Goal: Task Accomplishment & Management: Use online tool/utility

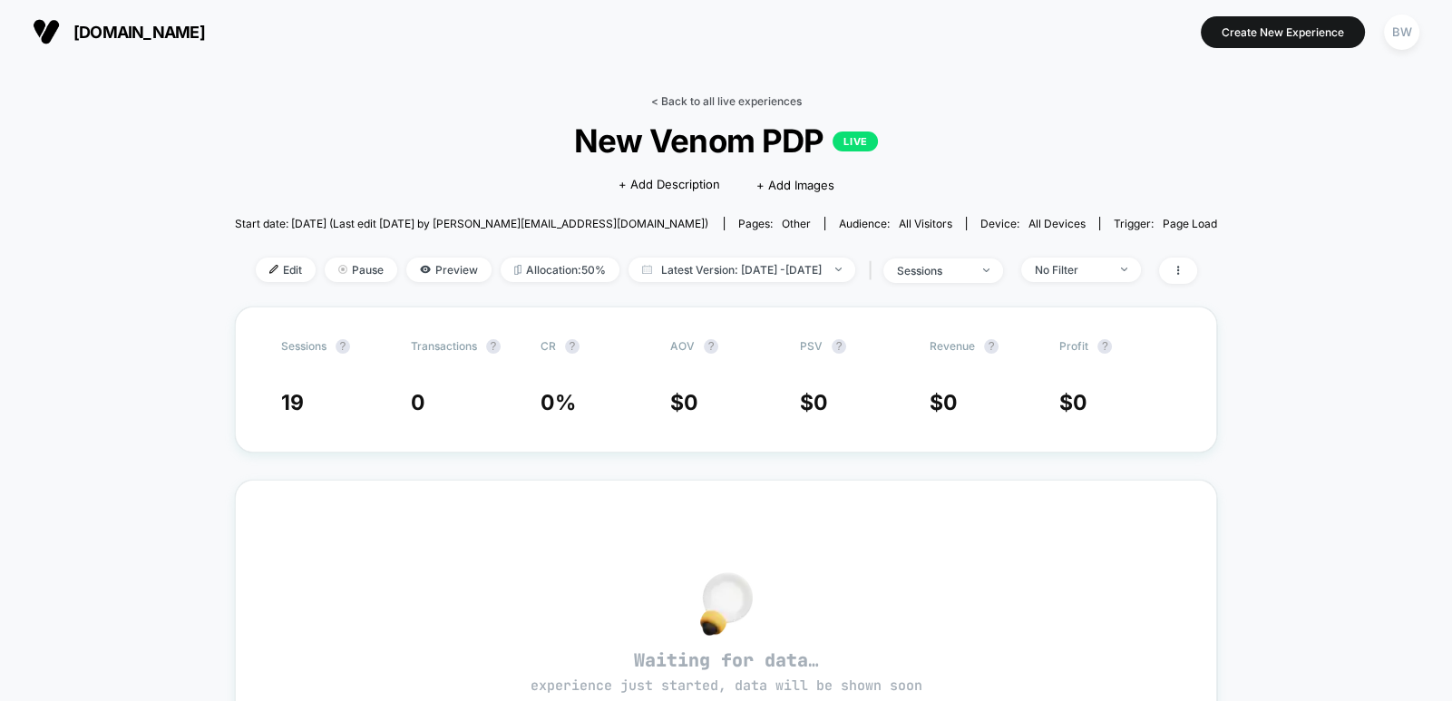
click at [688, 101] on link "< Back to all live experiences" at bounding box center [726, 101] width 151 height 14
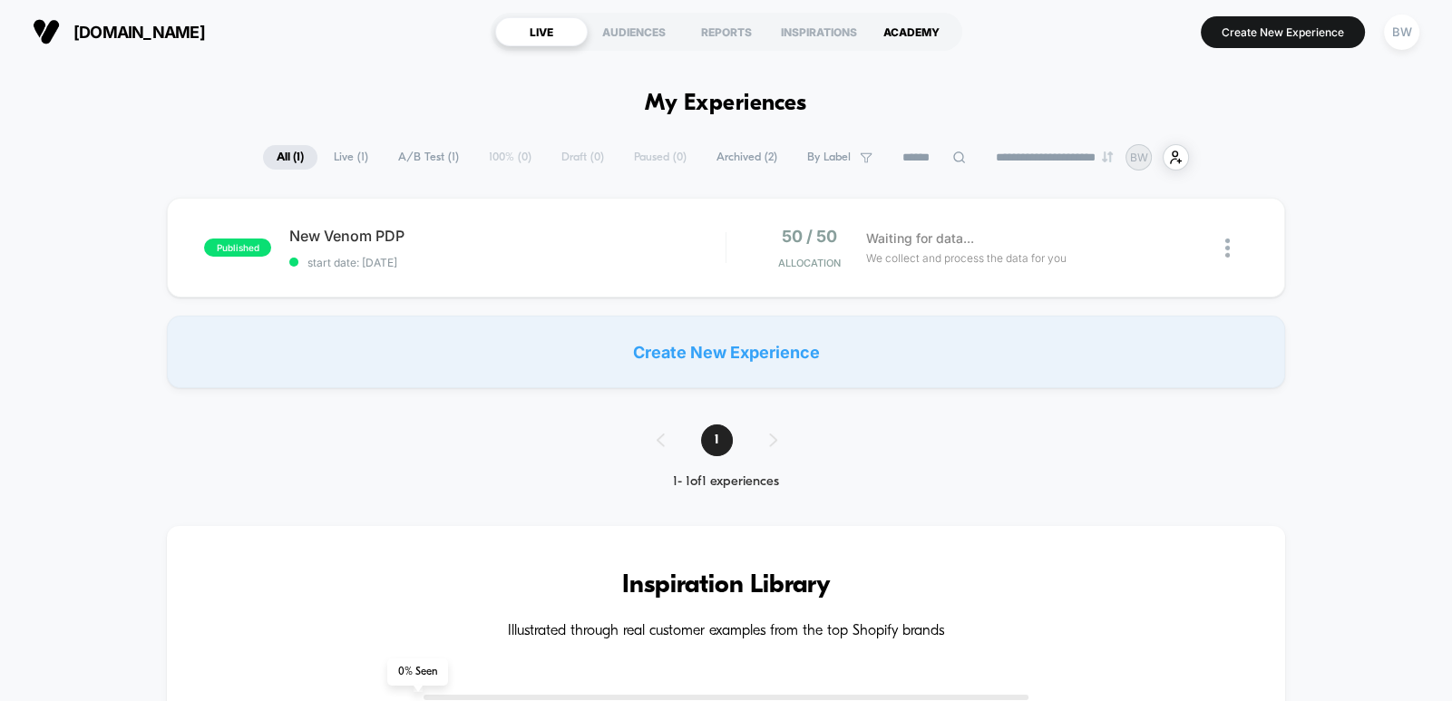
click at [917, 29] on div "ACADEMY" at bounding box center [911, 31] width 93 height 29
click at [566, 237] on span "New Venom PDP Click to edit experience details" at bounding box center [507, 236] width 436 height 18
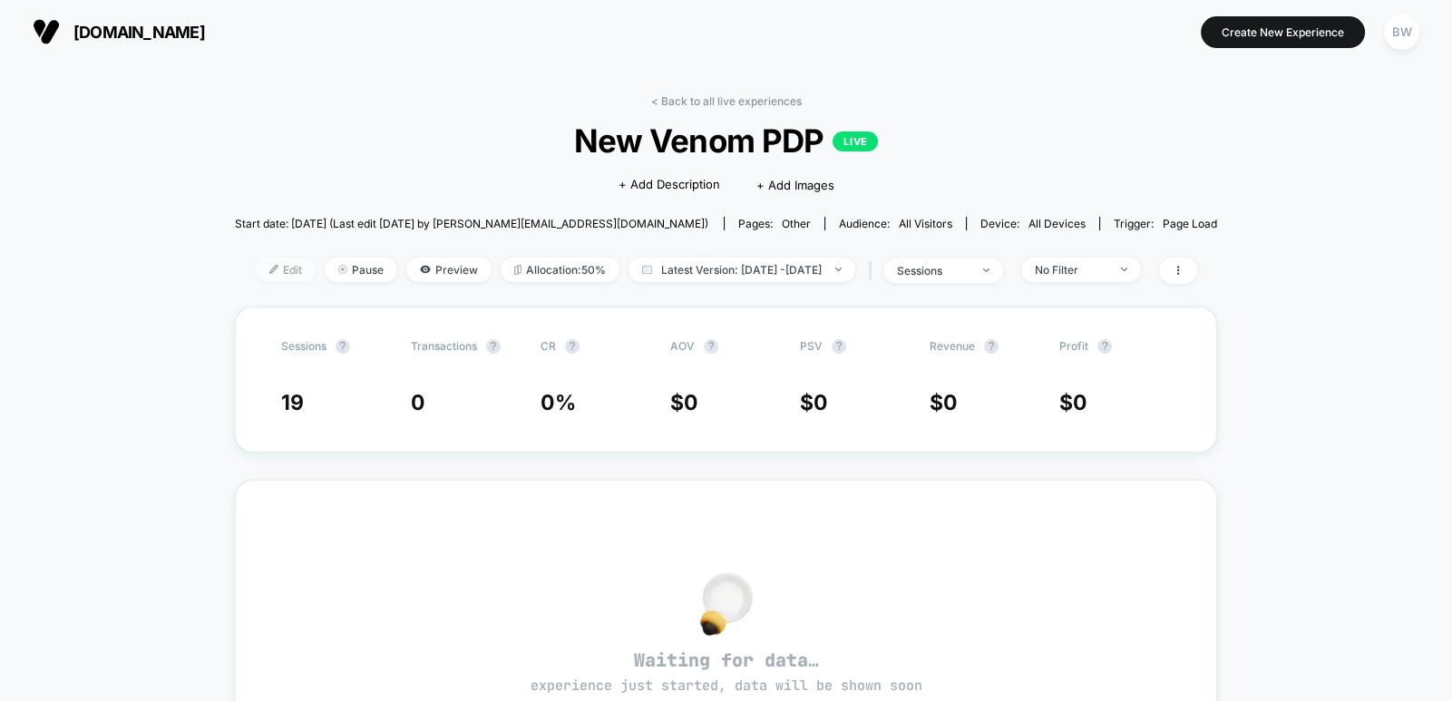
click at [265, 270] on span "Edit" at bounding box center [286, 270] width 60 height 24
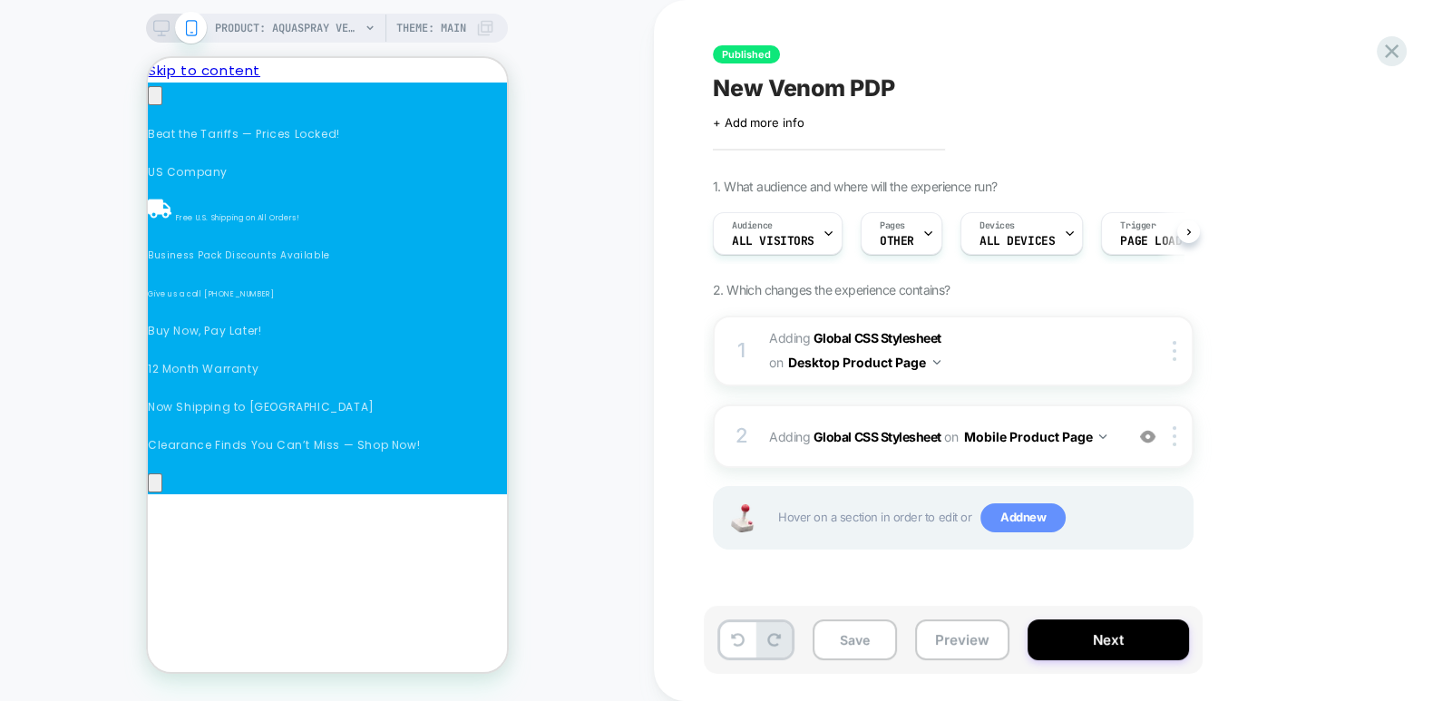
scroll to position [0, 256]
click at [1016, 516] on span "Add new" at bounding box center [1023, 517] width 85 height 29
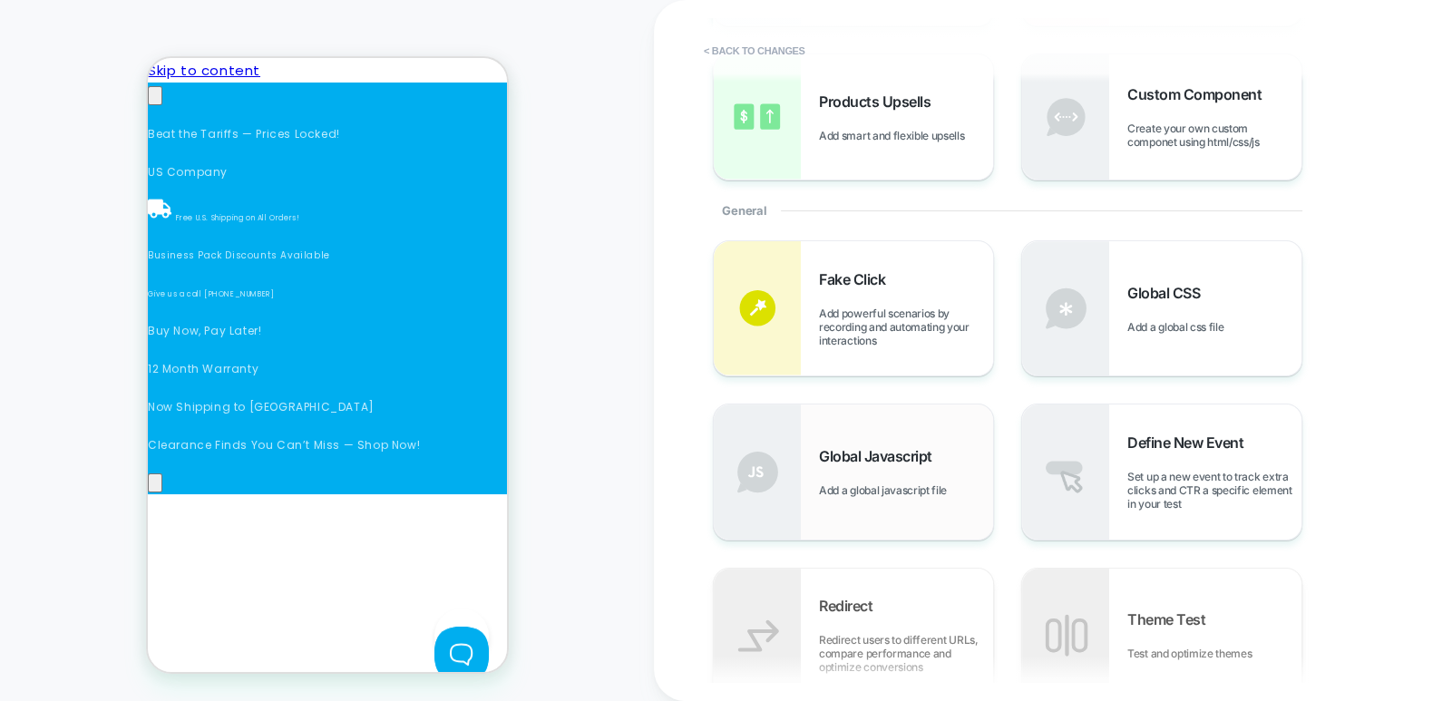
scroll to position [272, 0]
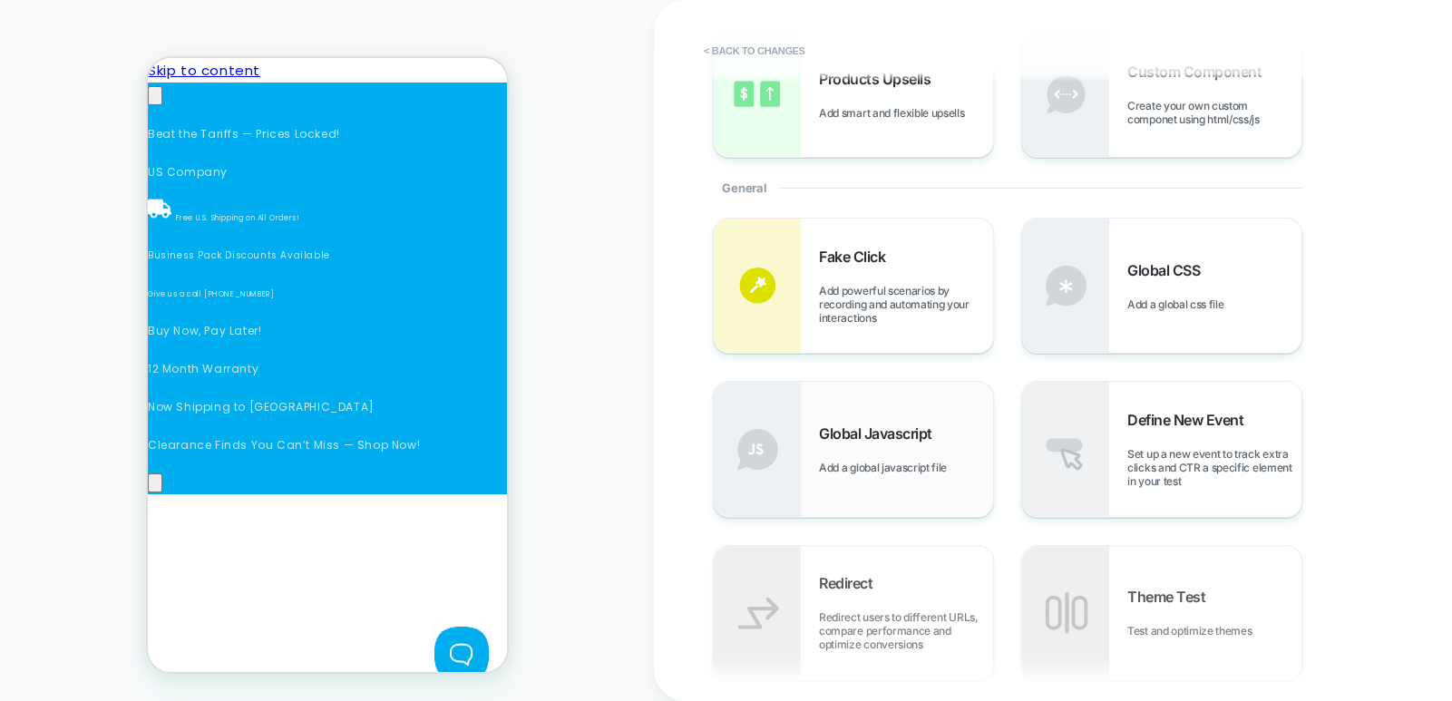
click at [871, 447] on div "Global Javascript Add a global javascript file" at bounding box center [906, 450] width 174 height 50
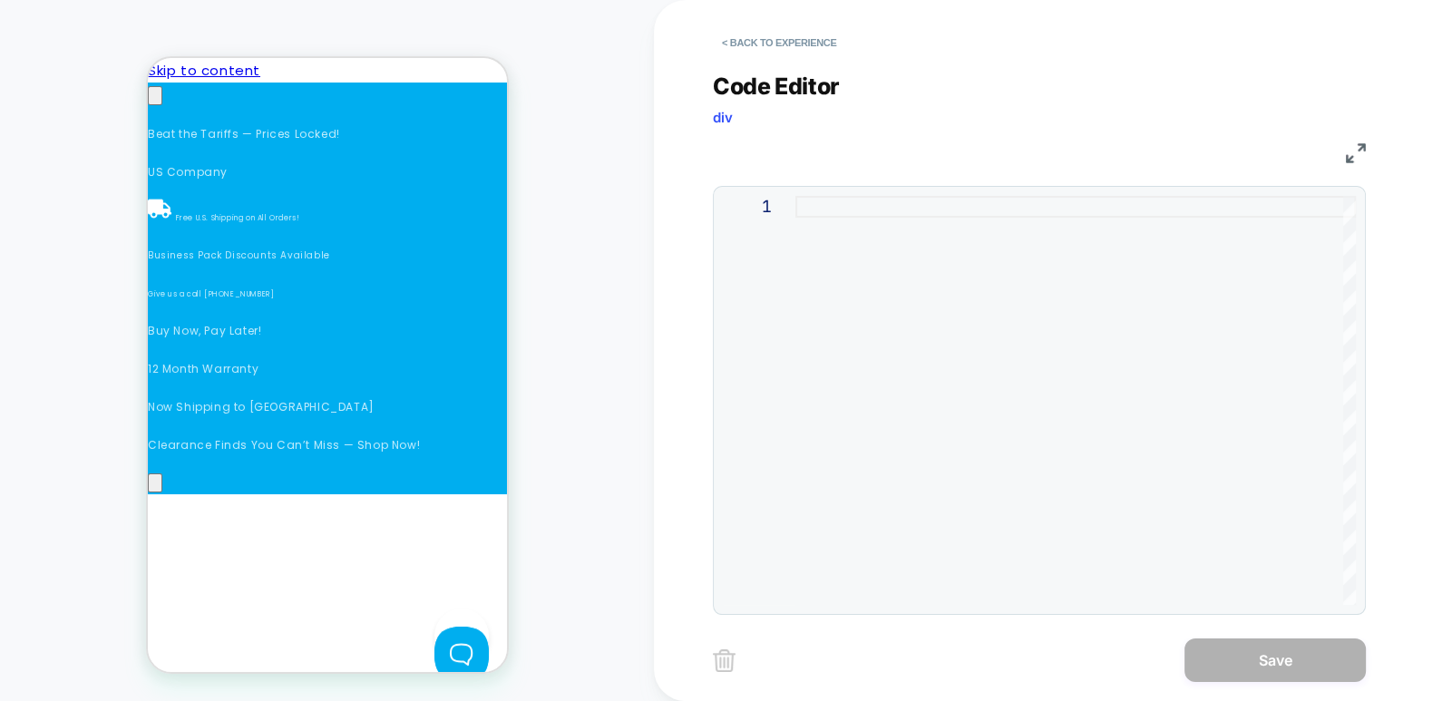
scroll to position [0, 513]
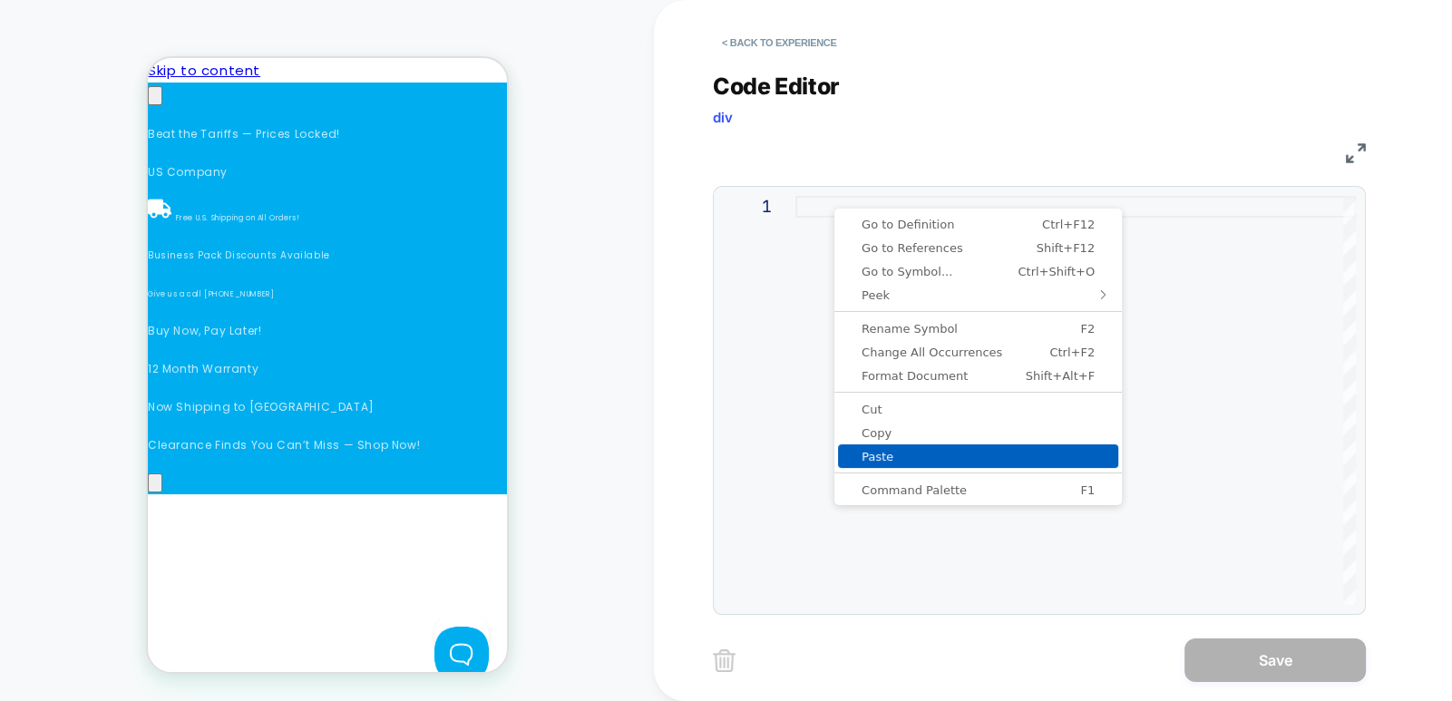
click at [889, 451] on span "Paste" at bounding box center [978, 457] width 280 height 12
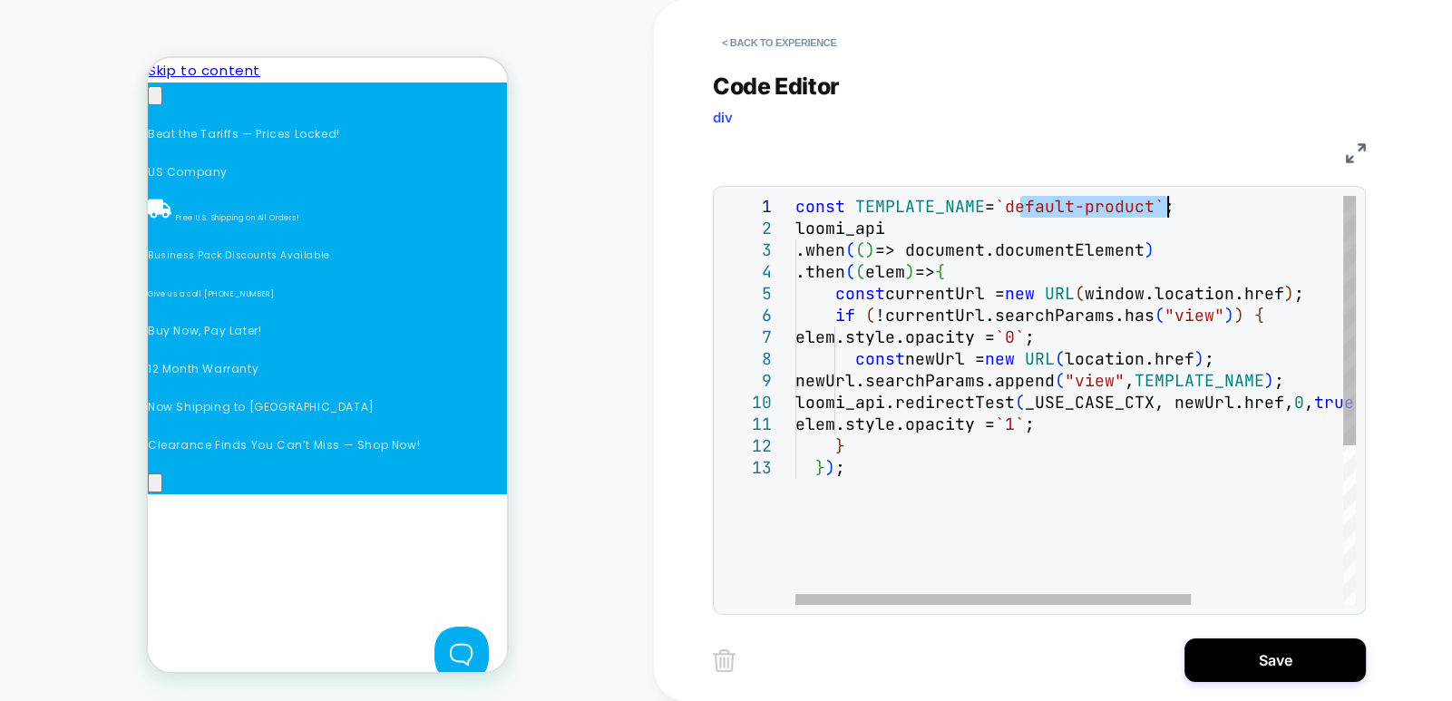
scroll to position [0, 1025]
drag, startPoint x: 1021, startPoint y: 207, endPoint x: 1168, endPoint y: 204, distance: 147.9
click at [1168, 204] on div "const TEMPLATE_NAME = `default-product` ; loomi_api .when ( ( ) => document.doc…" at bounding box center [1184, 531] width 777 height 670
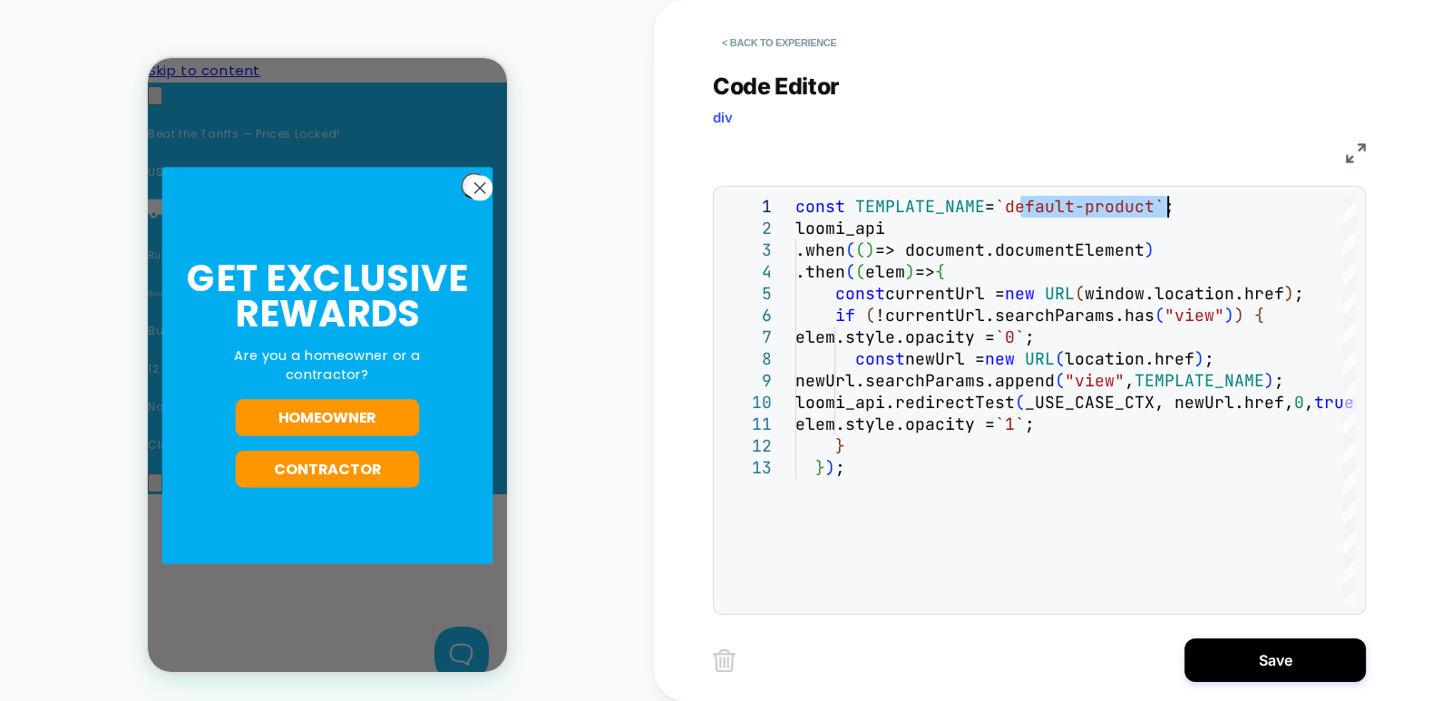
scroll to position [0, 769]
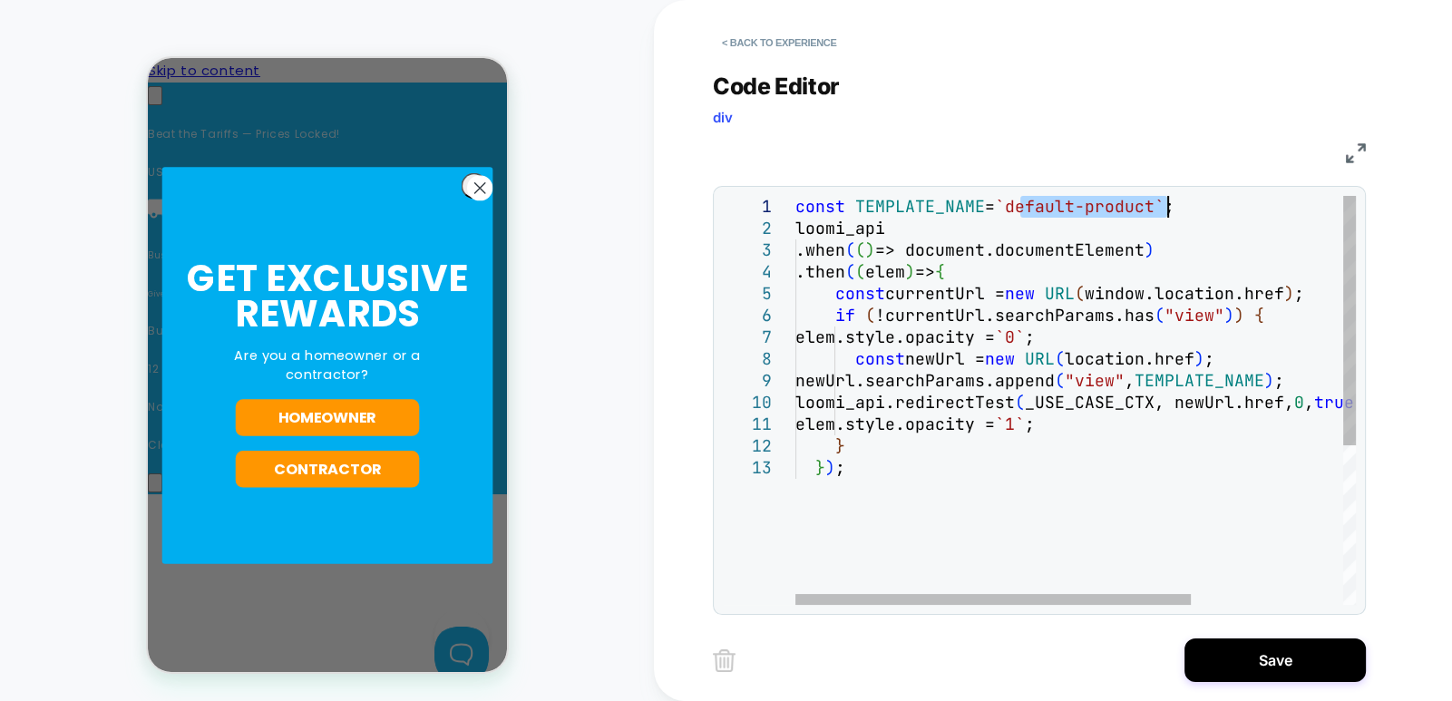
type textarea "**********"
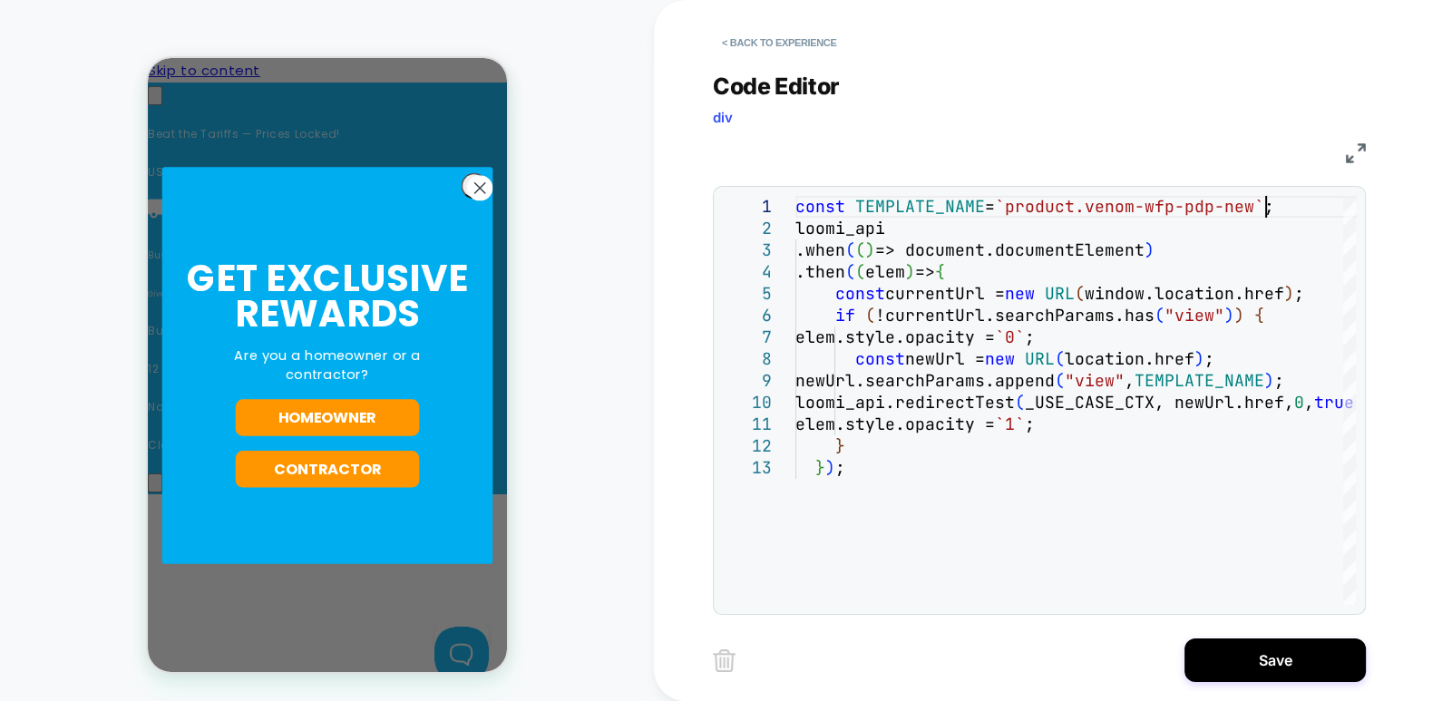
scroll to position [0, 1538]
click at [474, 191] on circle "Close dialog" at bounding box center [479, 187] width 24 height 24
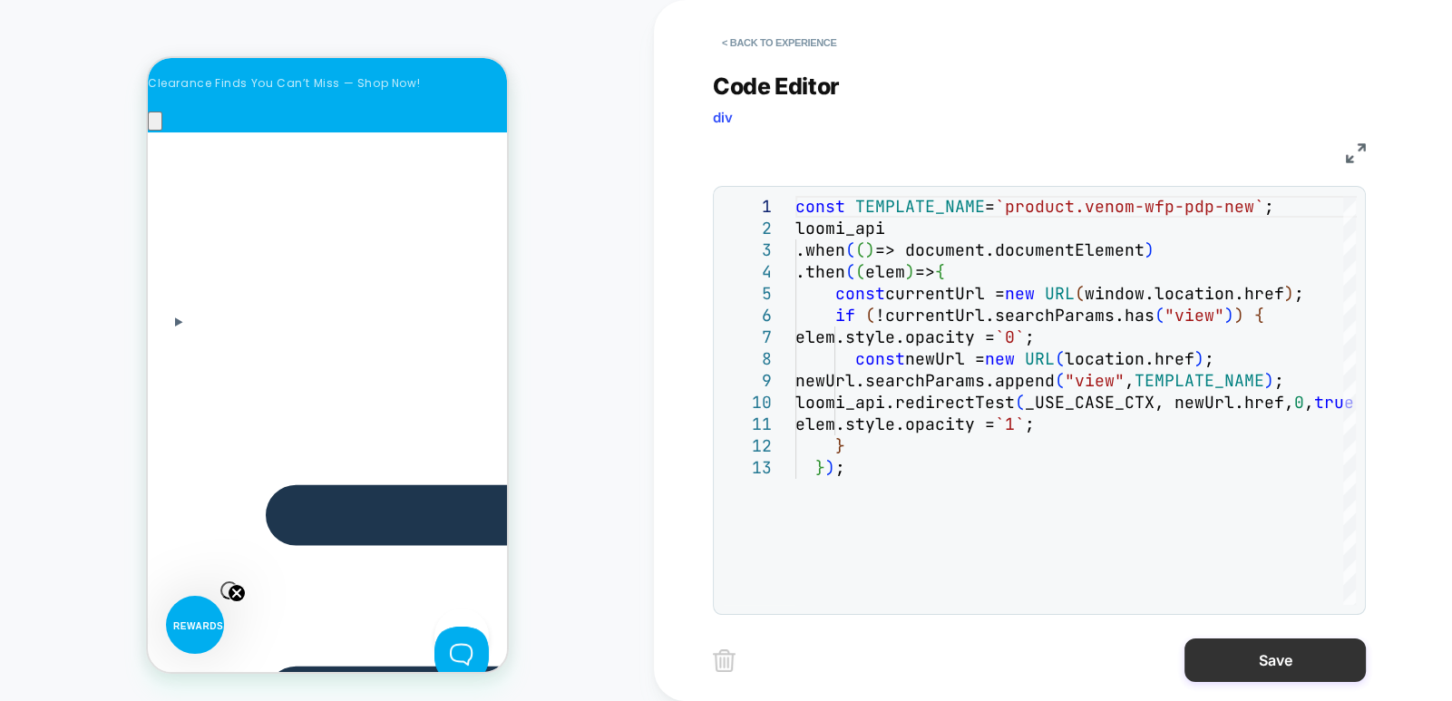
scroll to position [0, 1794]
click at [1252, 653] on button "Save" at bounding box center [1275, 661] width 181 height 44
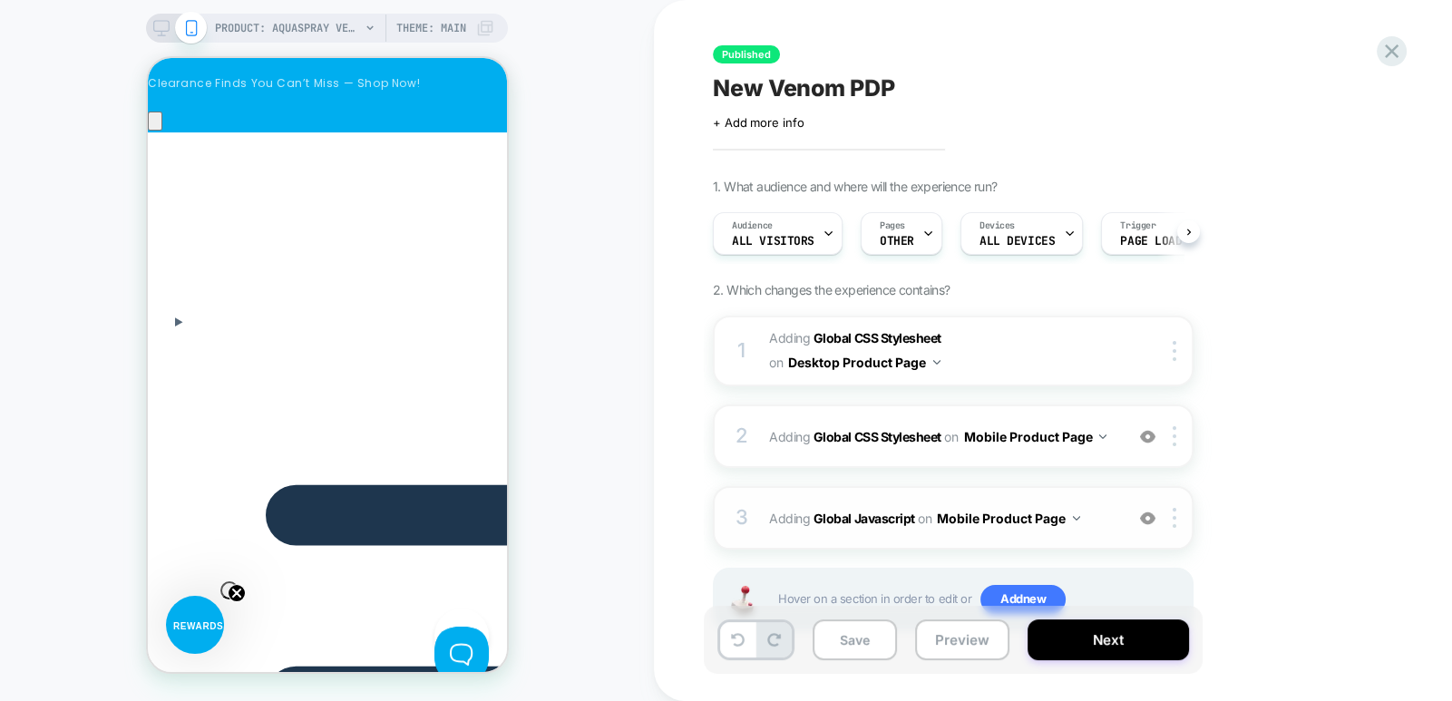
scroll to position [0, 2051]
click at [1072, 512] on button "Mobile Product Page" at bounding box center [1008, 518] width 143 height 26
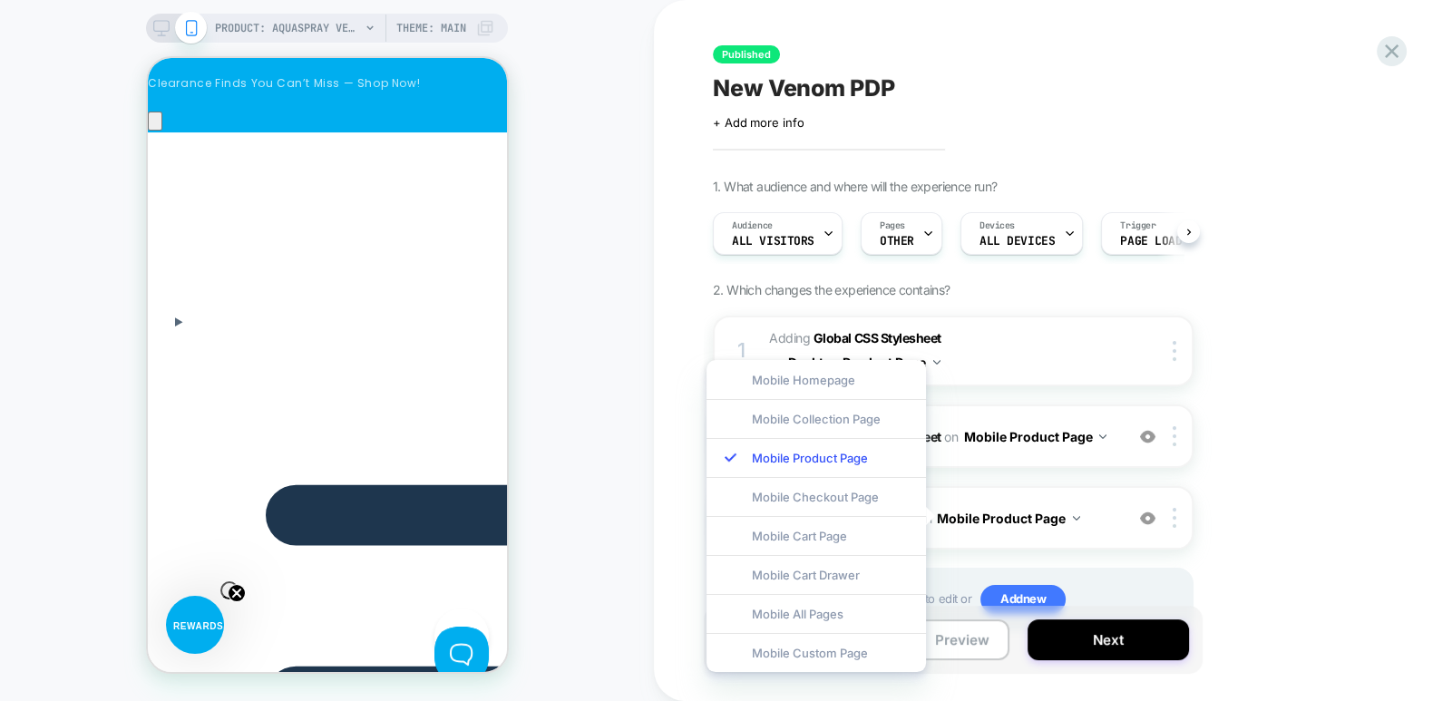
click at [1289, 520] on div "1. What audience and where will the experience run? Audience All Visitors Pages…" at bounding box center [1044, 428] width 662 height 498
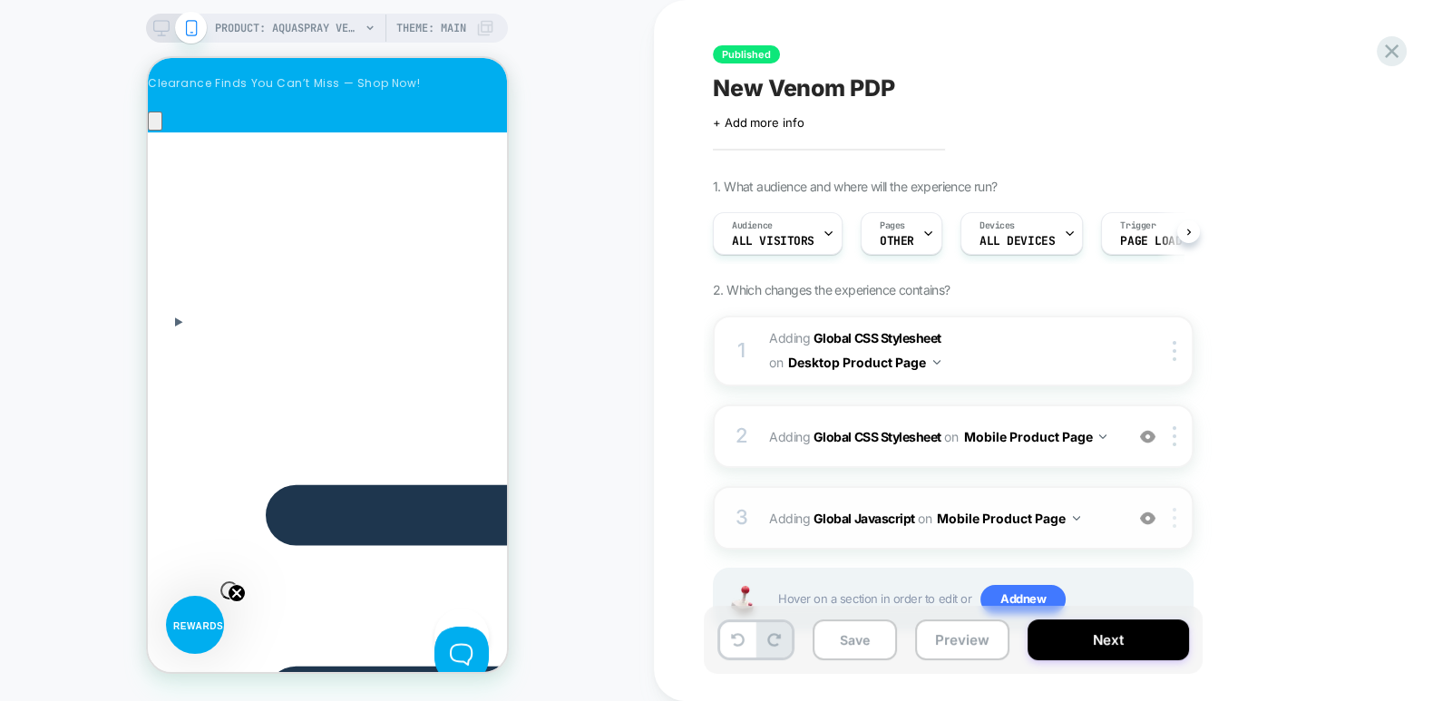
click at [1172, 516] on div at bounding box center [1178, 518] width 30 height 20
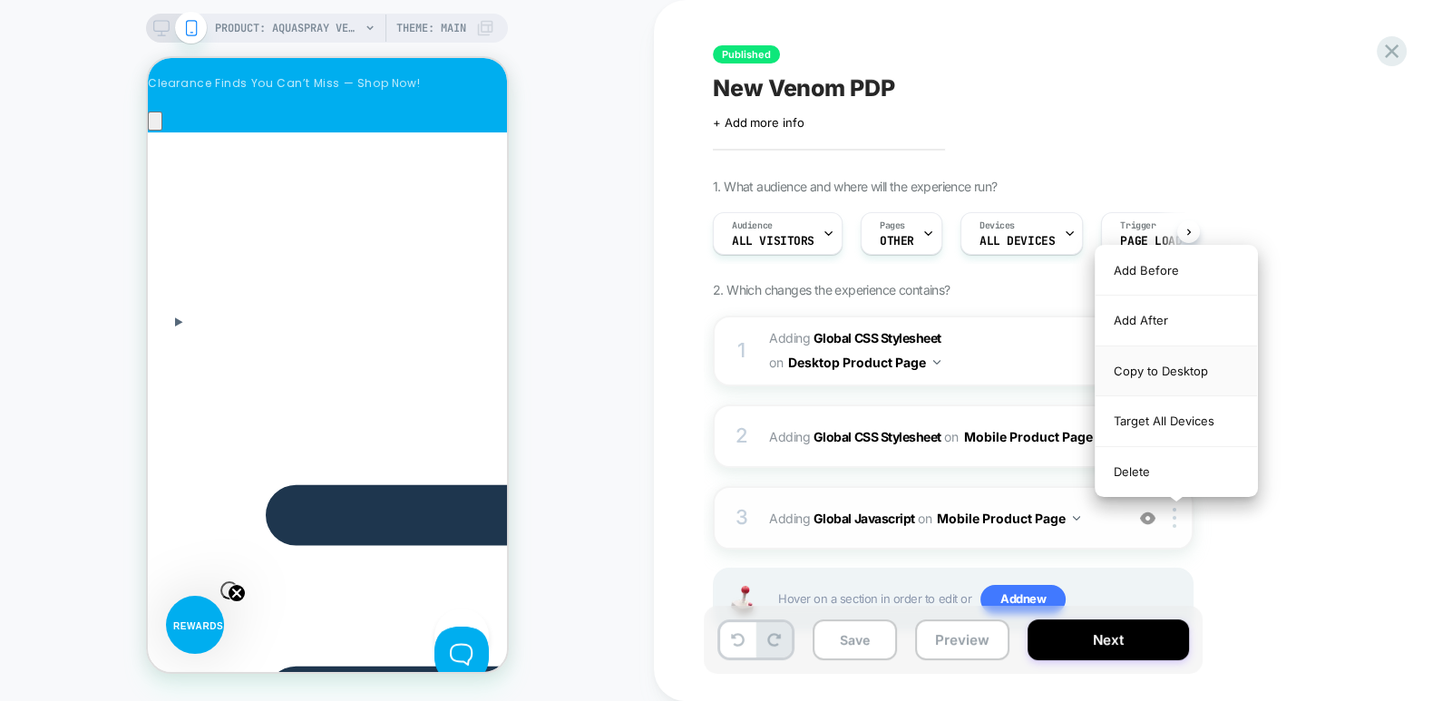
click at [1167, 372] on div "Copy to Desktop" at bounding box center [1176, 372] width 161 height 50
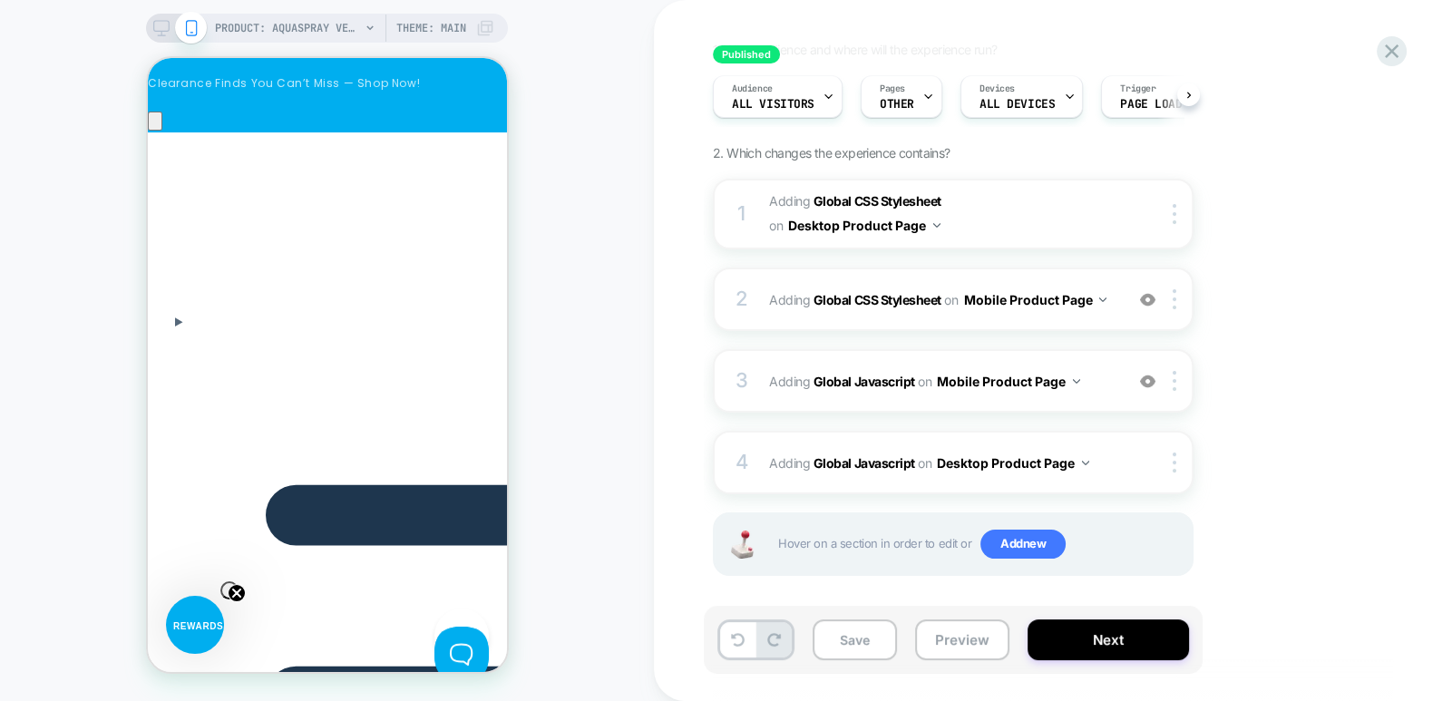
scroll to position [145, 0]
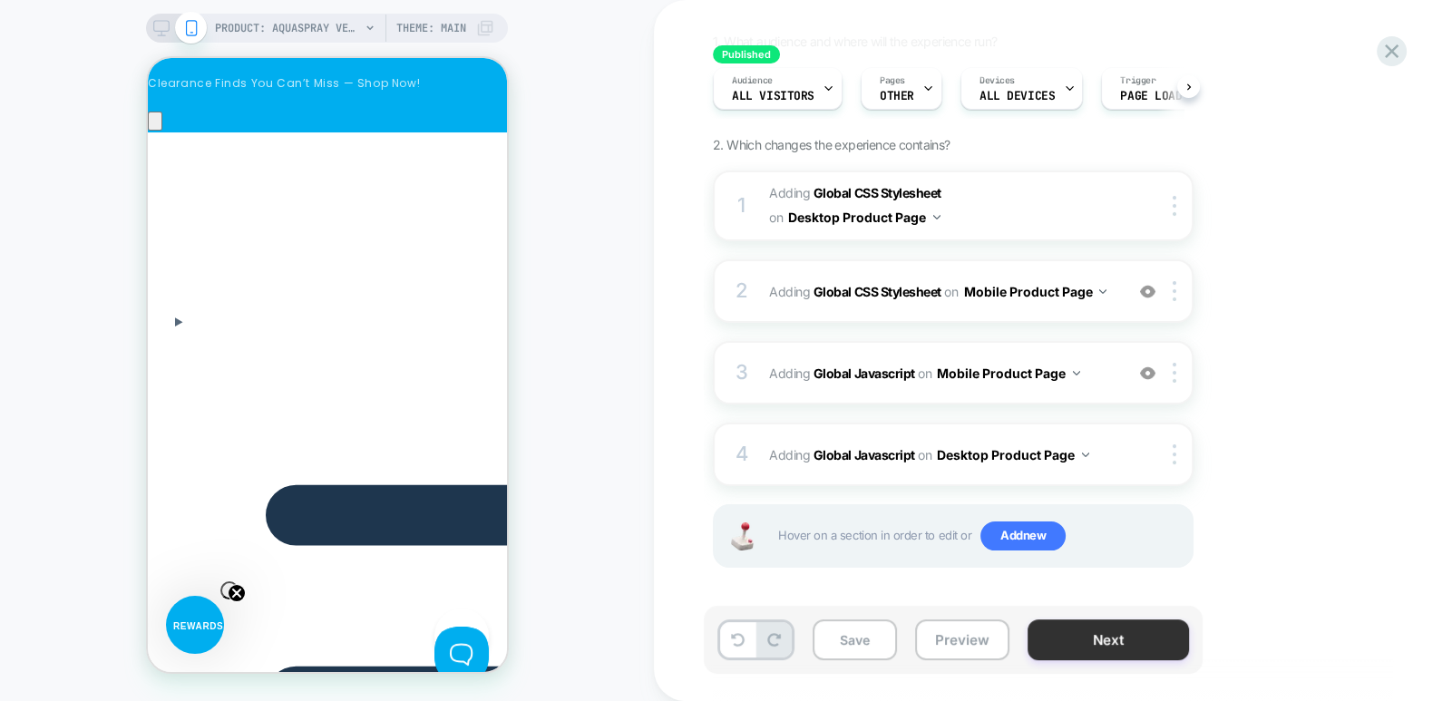
click at [1122, 640] on button "Next" at bounding box center [1108, 640] width 161 height 41
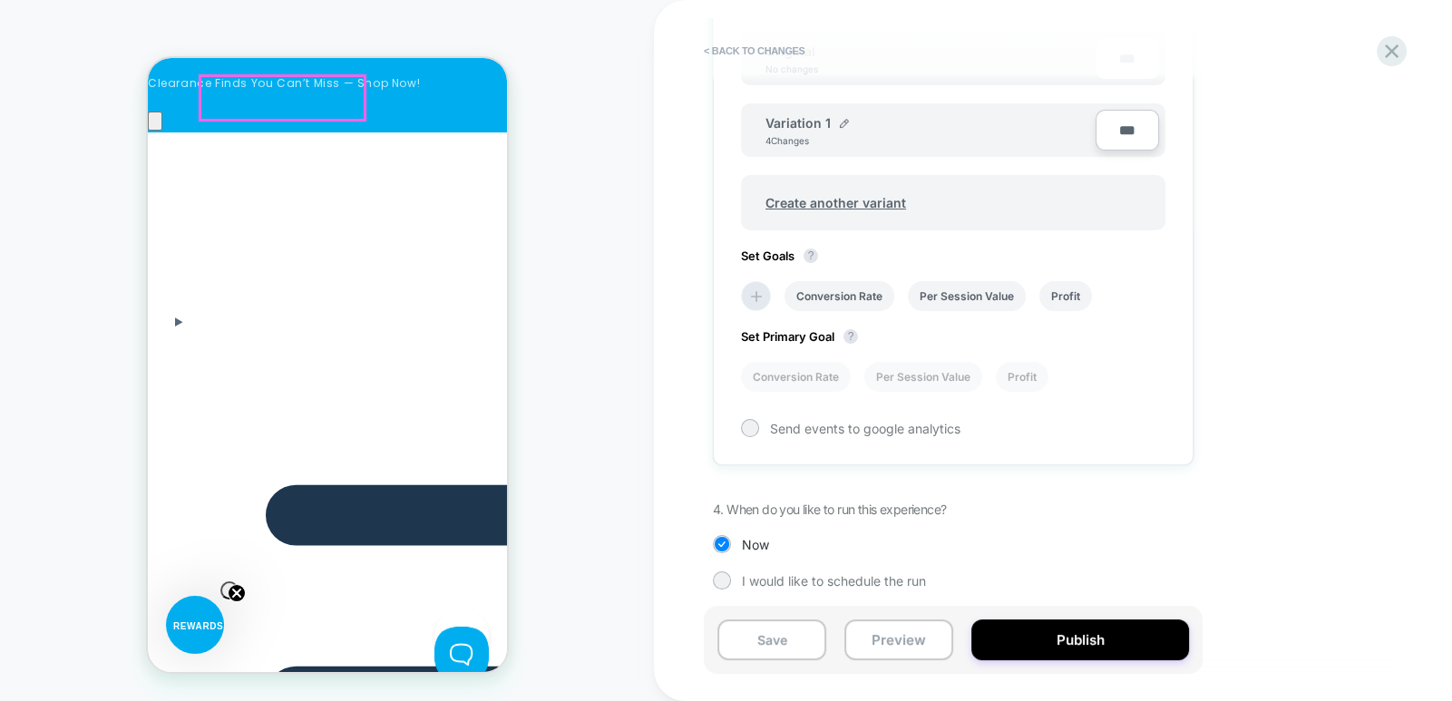
scroll to position [0, 513]
click at [893, 654] on button "Preview" at bounding box center [899, 640] width 109 height 41
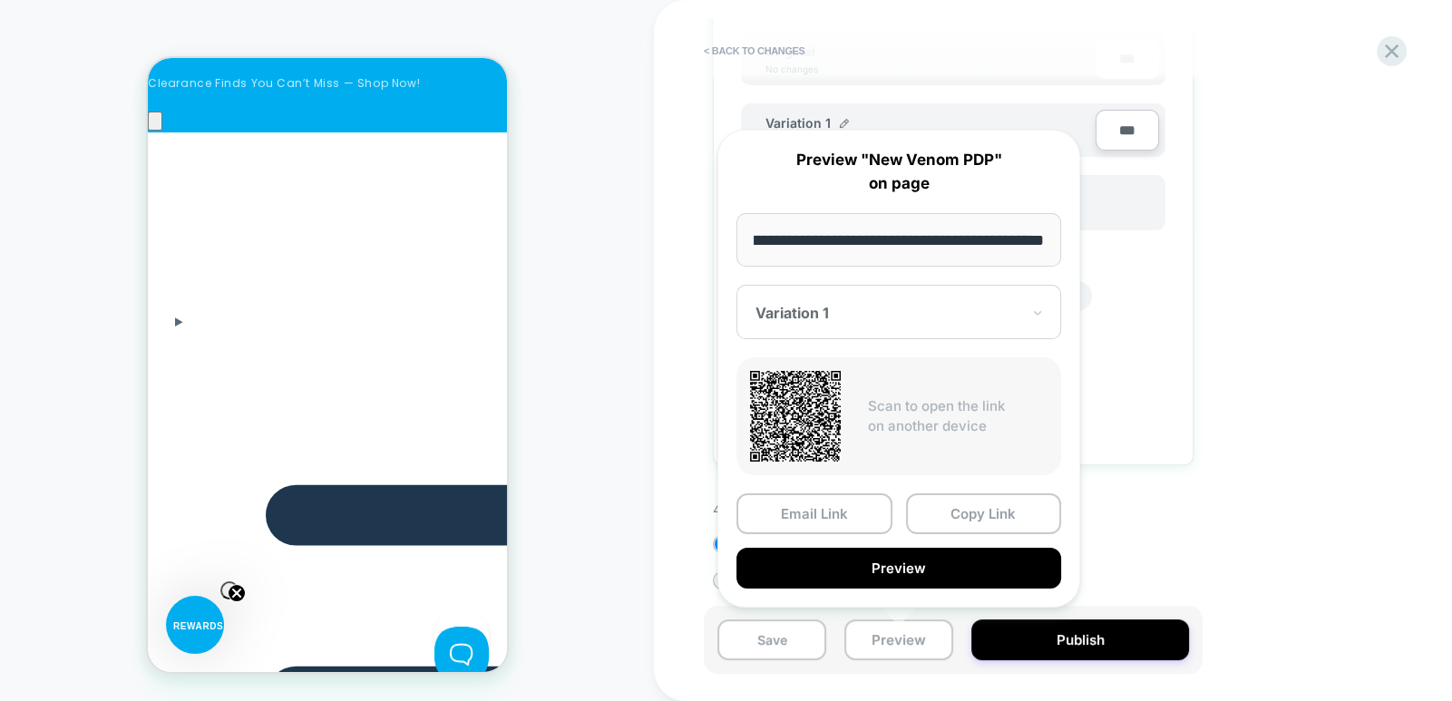
scroll to position [0, 769]
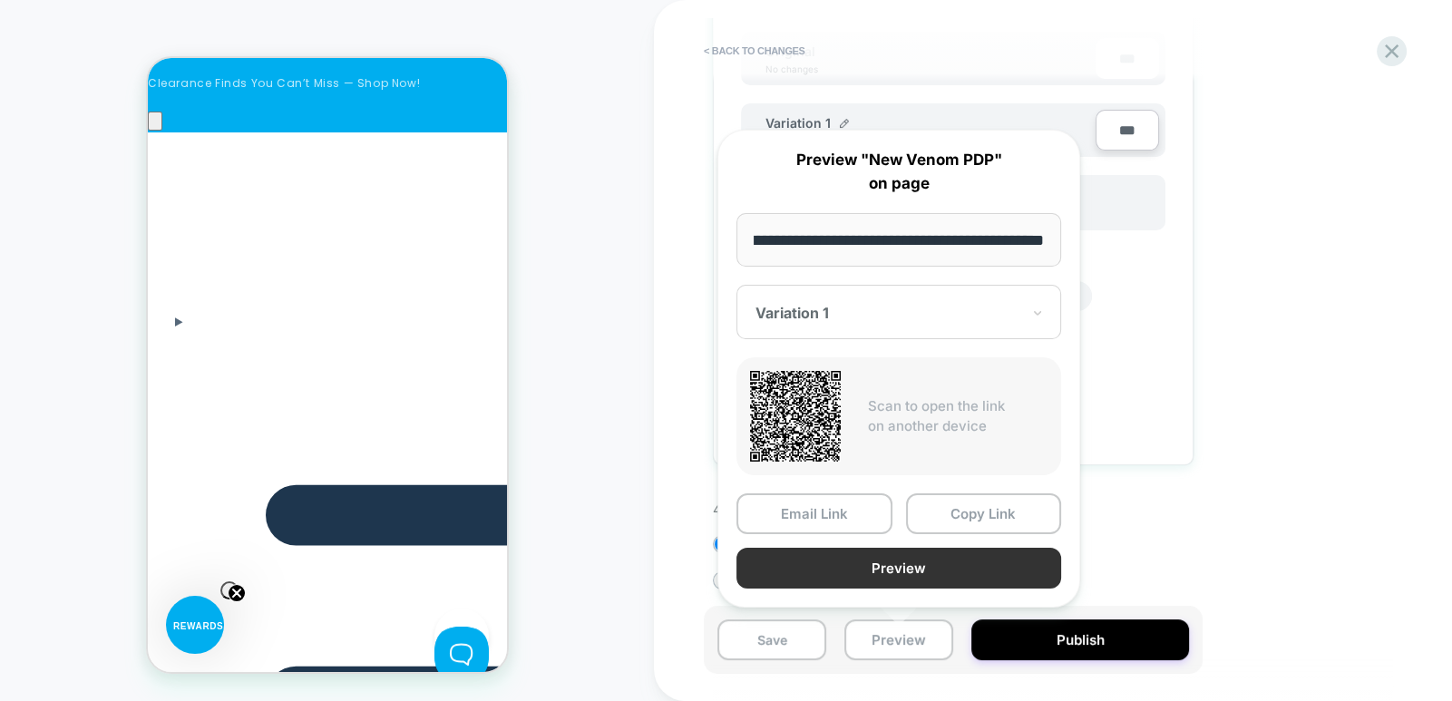
click at [894, 570] on button "Preview" at bounding box center [899, 568] width 325 height 41
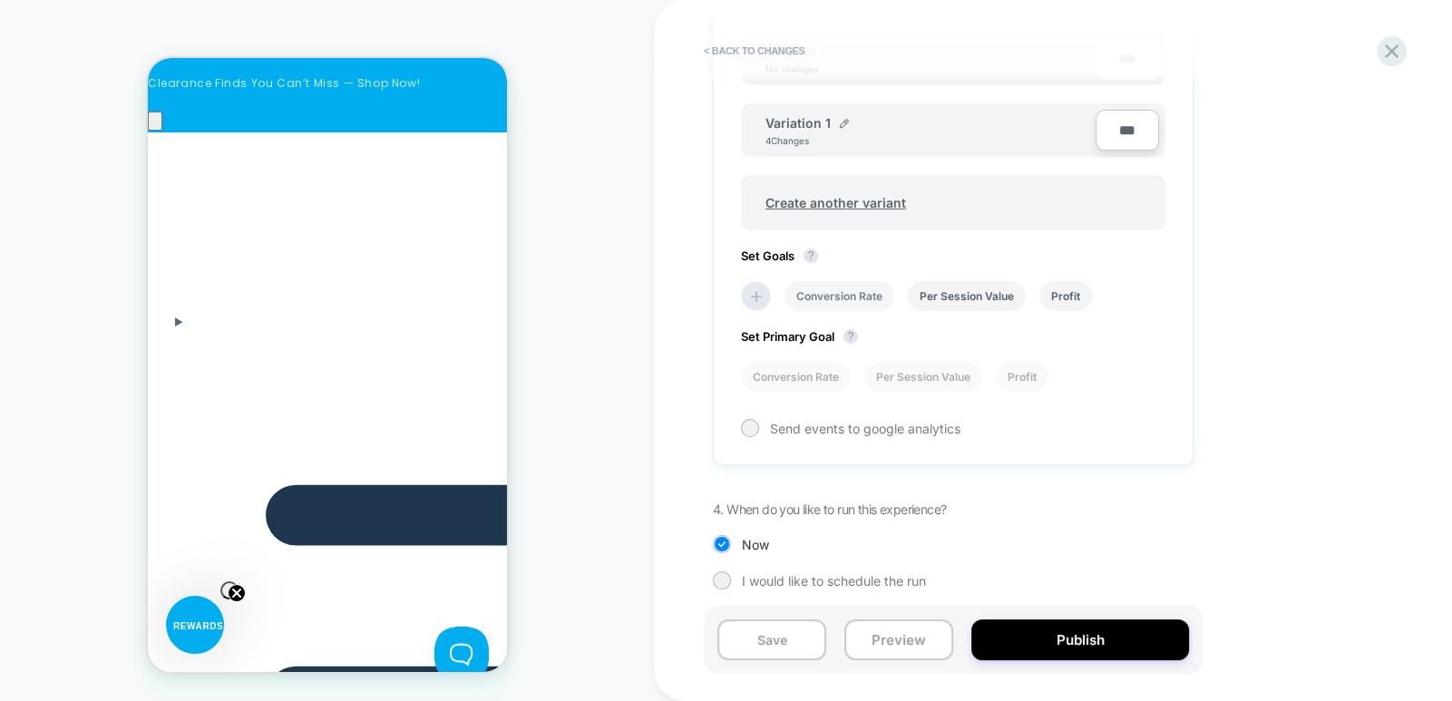
scroll to position [0, 1025]
click at [885, 650] on button "Preview" at bounding box center [899, 640] width 109 height 41
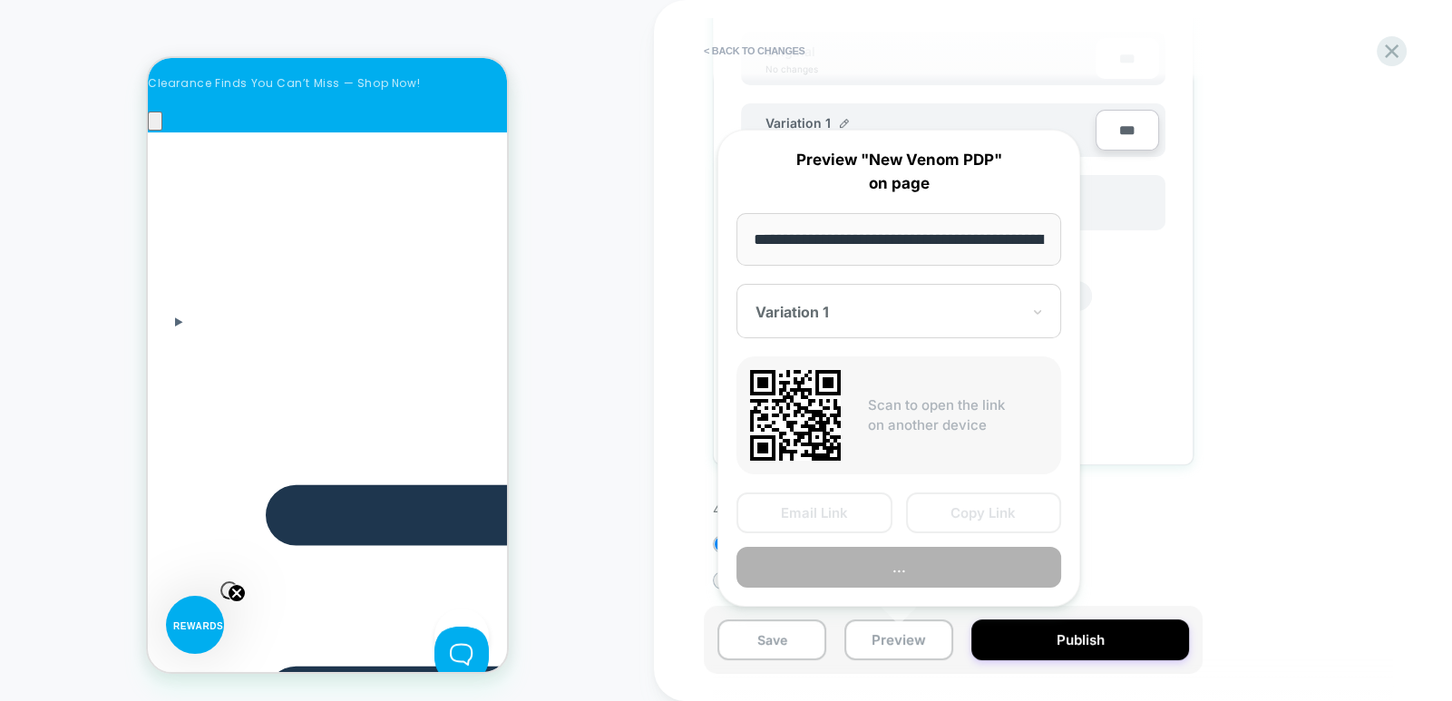
scroll to position [0, 728]
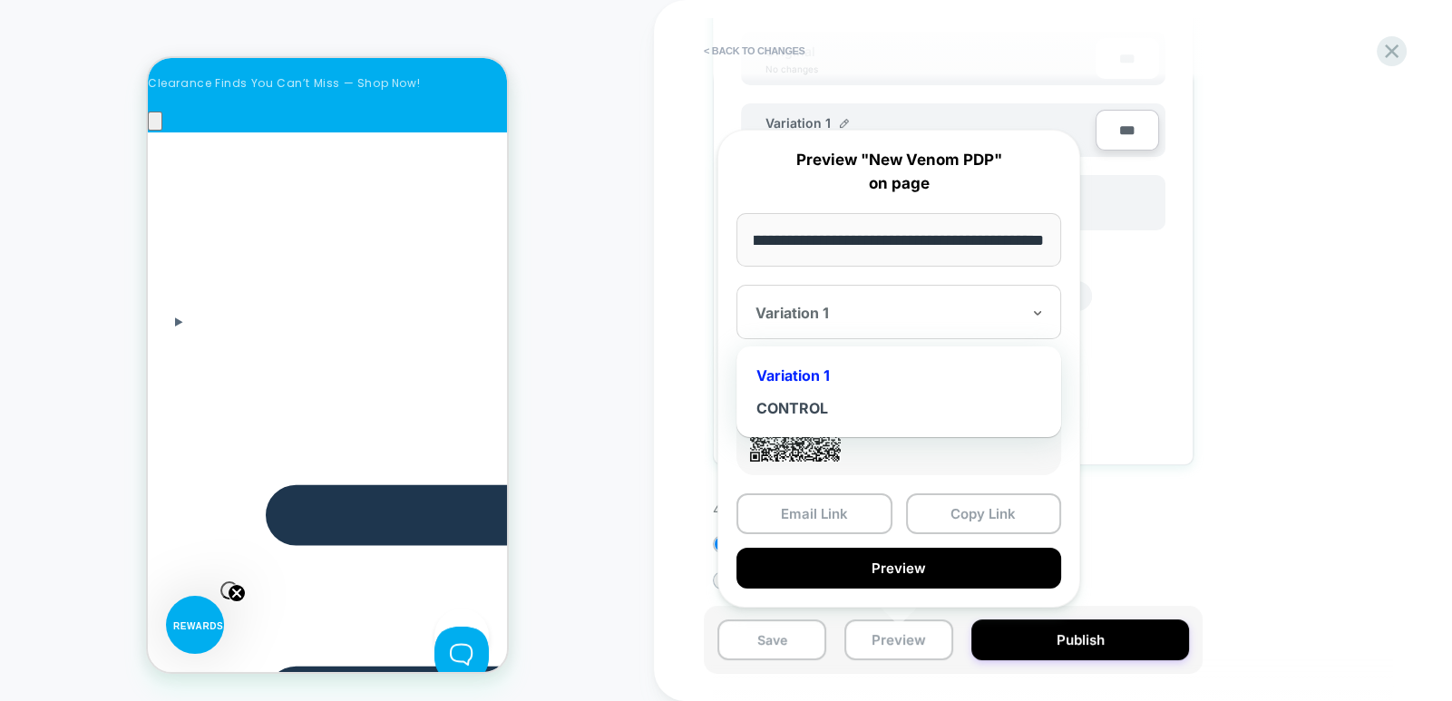
click at [894, 314] on div at bounding box center [888, 313] width 265 height 18
click at [838, 405] on div "CONTROL" at bounding box center [899, 408] width 307 height 33
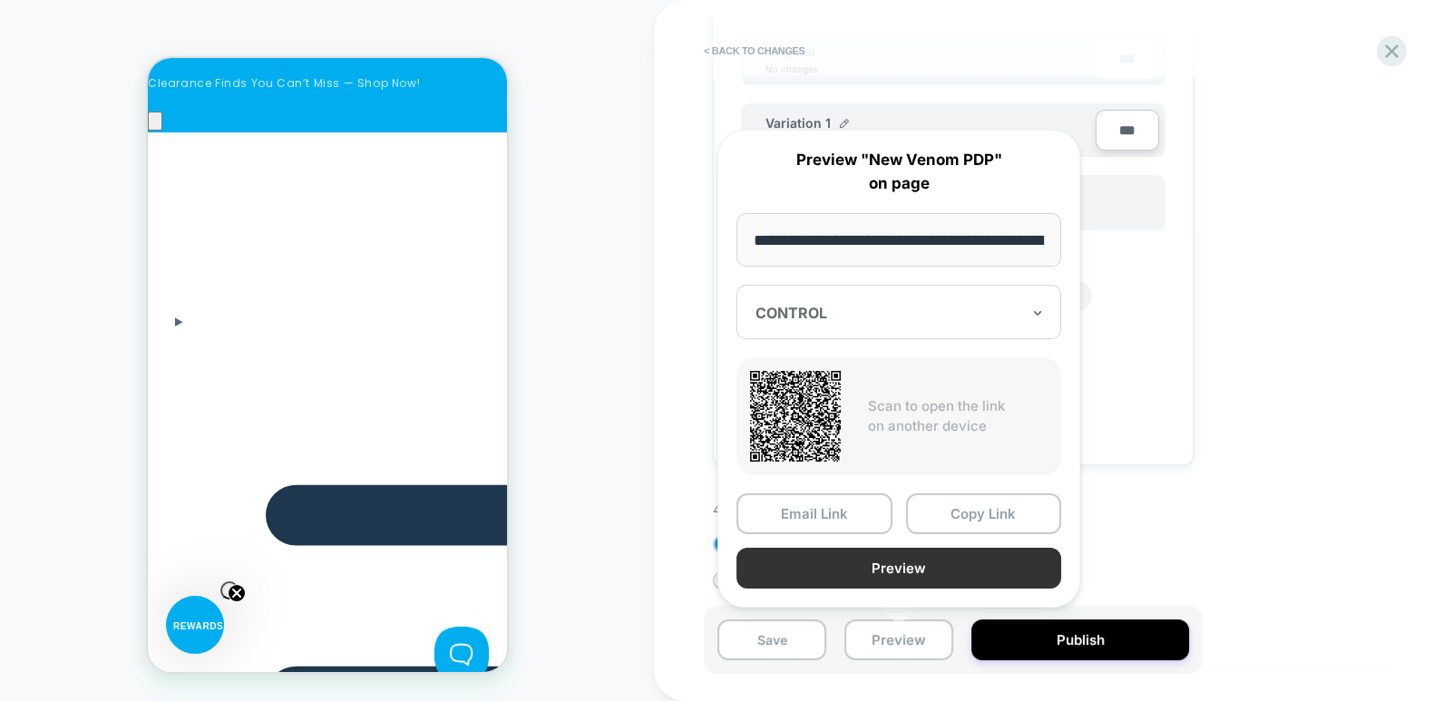
click at [871, 573] on button "Preview" at bounding box center [899, 568] width 325 height 41
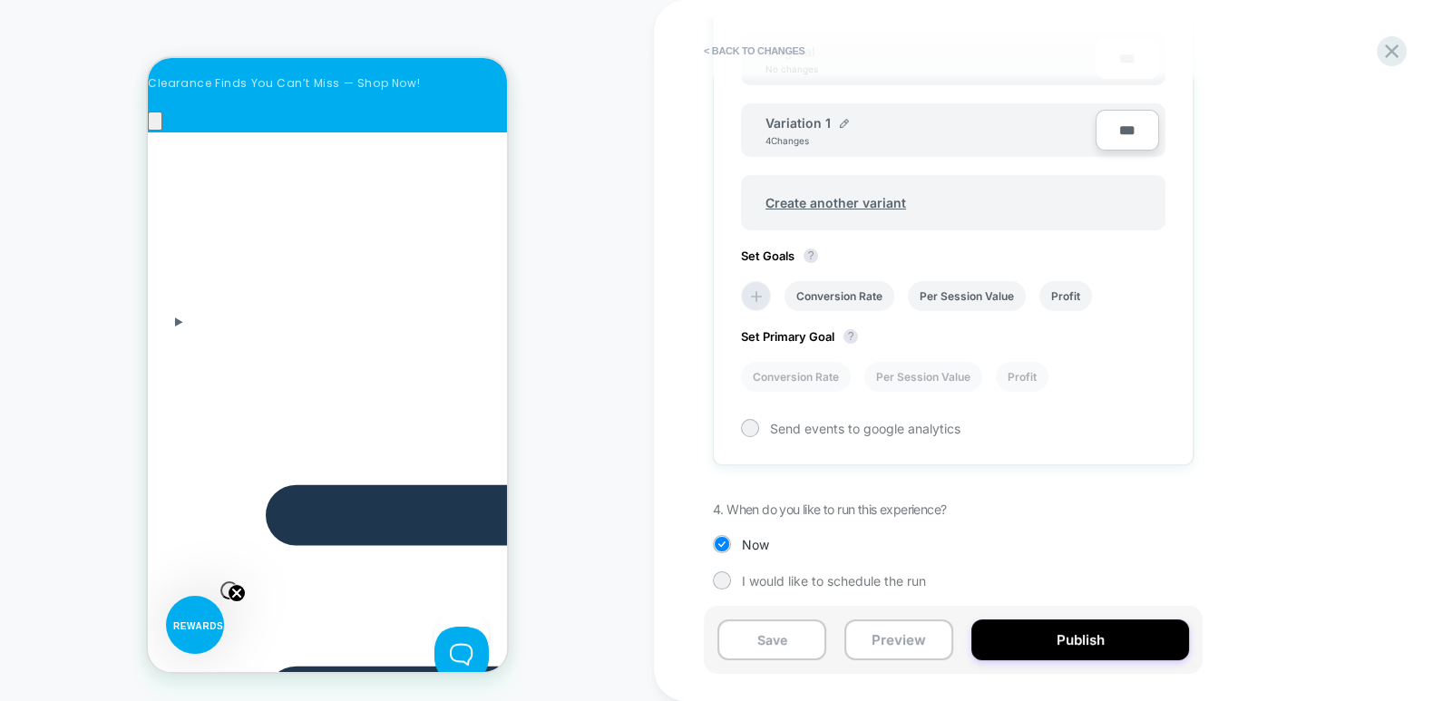
scroll to position [0, 1538]
click at [899, 660] on button "Preview" at bounding box center [899, 640] width 109 height 41
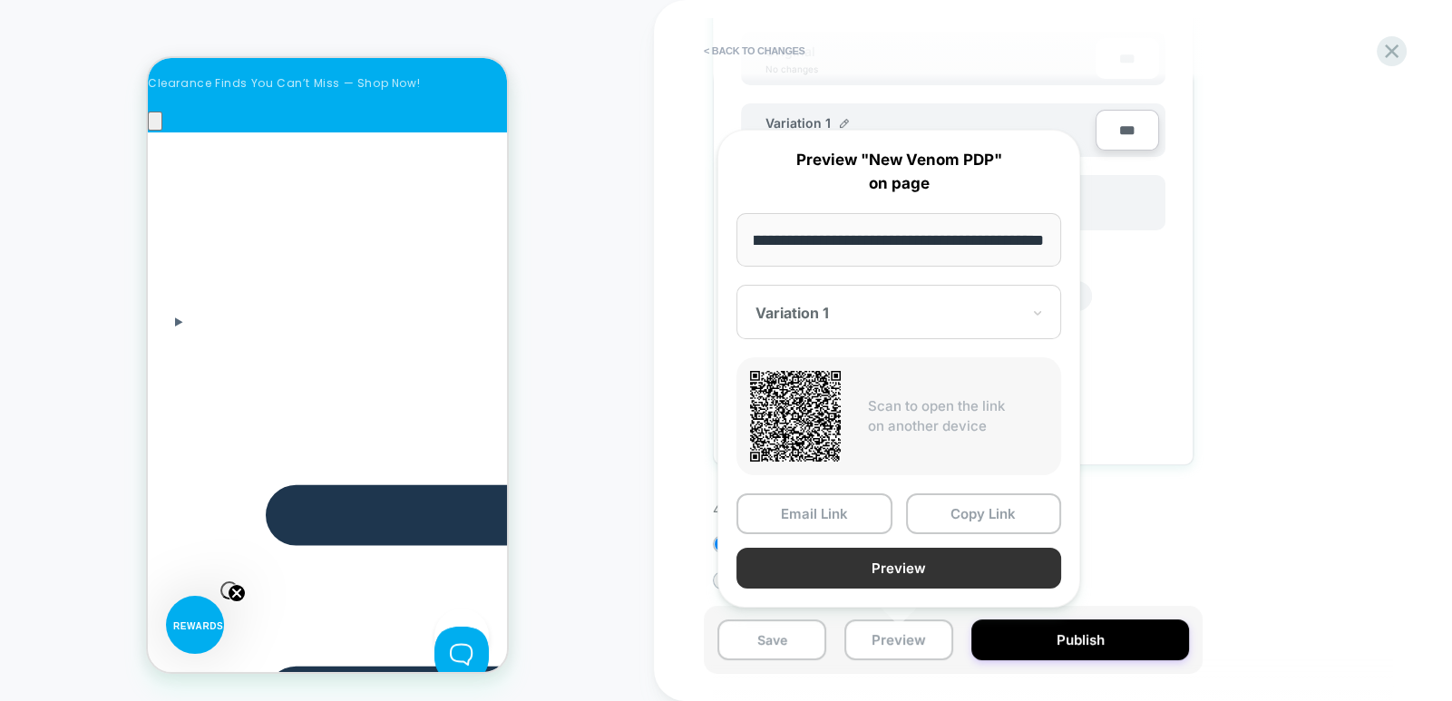
scroll to position [0, 0]
click at [878, 565] on button "Preview" at bounding box center [899, 568] width 325 height 41
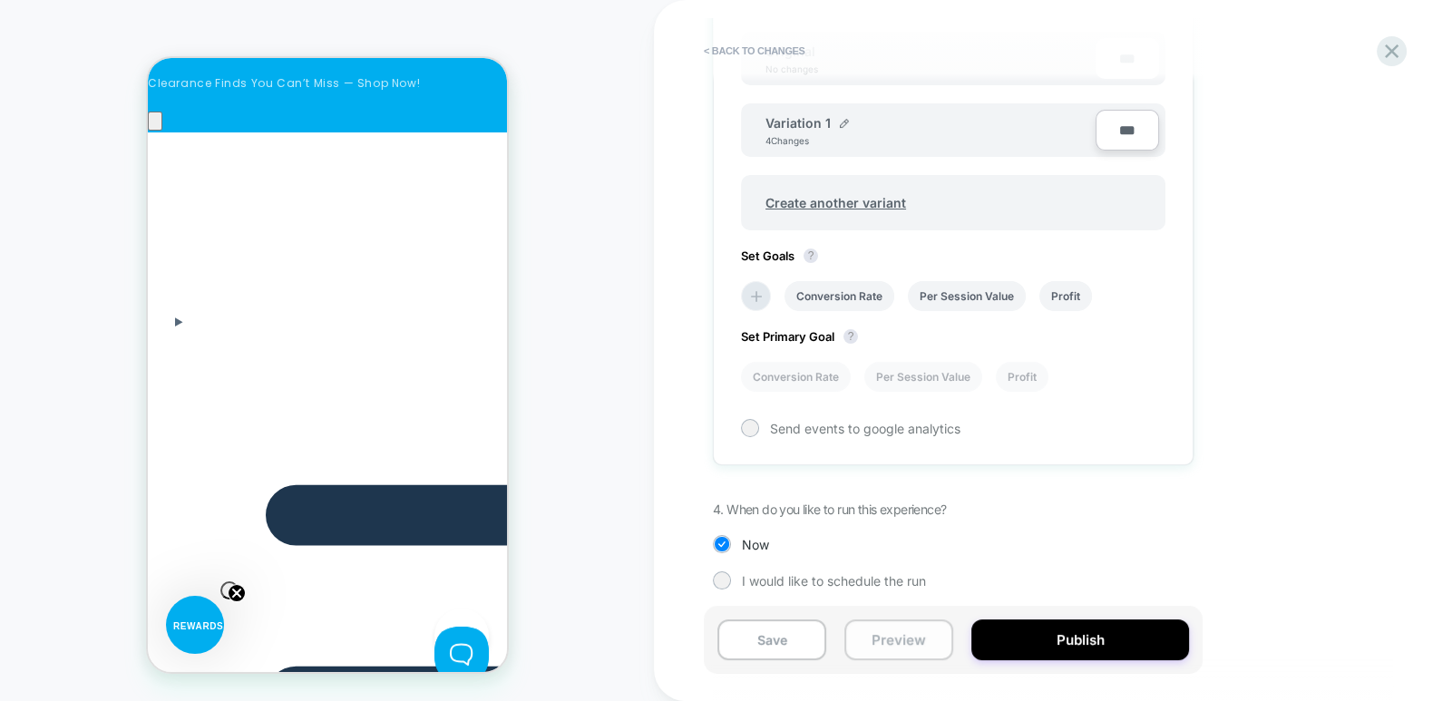
click at [884, 647] on button "Preview" at bounding box center [899, 640] width 109 height 41
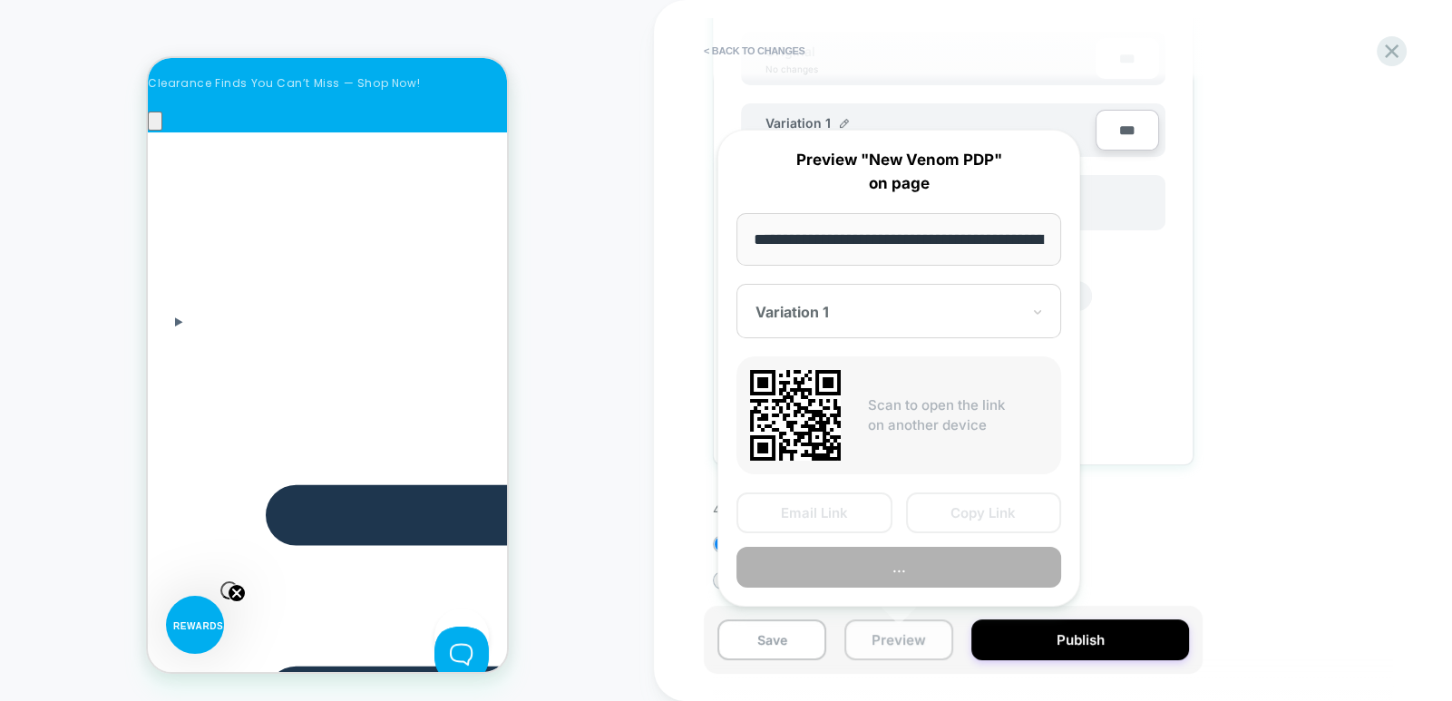
scroll to position [0, 728]
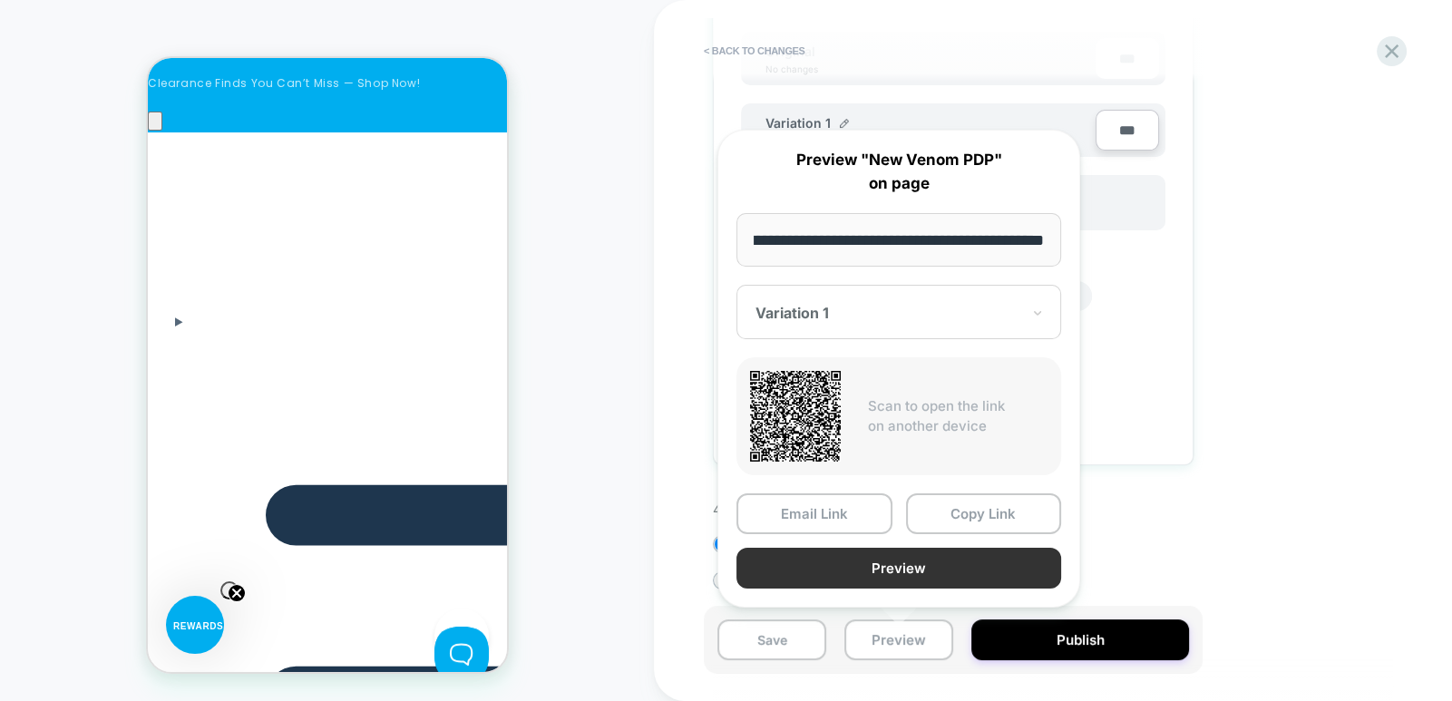
click at [917, 562] on button "Preview" at bounding box center [899, 568] width 325 height 41
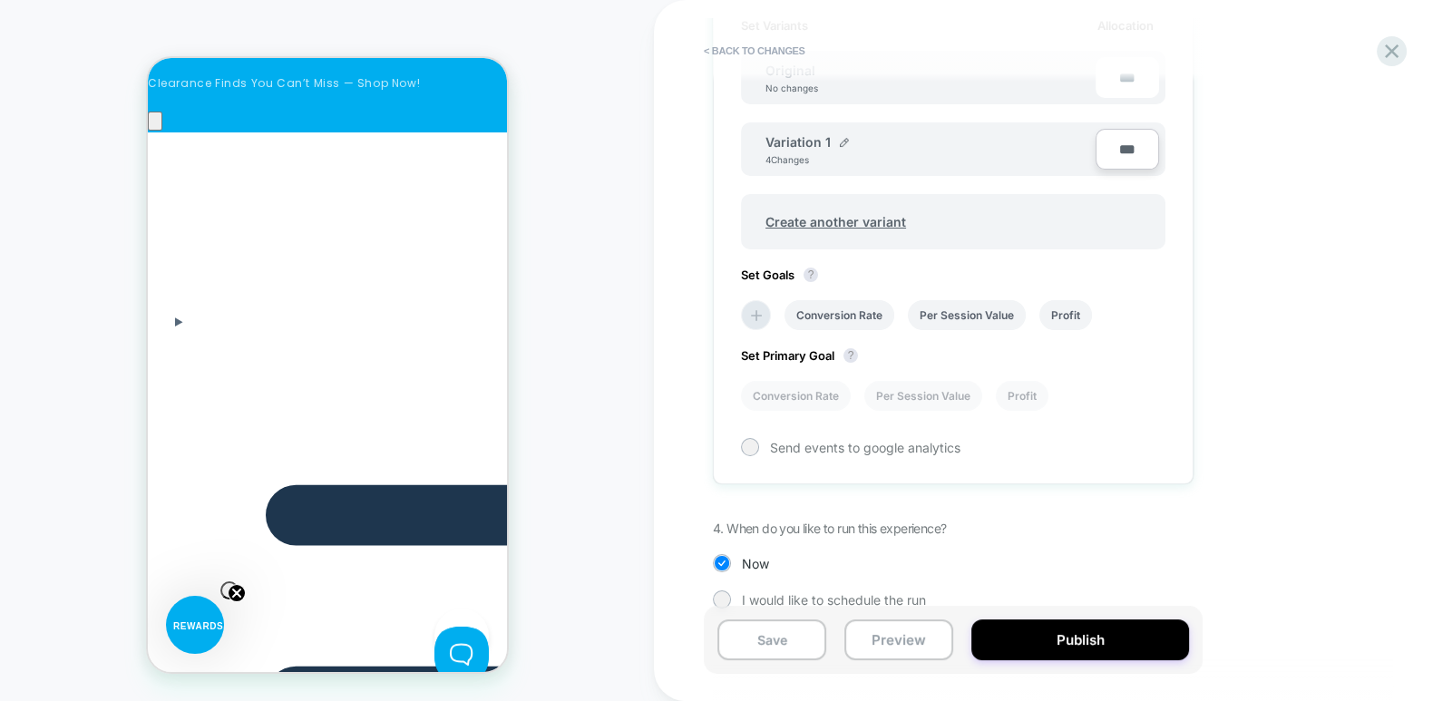
scroll to position [600, 0]
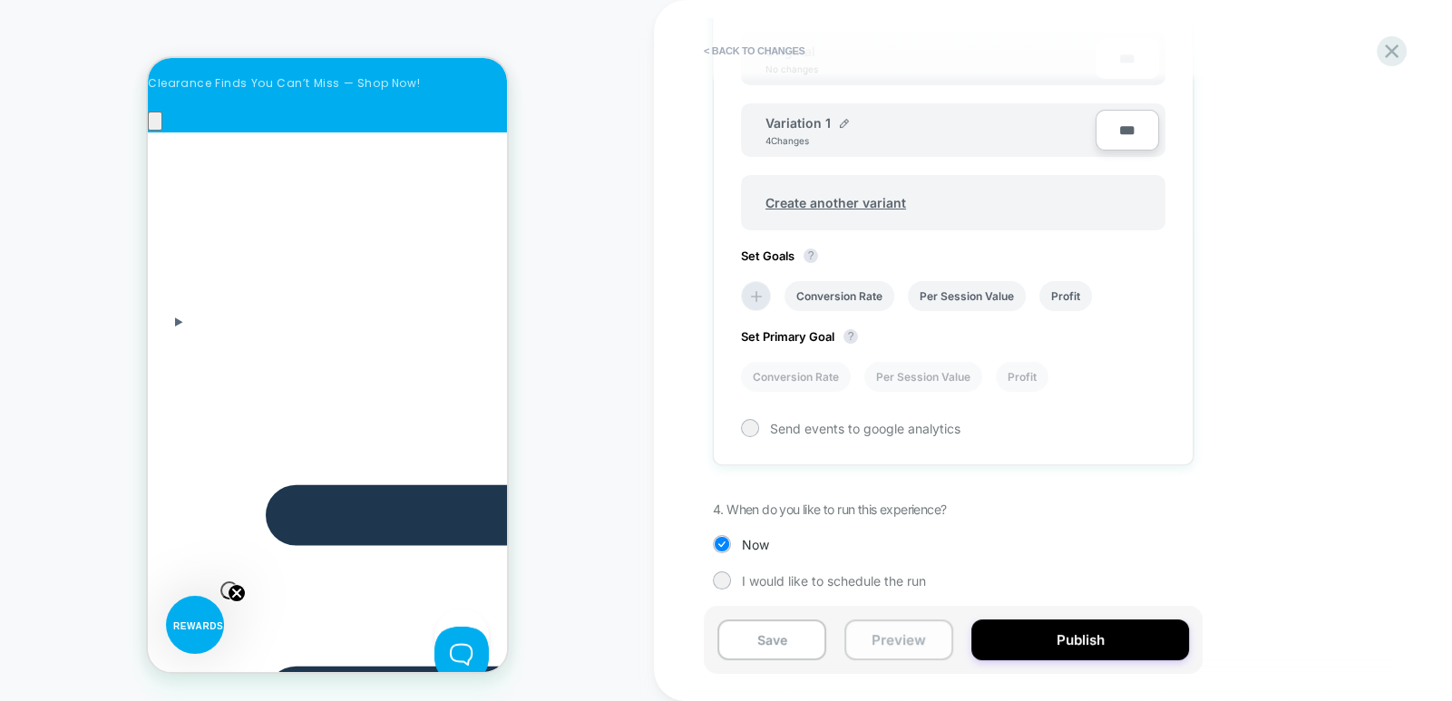
click at [892, 640] on button "Preview" at bounding box center [899, 640] width 109 height 41
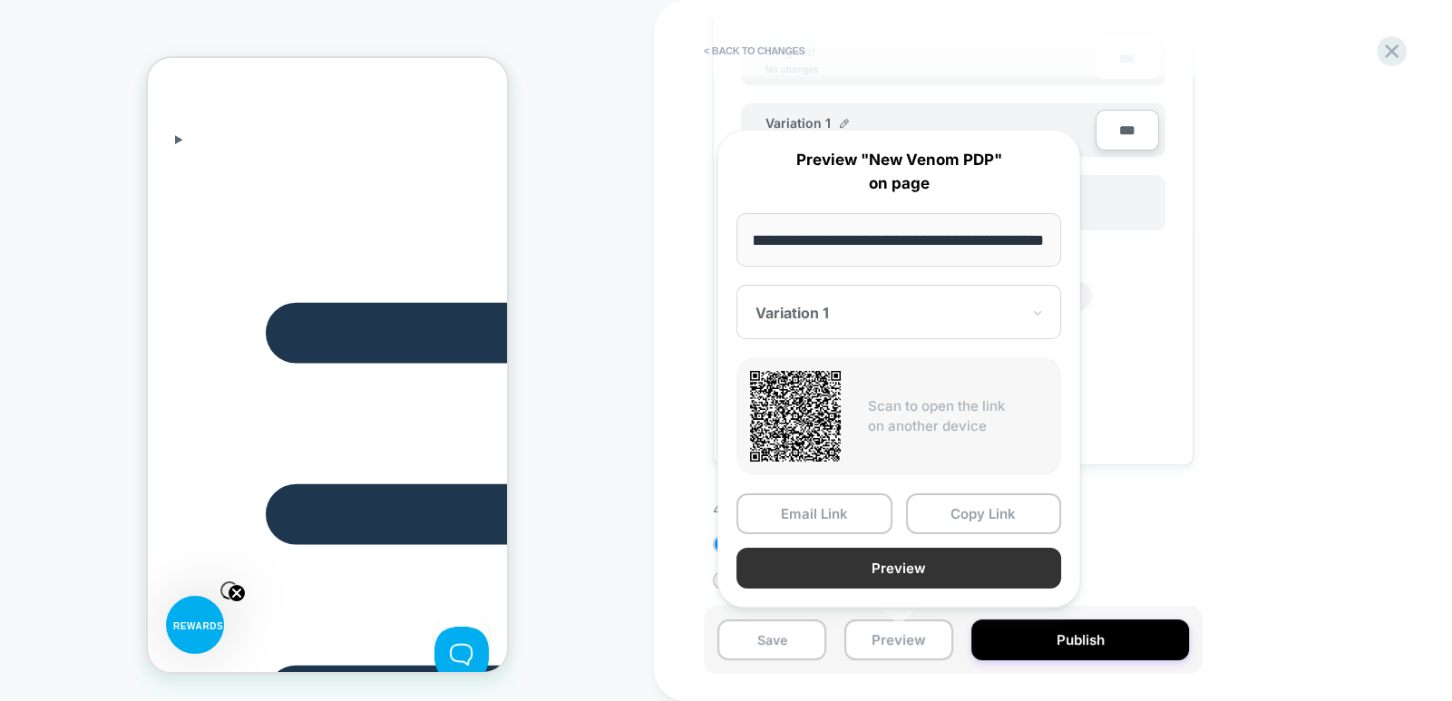
scroll to position [0, 0]
click at [908, 563] on button "Preview" at bounding box center [899, 568] width 325 height 41
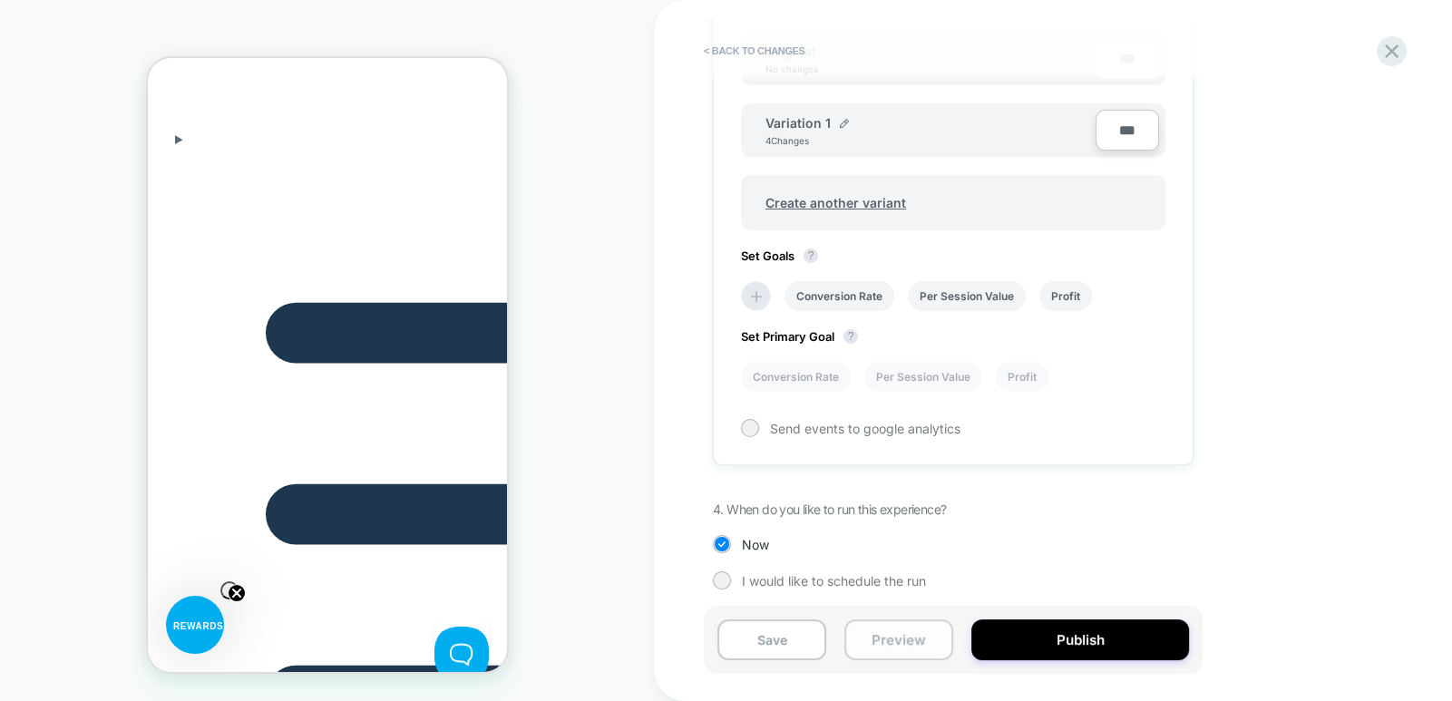
click at [874, 644] on button "Preview" at bounding box center [899, 640] width 109 height 41
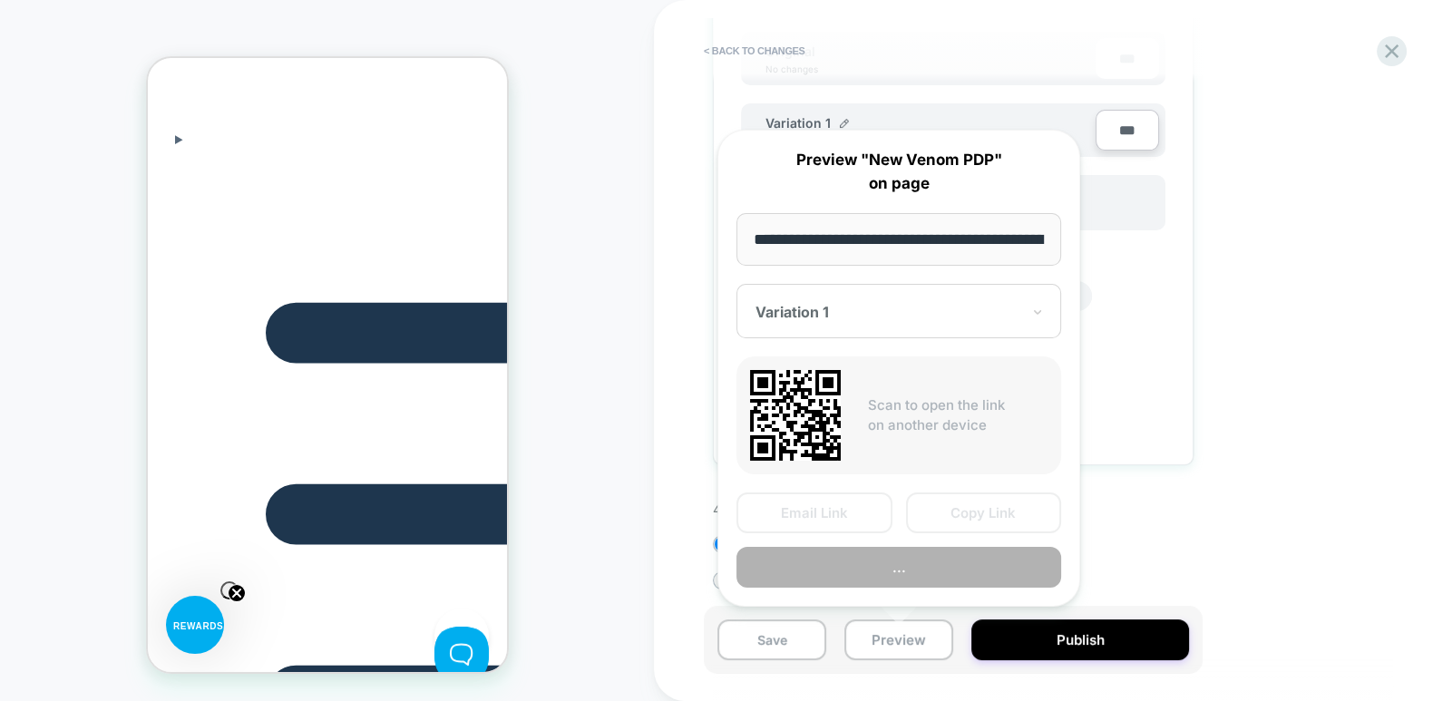
scroll to position [0, 728]
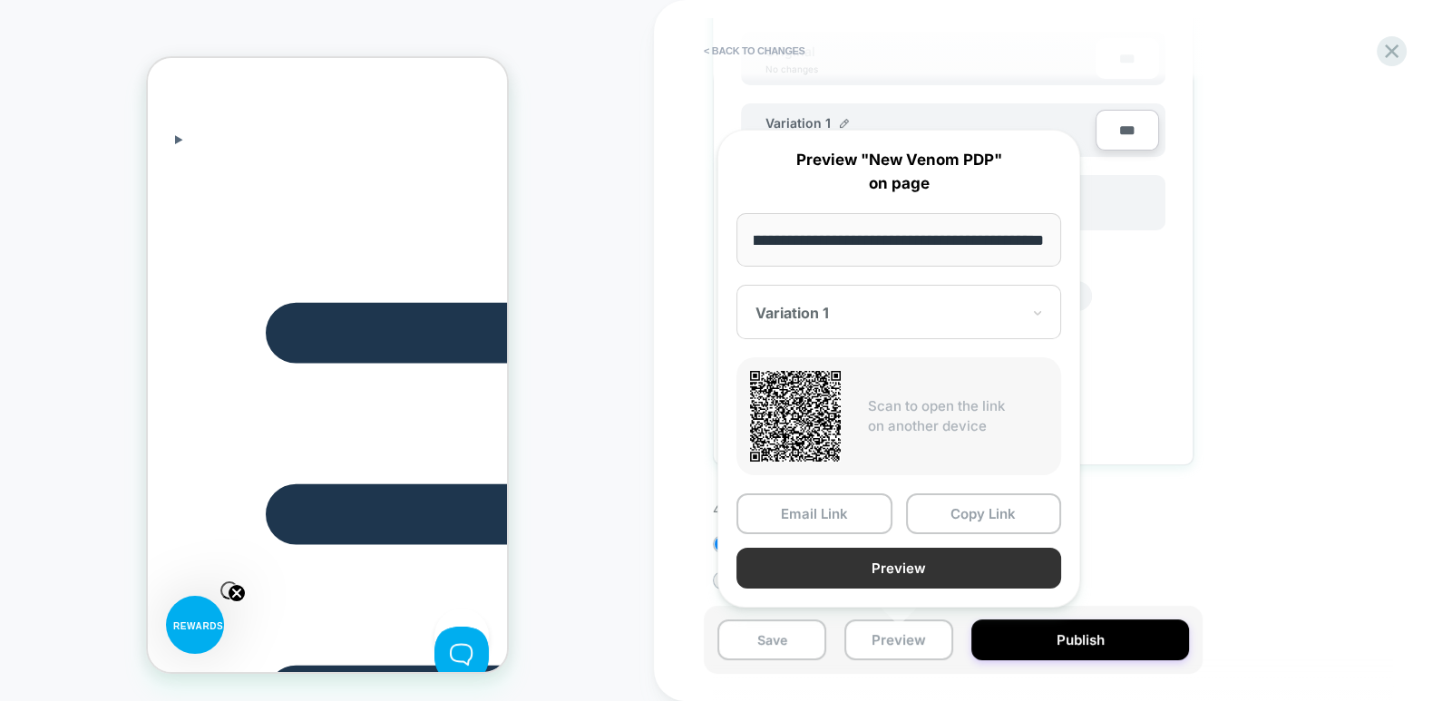
click at [894, 581] on button "Preview" at bounding box center [899, 568] width 325 height 41
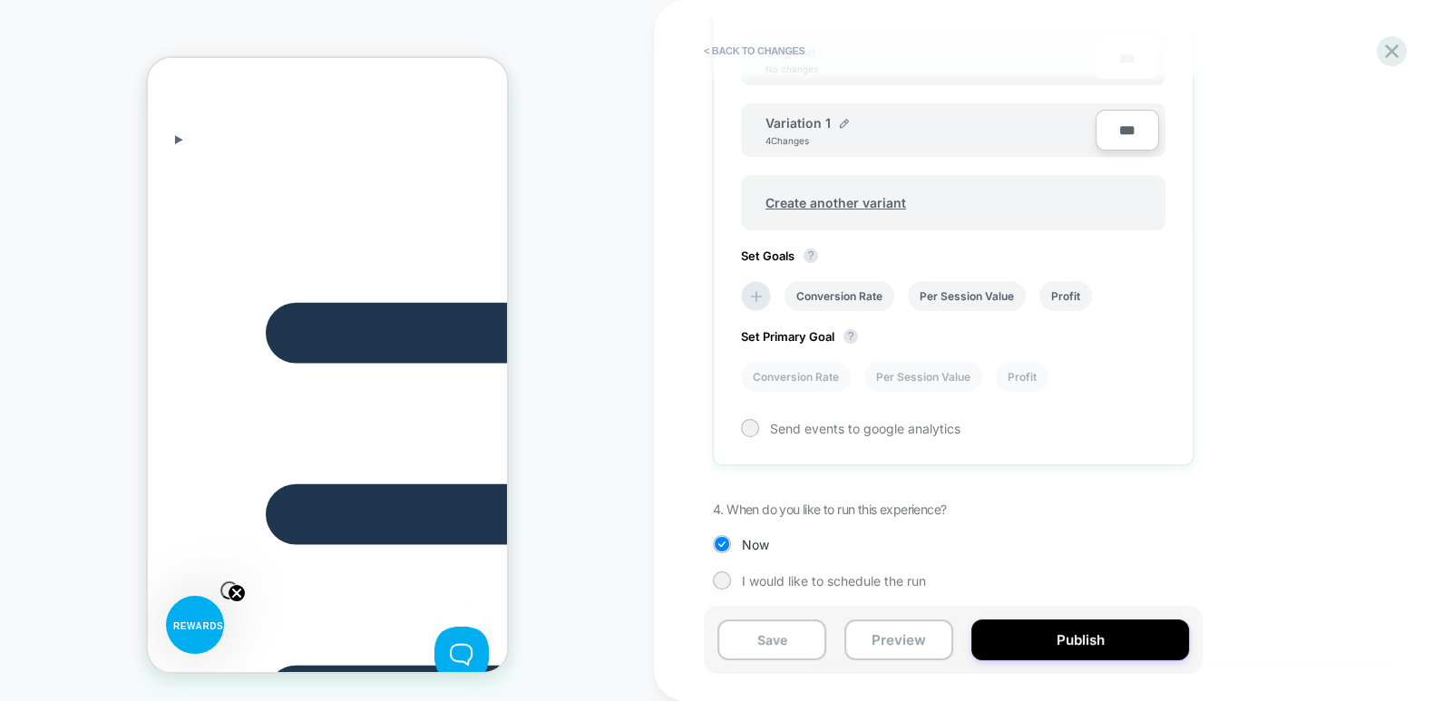
scroll to position [0, 513]
click at [1121, 638] on button "Publish" at bounding box center [1081, 640] width 218 height 41
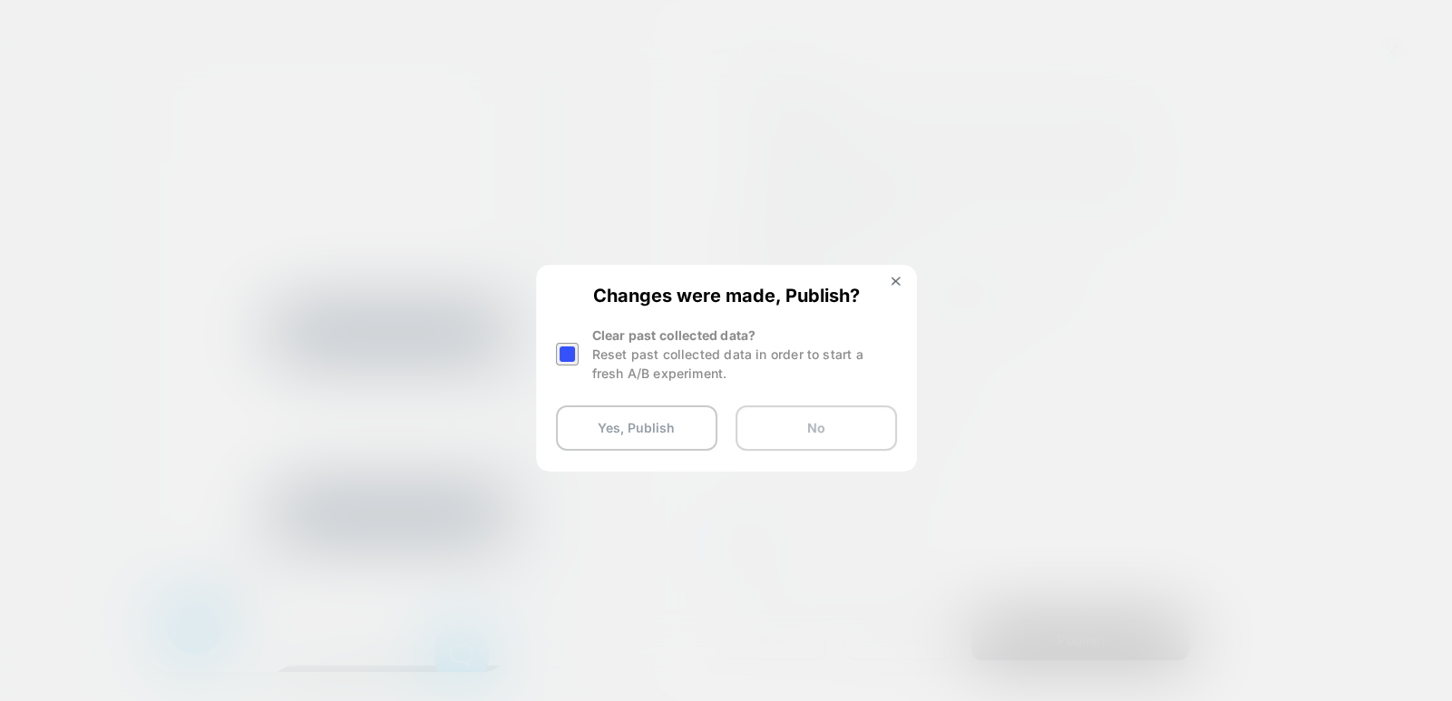
click at [866, 425] on button "No" at bounding box center [816, 427] width 161 height 45
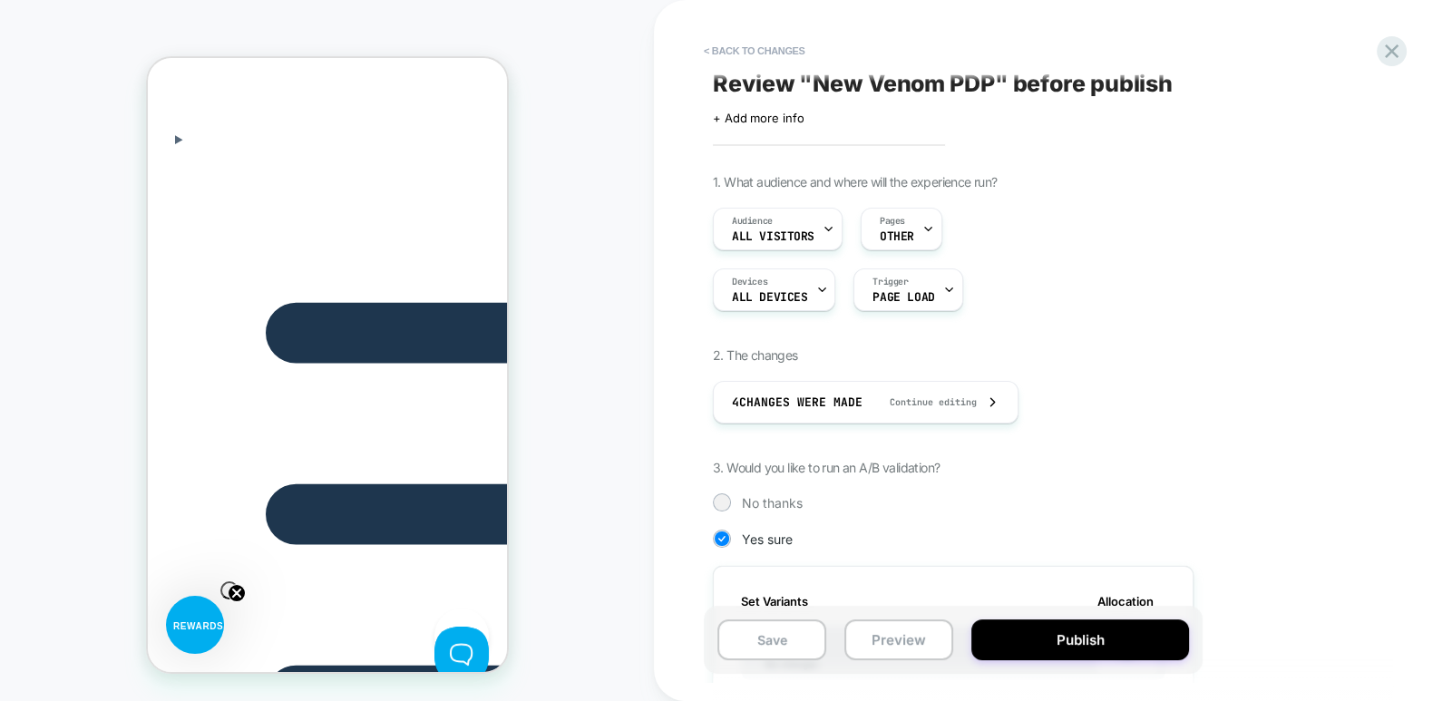
scroll to position [0, 0]
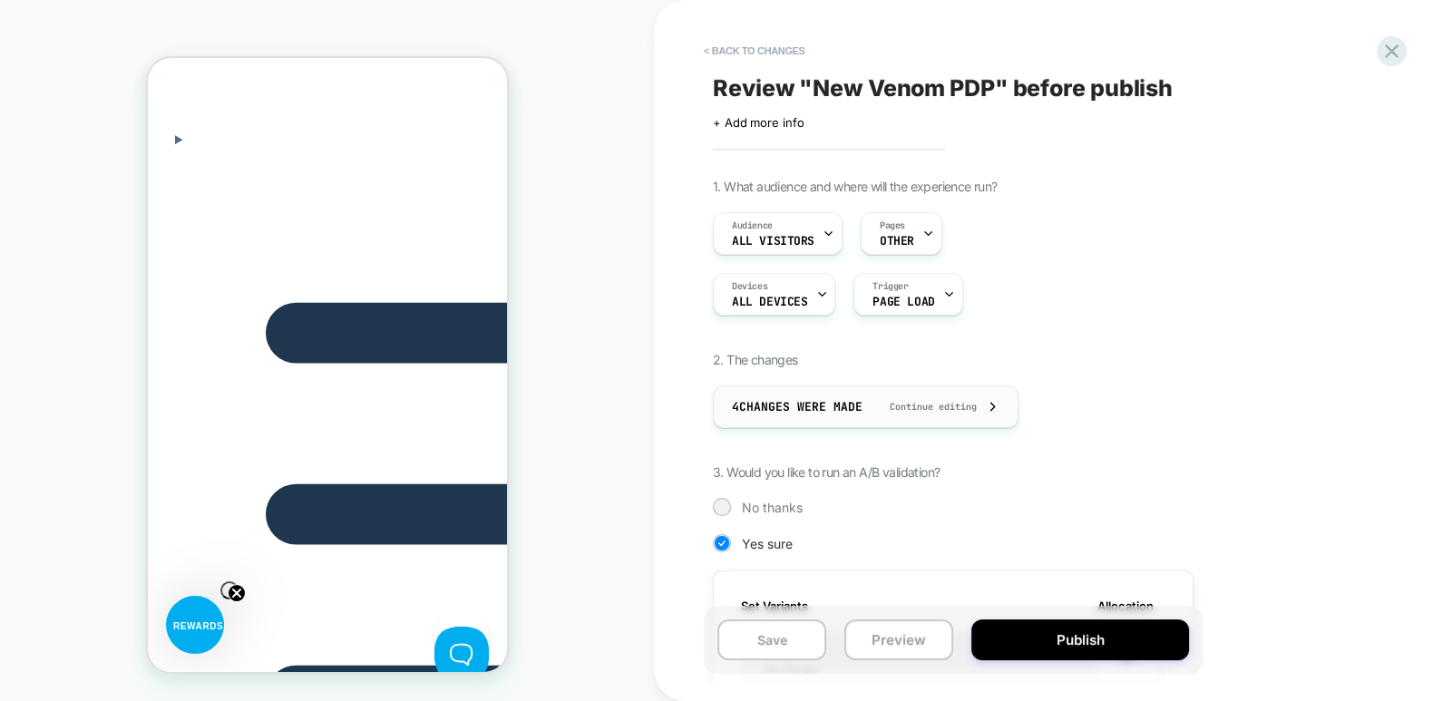
click at [982, 405] on div "4 Changes were made Continue editing" at bounding box center [866, 406] width 268 height 41
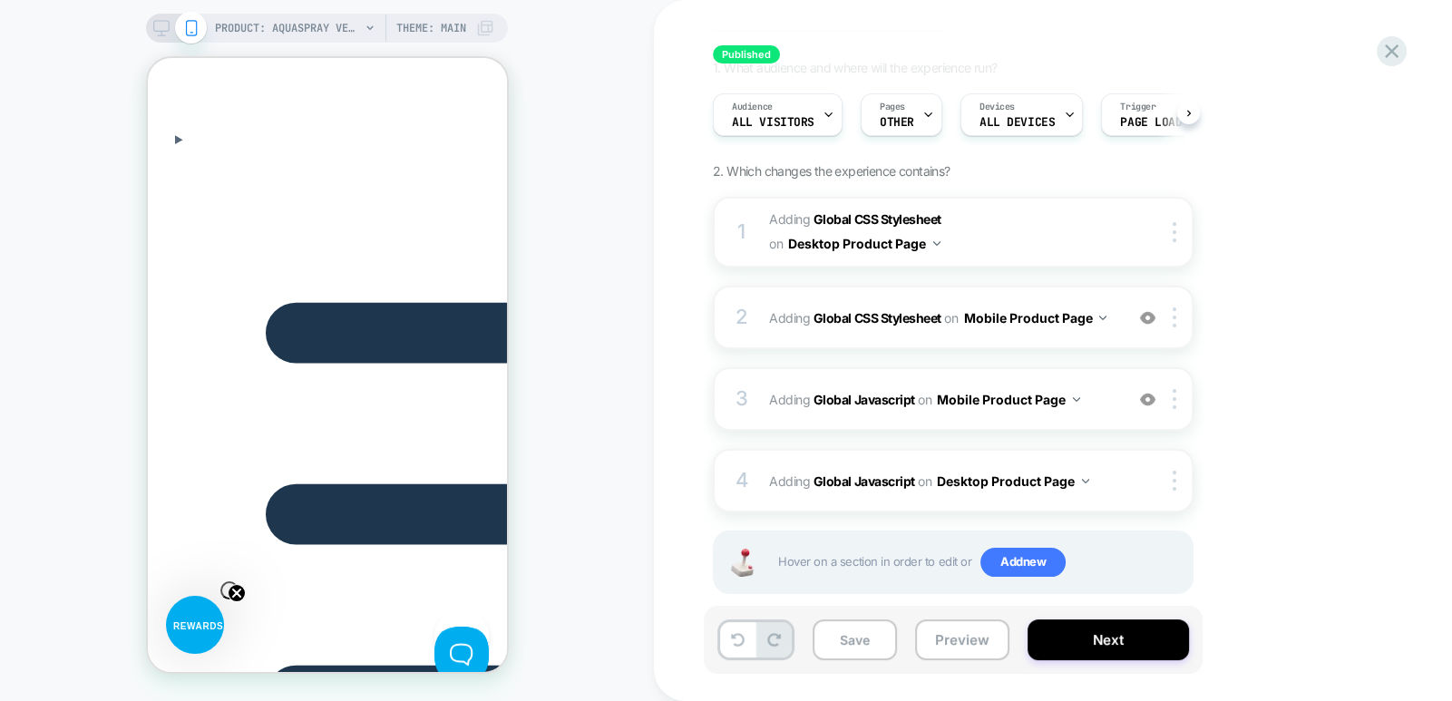
scroll to position [145, 0]
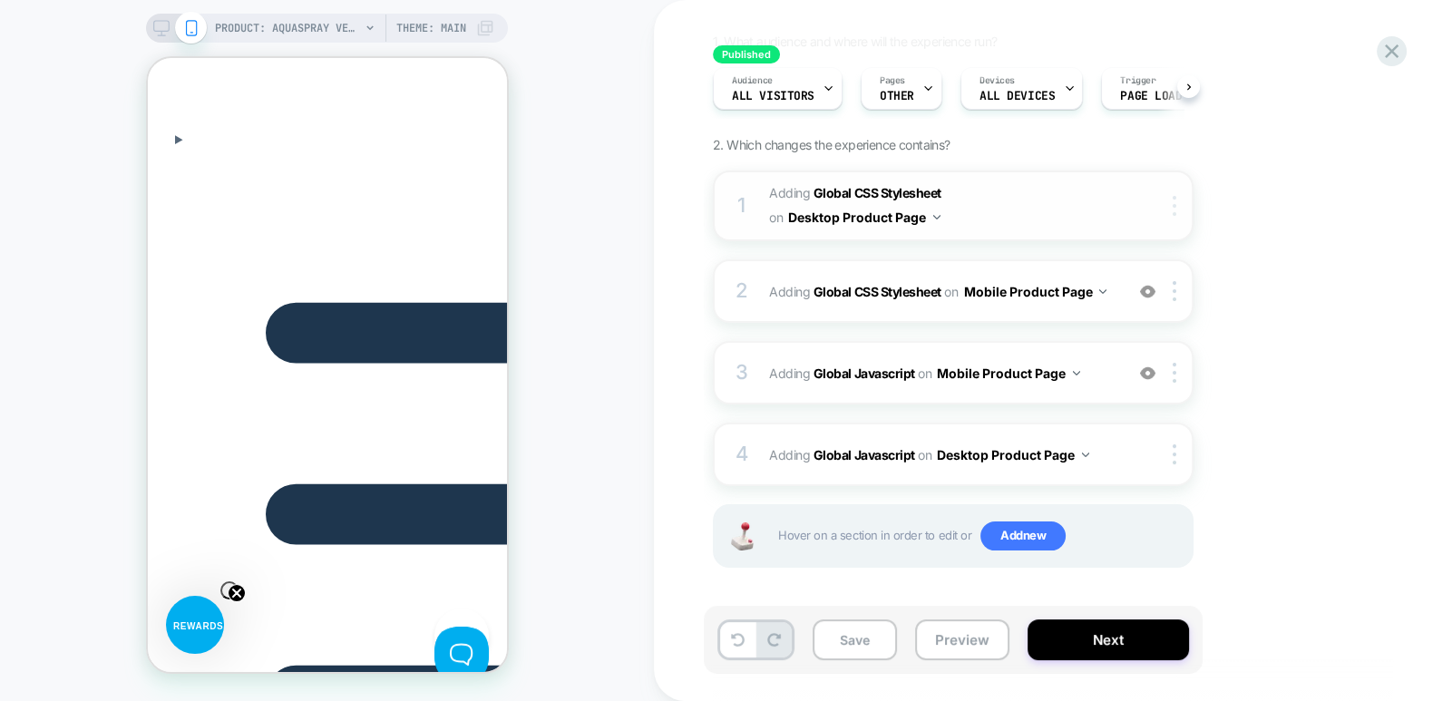
click at [1177, 207] on div at bounding box center [1178, 206] width 30 height 20
click at [1145, 345] on div "Delete" at bounding box center [1176, 347] width 161 height 49
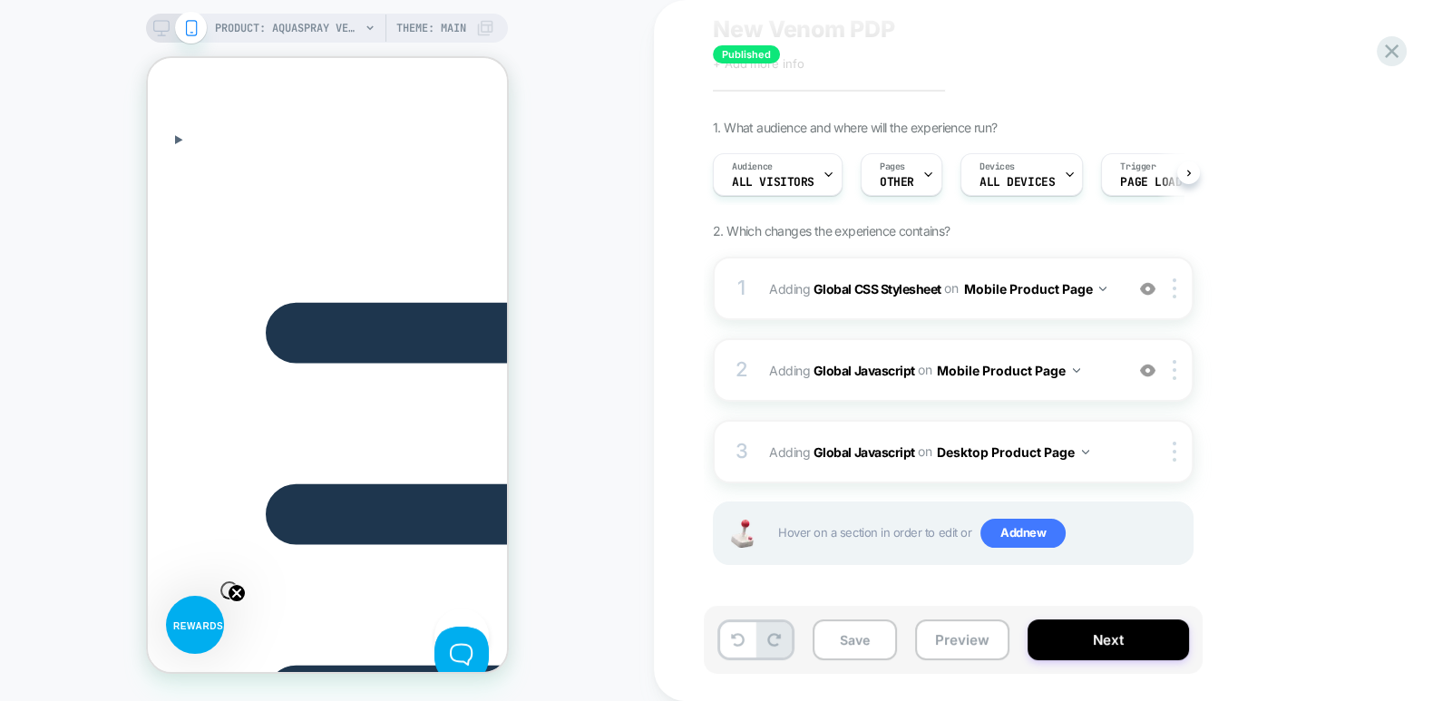
scroll to position [57, 0]
click at [1177, 293] on div at bounding box center [1178, 290] width 30 height 20
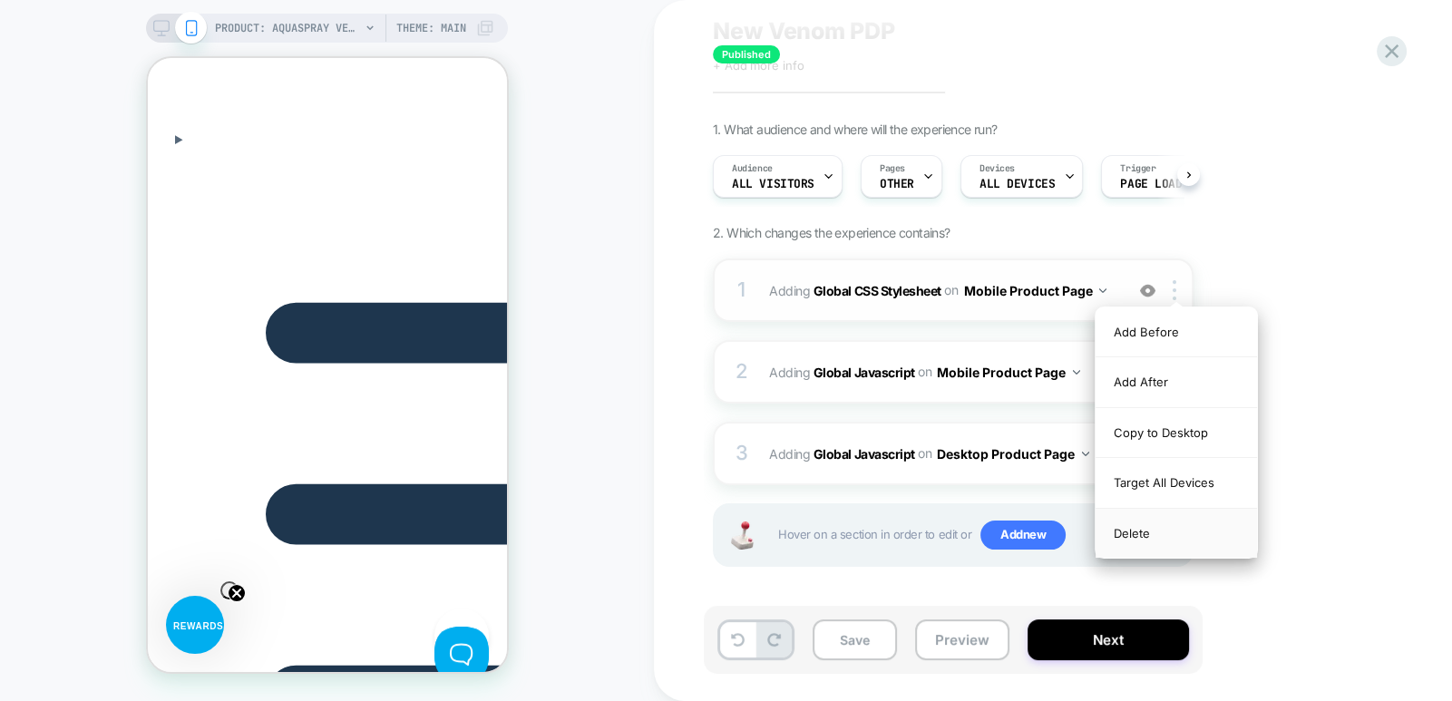
click at [1143, 531] on div "Delete" at bounding box center [1176, 533] width 161 height 49
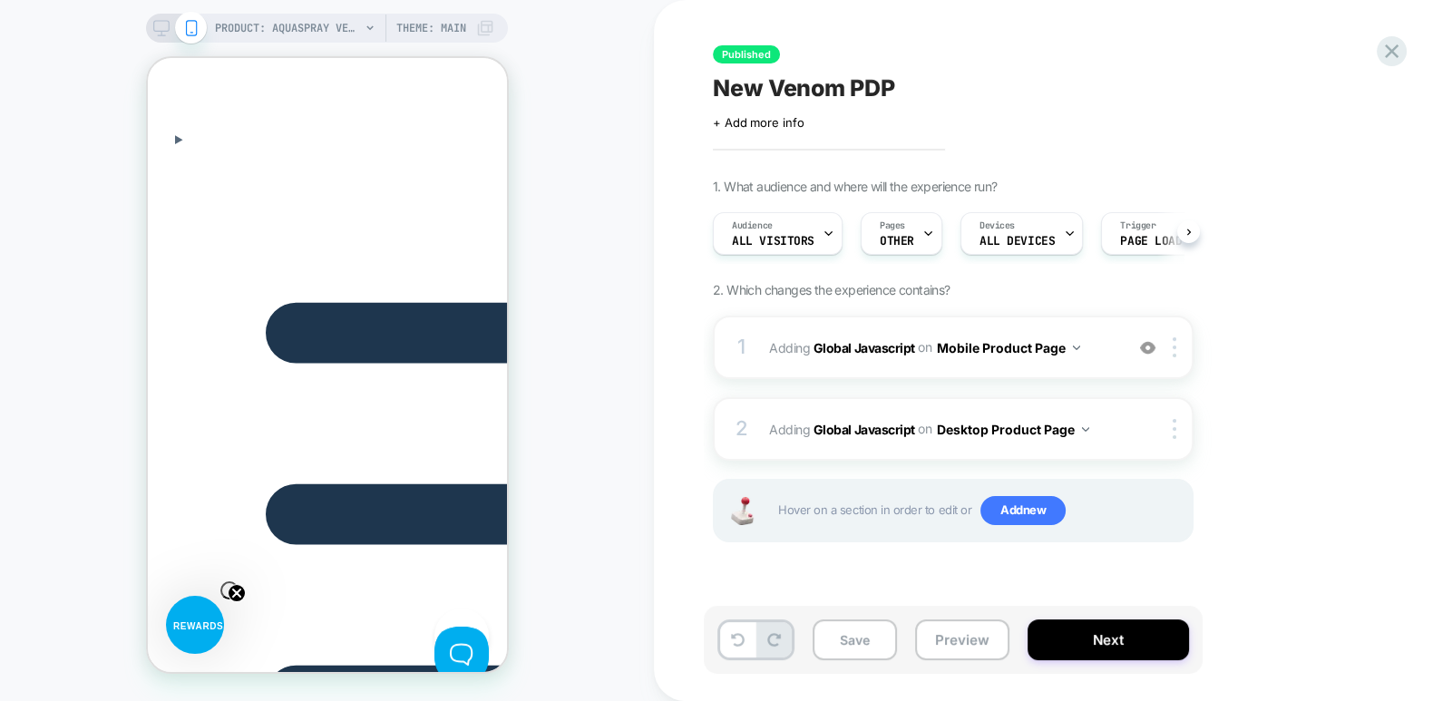
scroll to position [0, 2051]
click at [1171, 347] on div at bounding box center [1178, 347] width 30 height 20
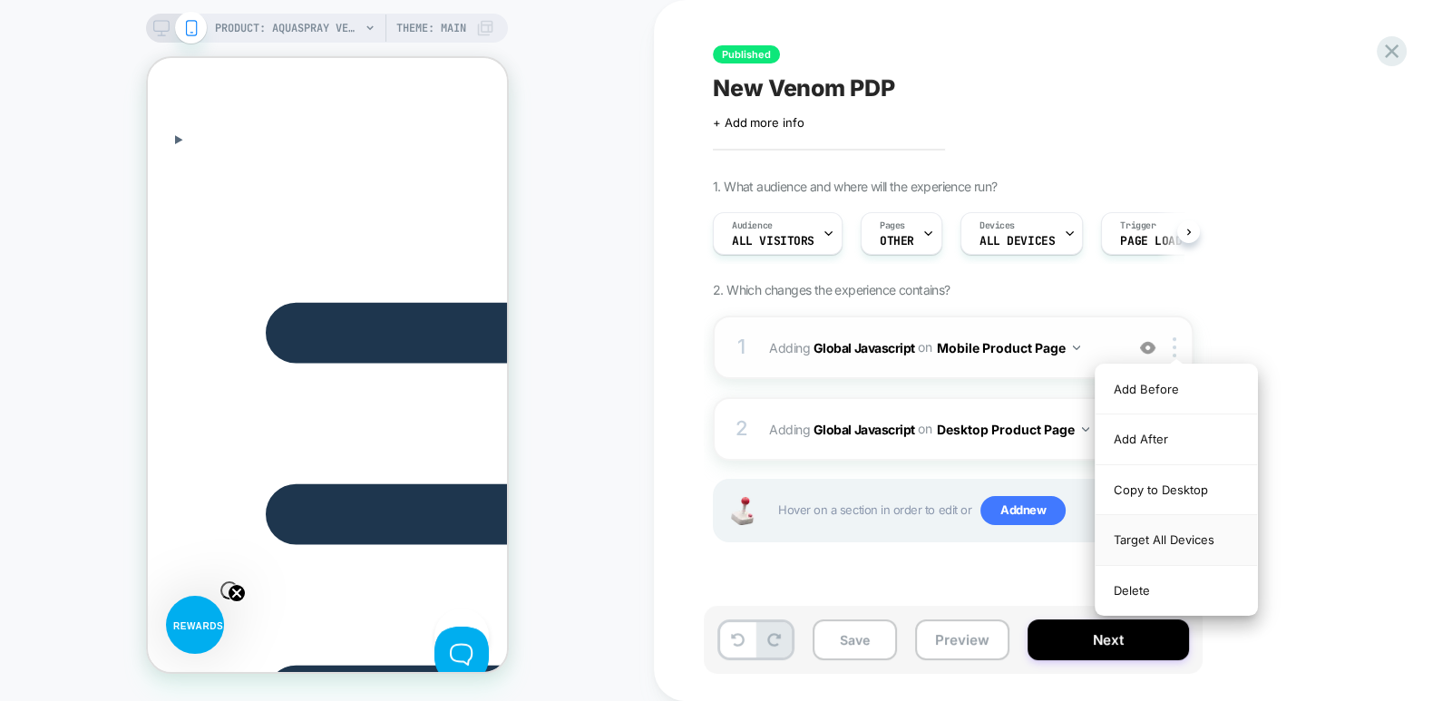
scroll to position [0, 0]
click at [1161, 542] on div "Target All Devices" at bounding box center [1176, 540] width 161 height 50
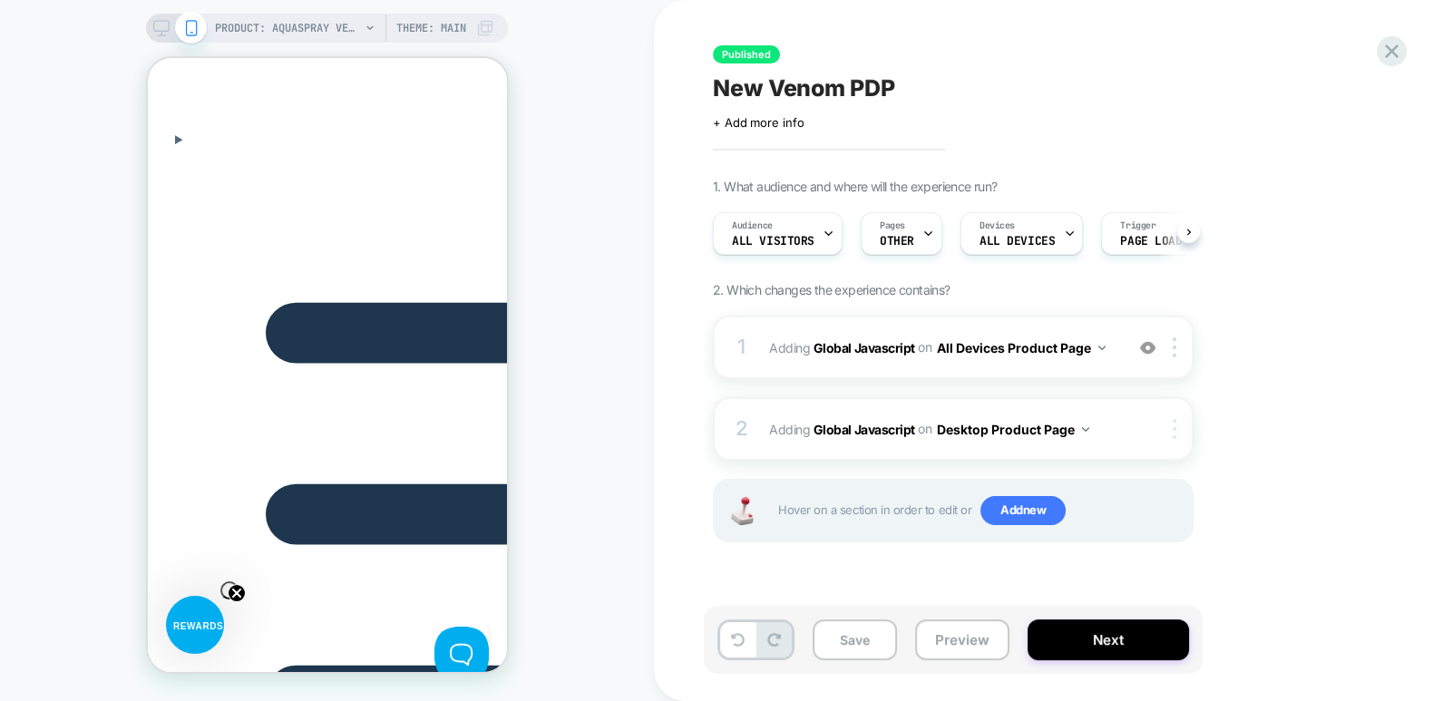
click at [1177, 425] on div at bounding box center [1178, 429] width 30 height 20
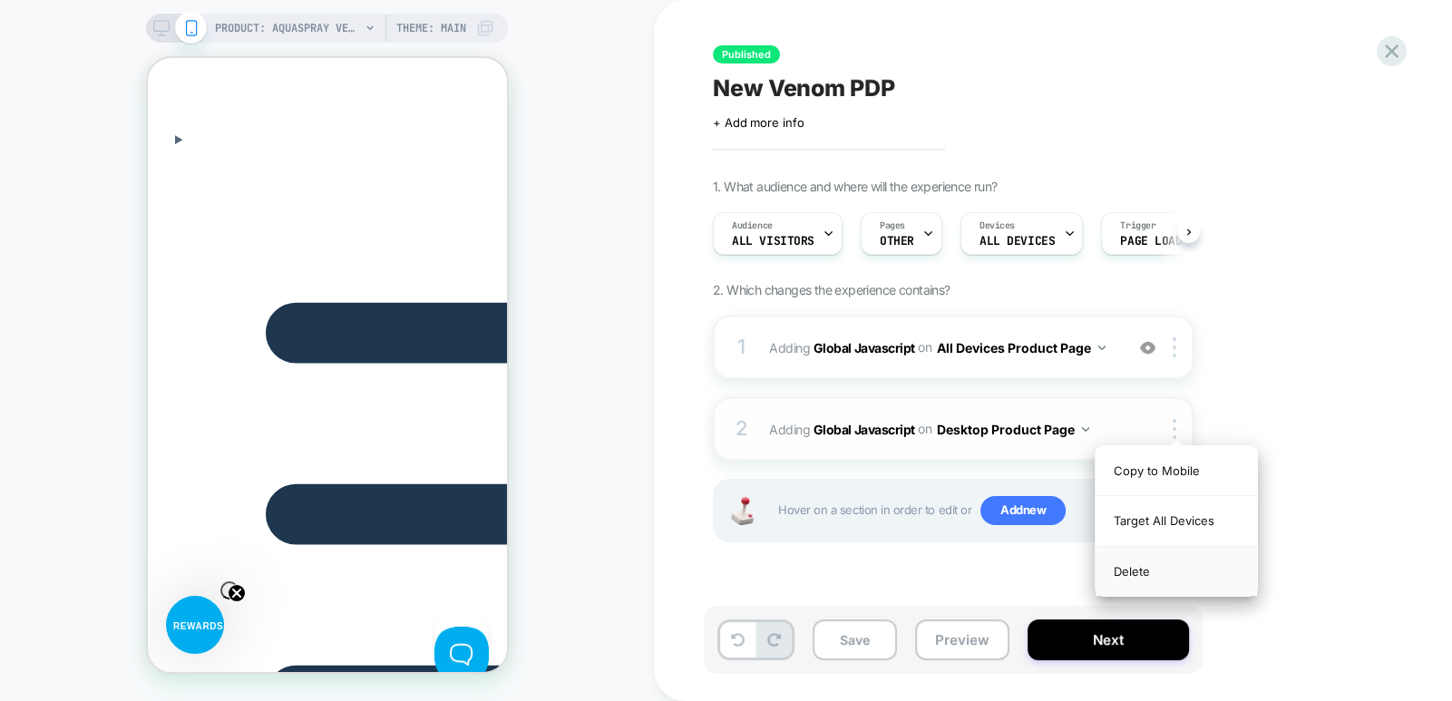
click at [1138, 570] on div "Delete" at bounding box center [1176, 571] width 161 height 49
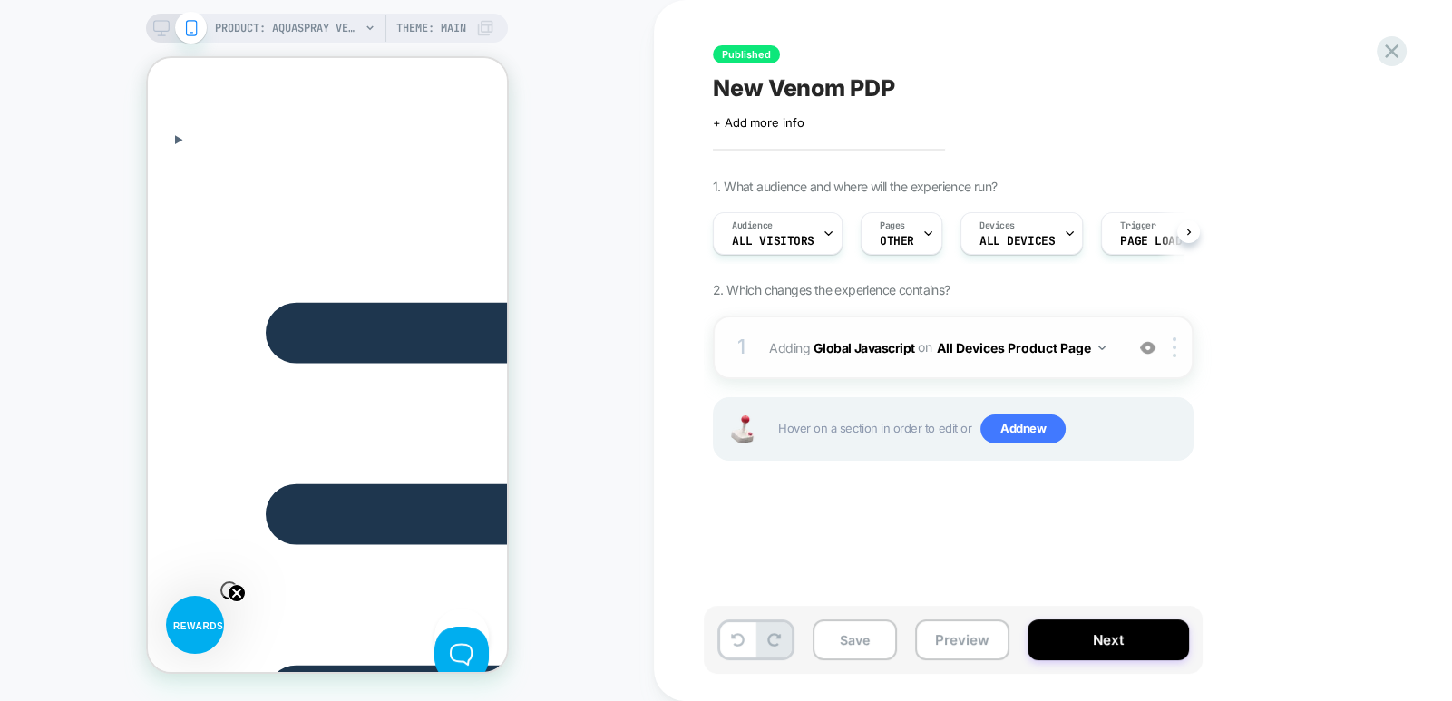
scroll to position [0, 256]
click at [884, 342] on b "Global Javascript" at bounding box center [865, 346] width 102 height 15
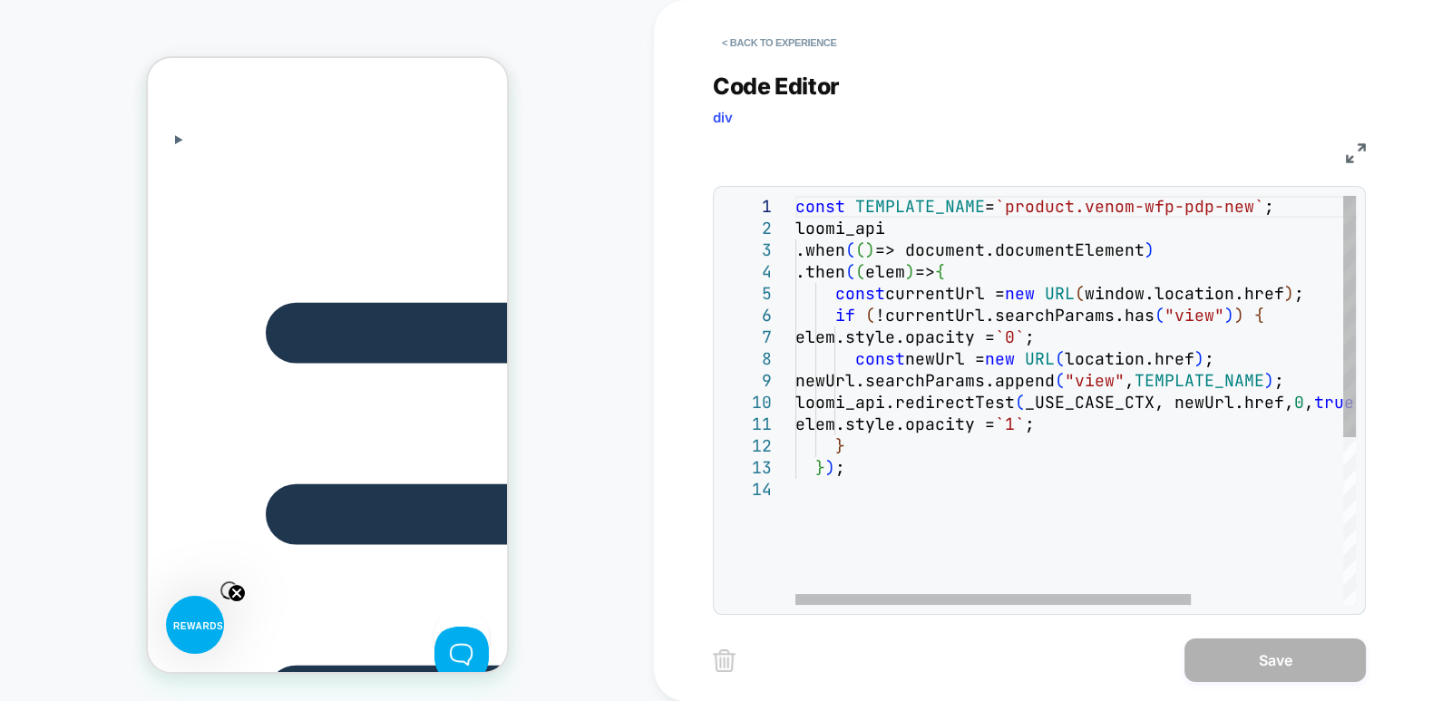
scroll to position [0, 513]
type textarea "**********"
click at [1019, 458] on div "const TEMPLATE_NAME = `product.venom-wfp-pdp-new` ; loomi_api .when ( ( ) => do…" at bounding box center [1184, 542] width 777 height 692
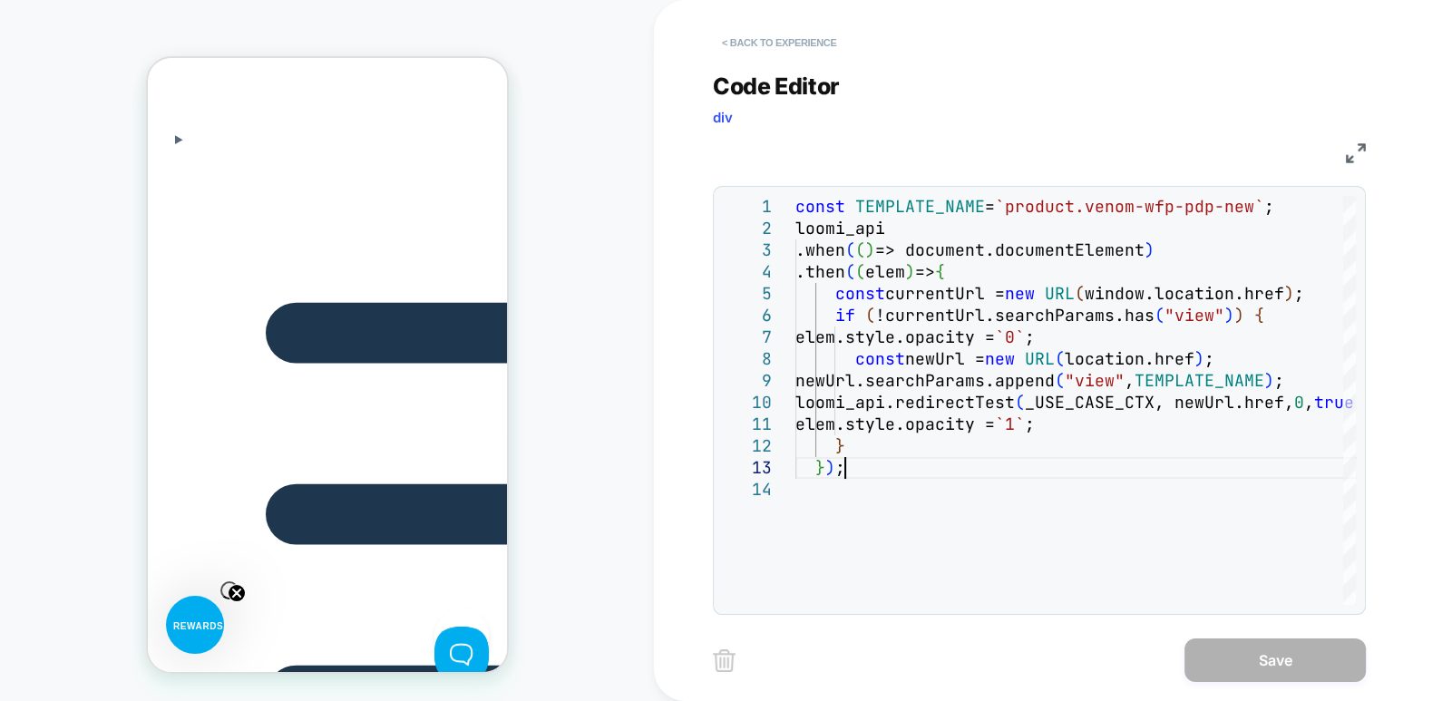
scroll to position [0, 769]
click at [747, 37] on button "< Back to experience" at bounding box center [779, 42] width 132 height 29
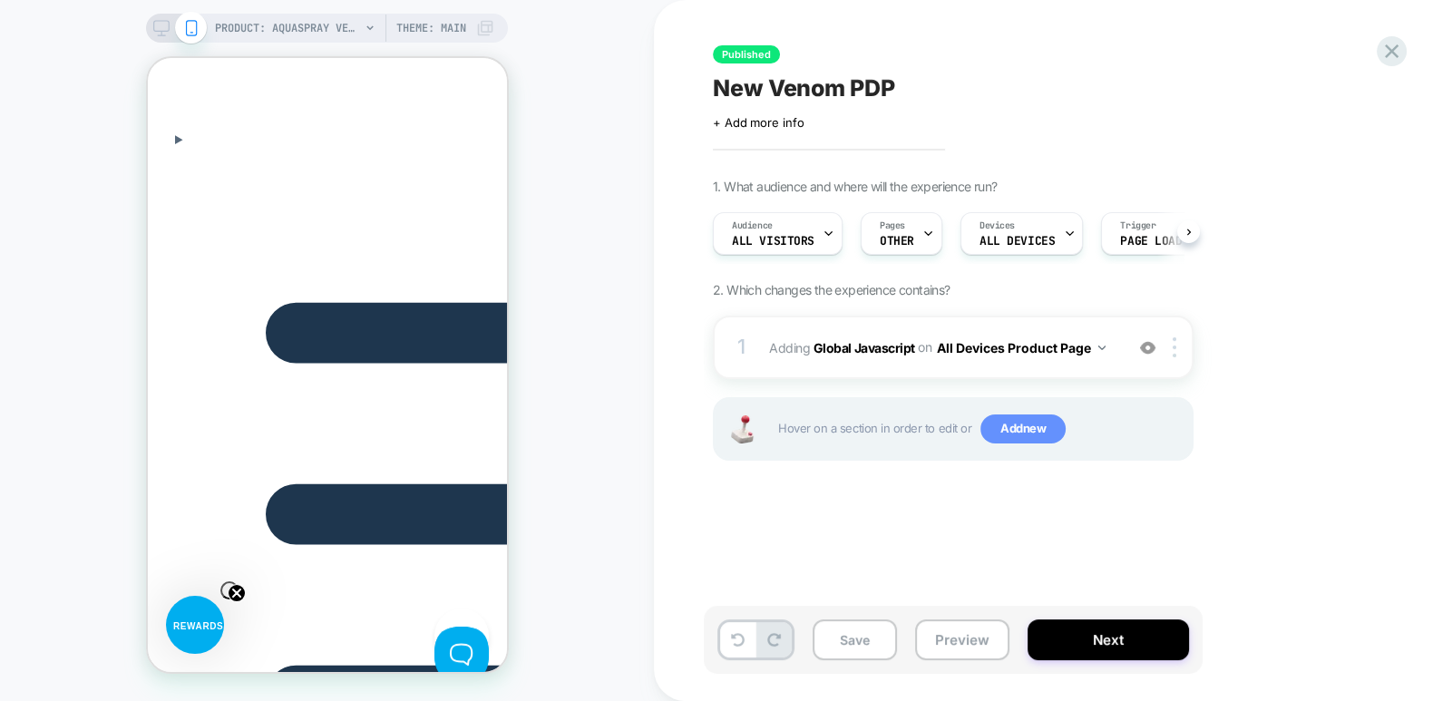
scroll to position [0, 0]
click at [1096, 642] on button "Next" at bounding box center [1108, 640] width 161 height 41
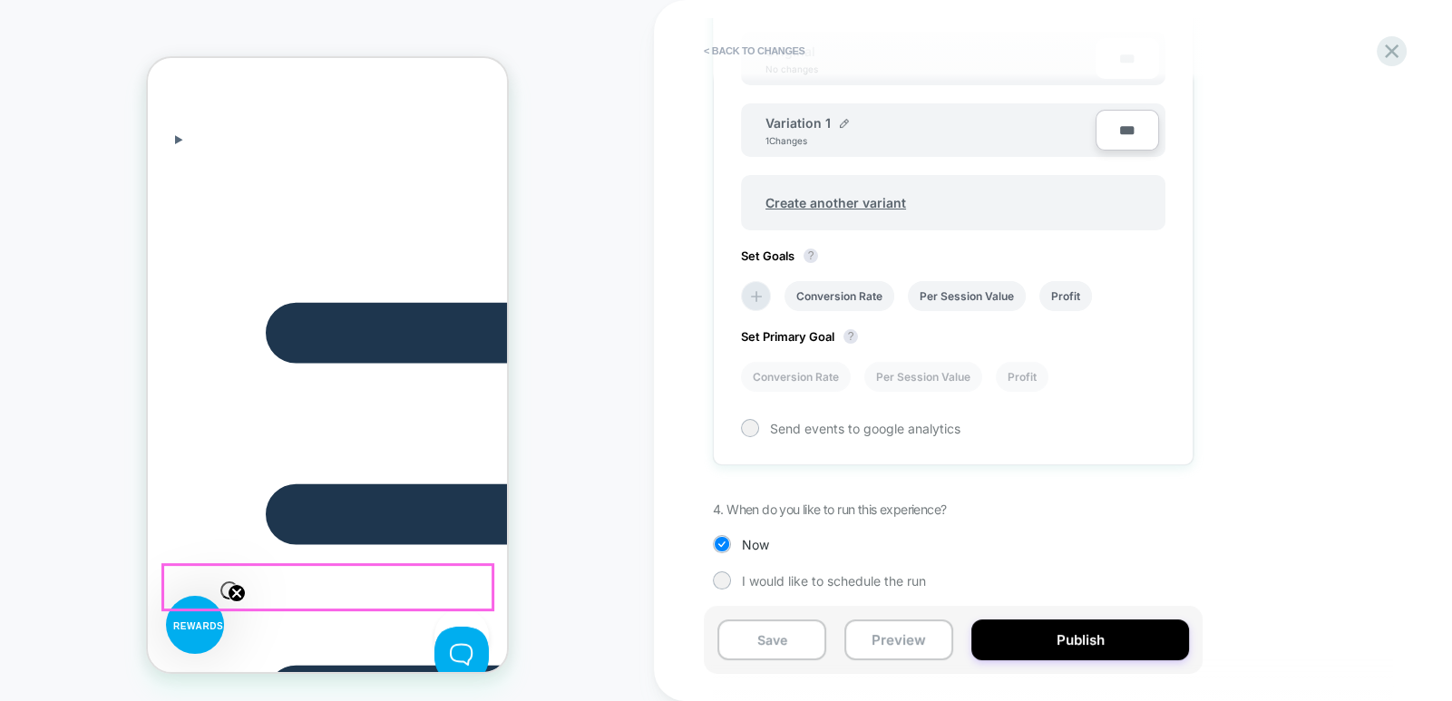
scroll to position [0, 256]
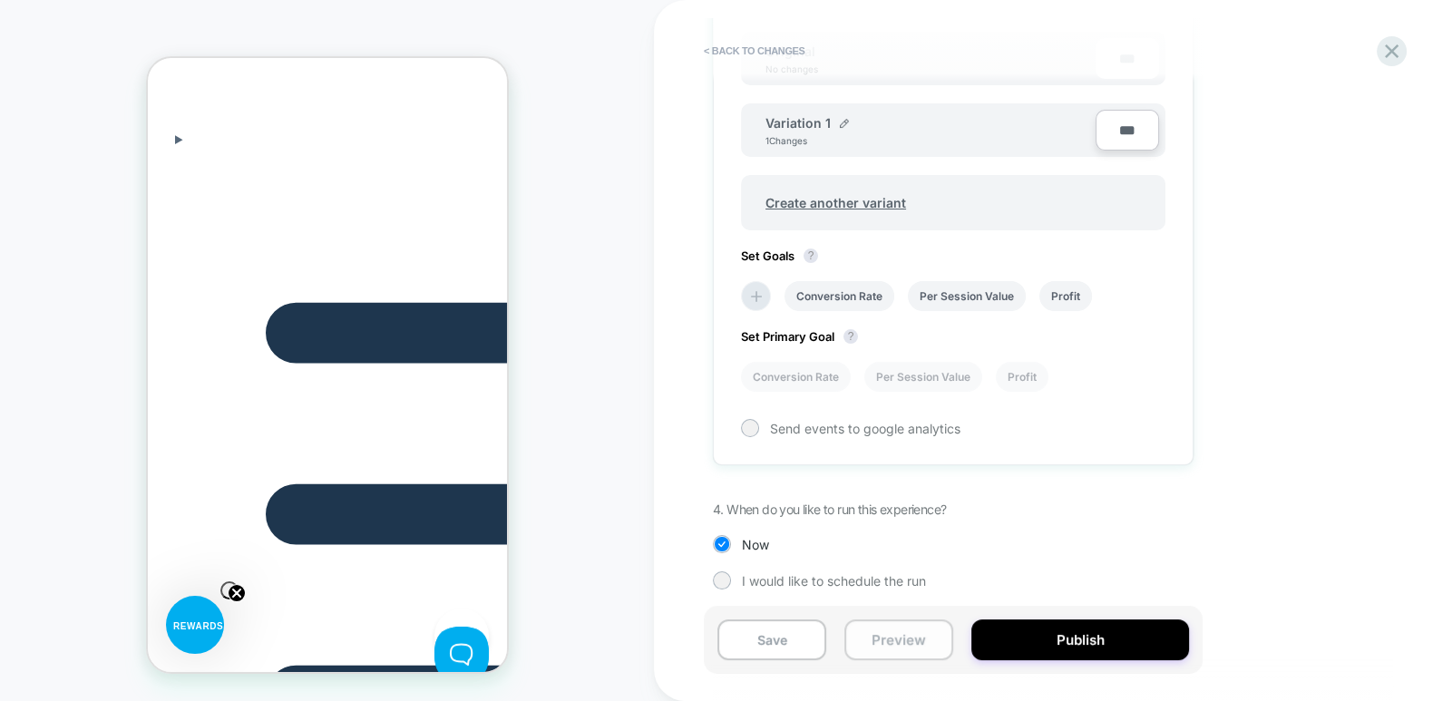
click at [876, 632] on button "Preview" at bounding box center [899, 640] width 109 height 41
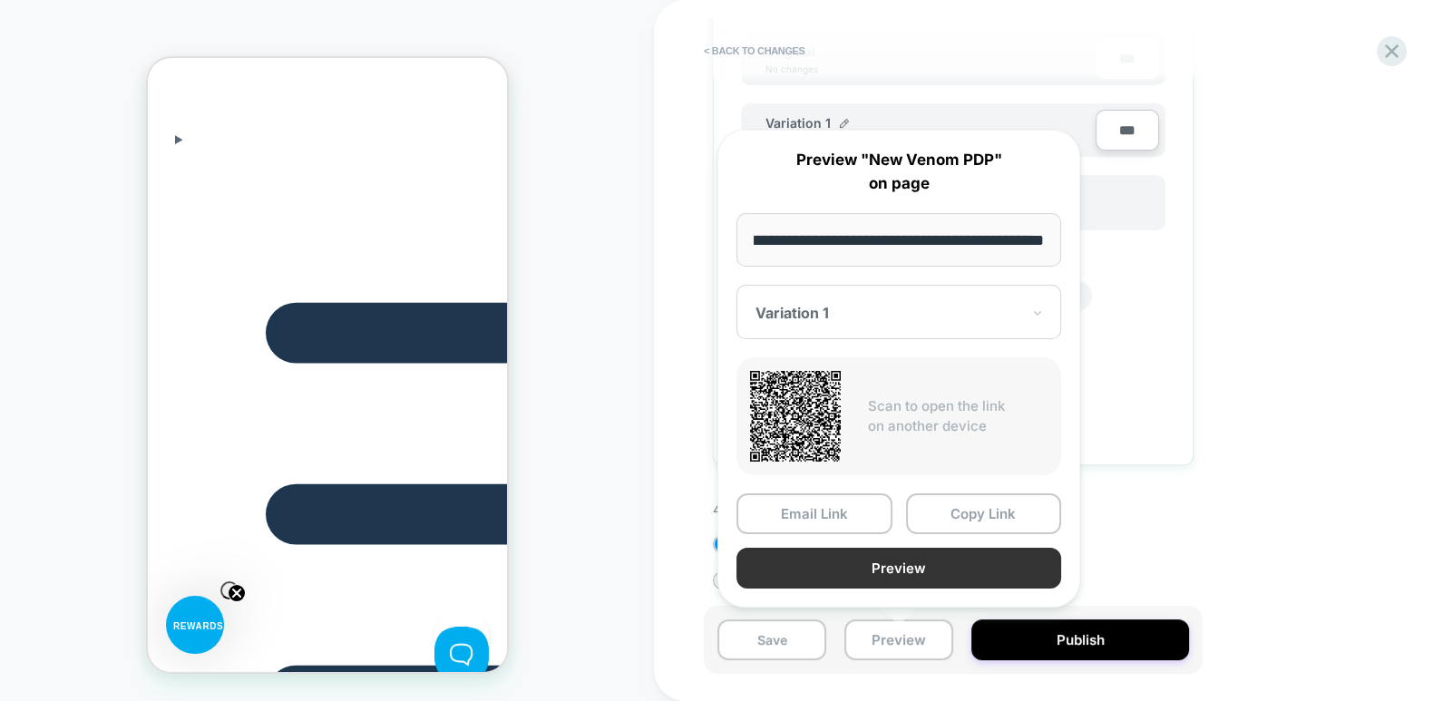
scroll to position [0, 0]
click at [865, 564] on button "Preview" at bounding box center [899, 568] width 325 height 41
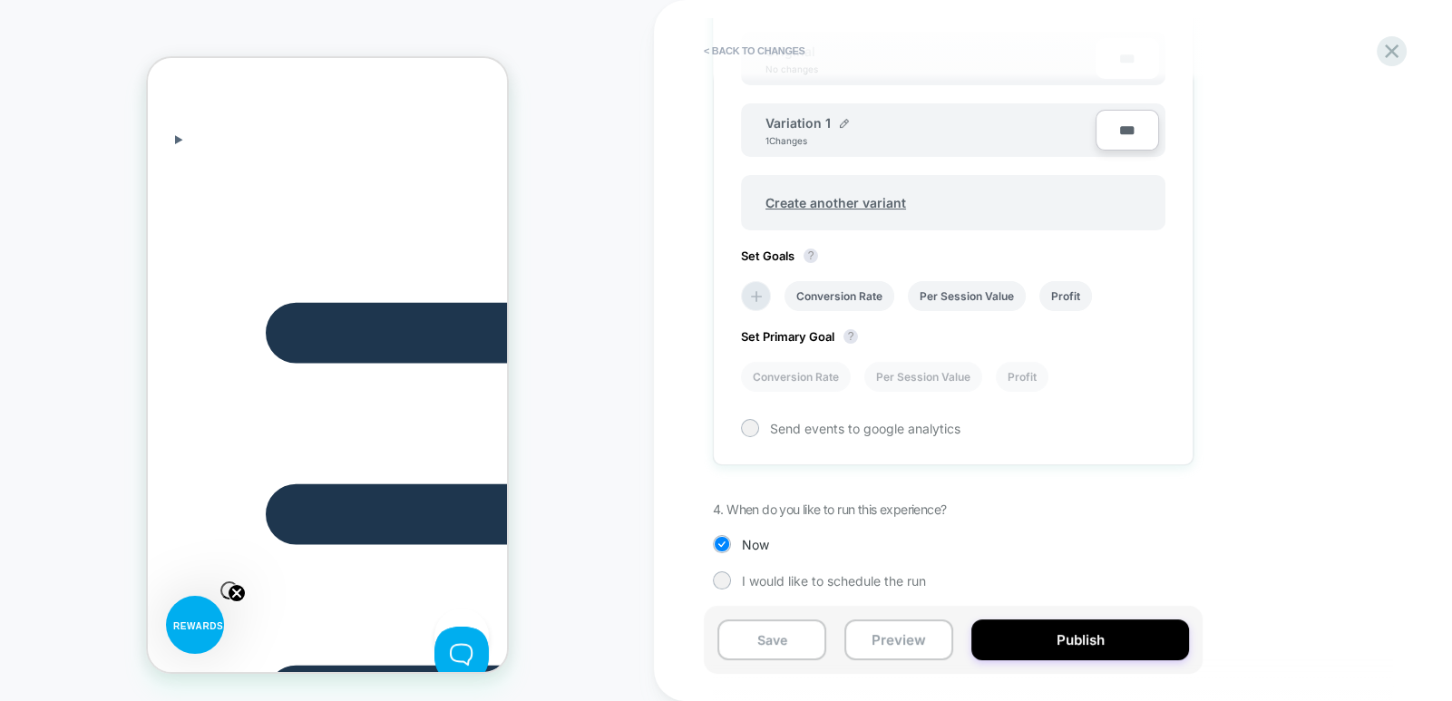
scroll to position [0, 769]
click at [1049, 649] on button "Publish" at bounding box center [1081, 640] width 218 height 41
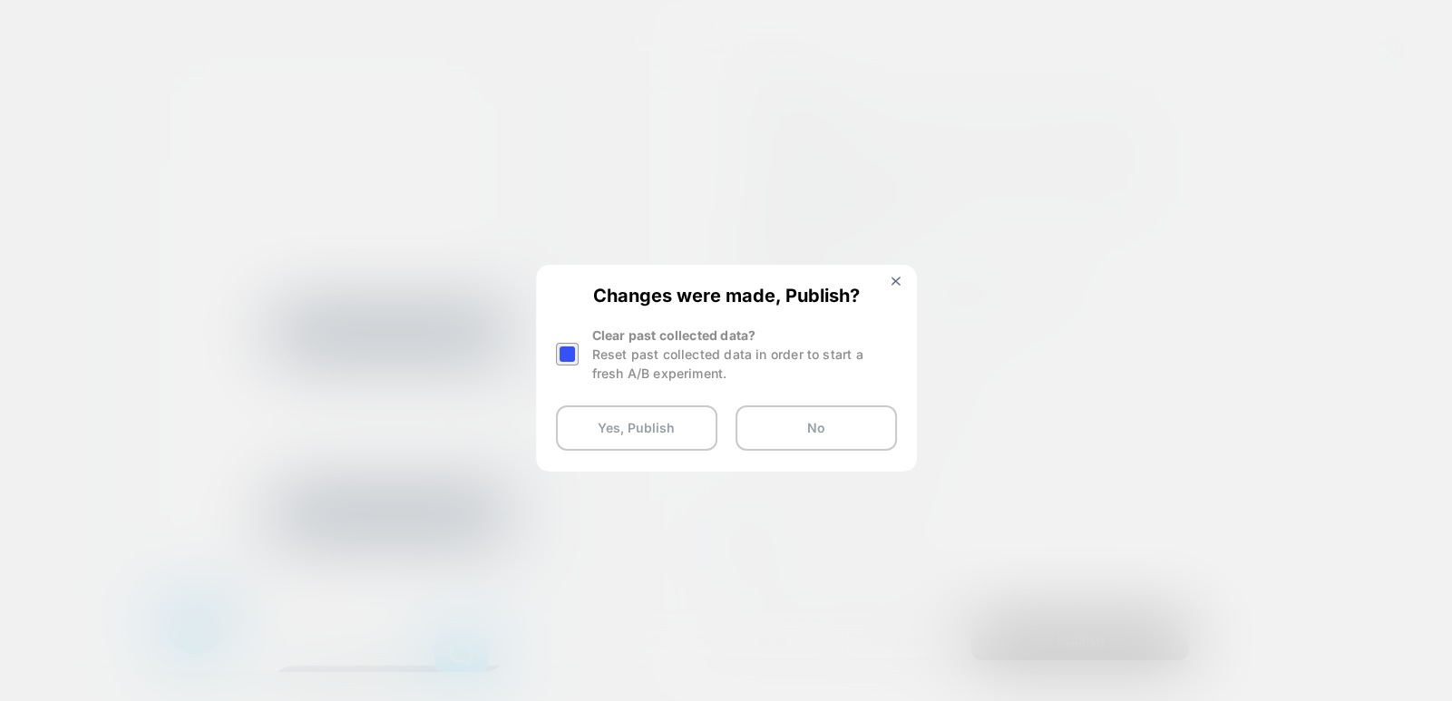
scroll to position [0, 1025]
click at [572, 350] on div at bounding box center [567, 354] width 23 height 23
click at [620, 425] on button "Yes, Publish" at bounding box center [636, 427] width 161 height 45
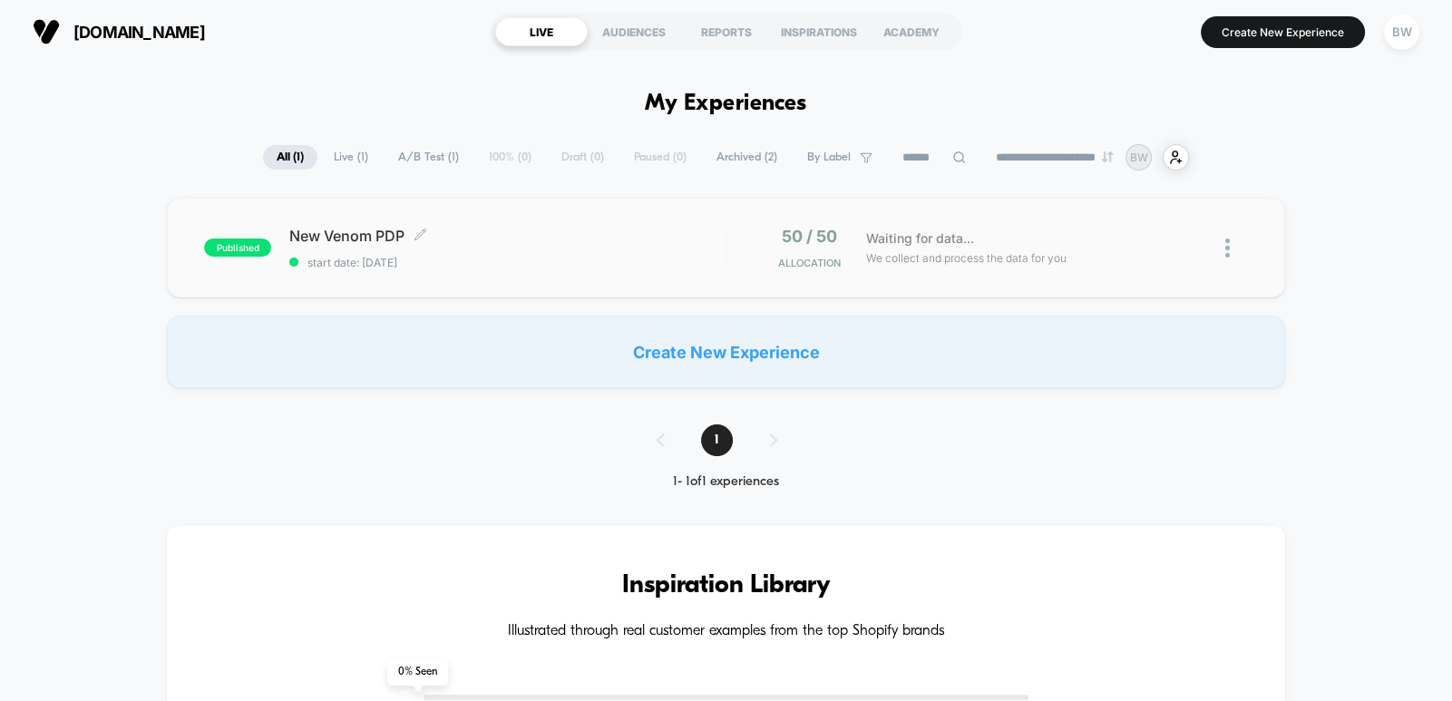
click at [648, 261] on span "start date: [DATE]" at bounding box center [507, 263] width 436 height 14
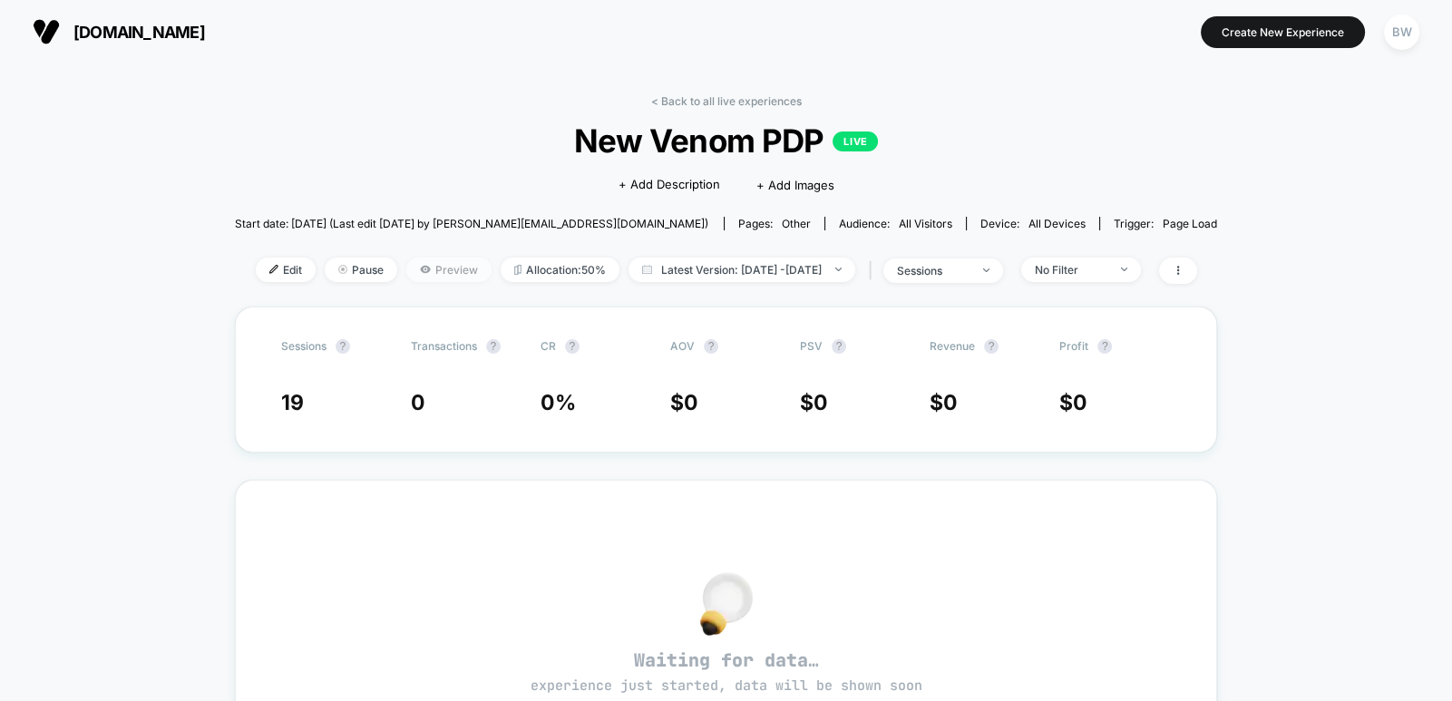
click at [420, 270] on icon at bounding box center [425, 269] width 11 height 11
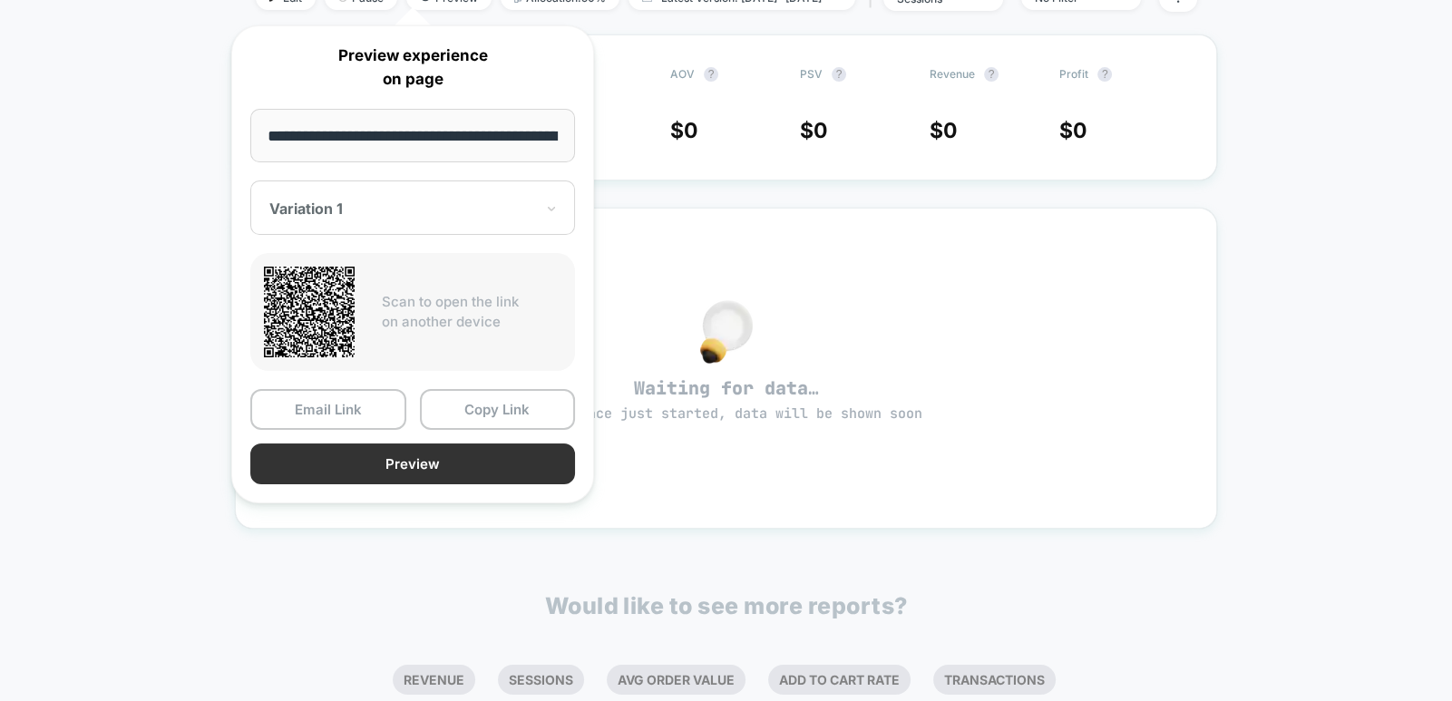
click at [477, 476] on button "Preview" at bounding box center [412, 464] width 325 height 41
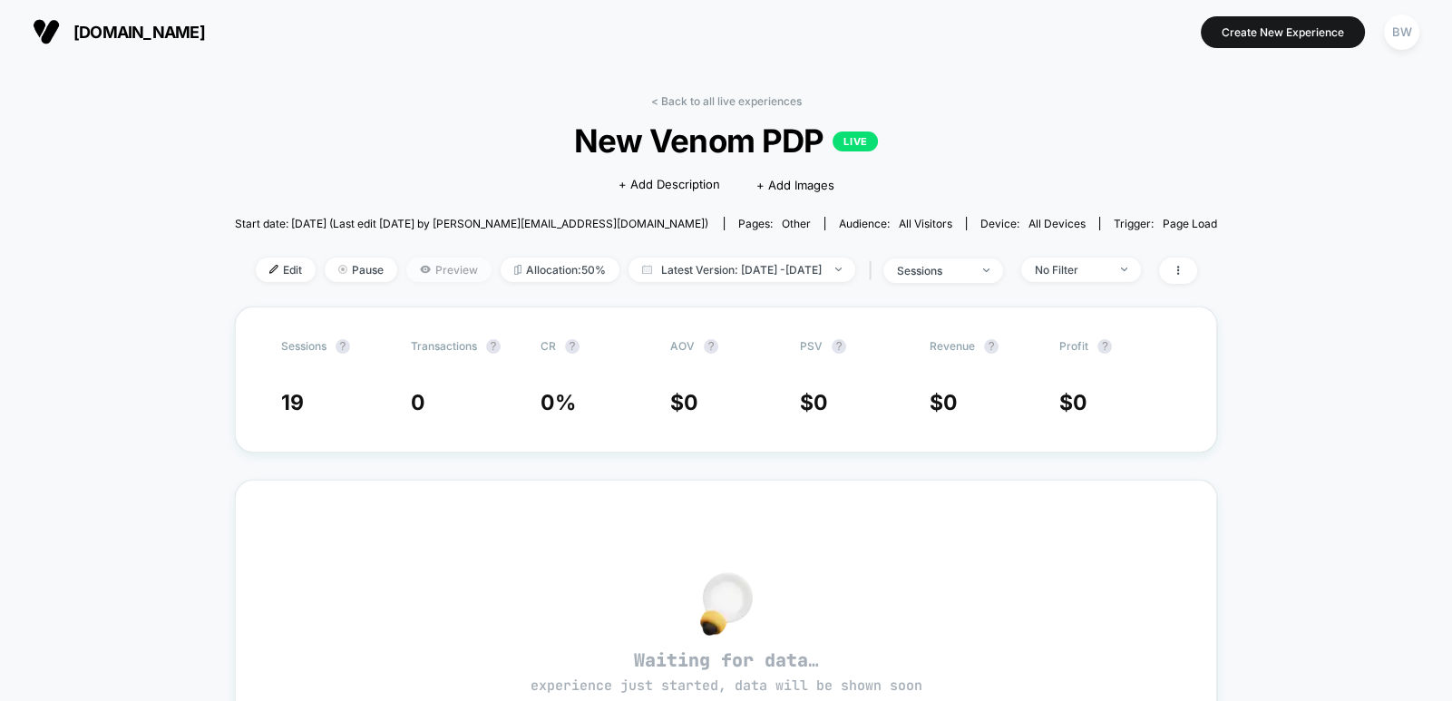
click at [406, 275] on span "Preview" at bounding box center [448, 270] width 85 height 24
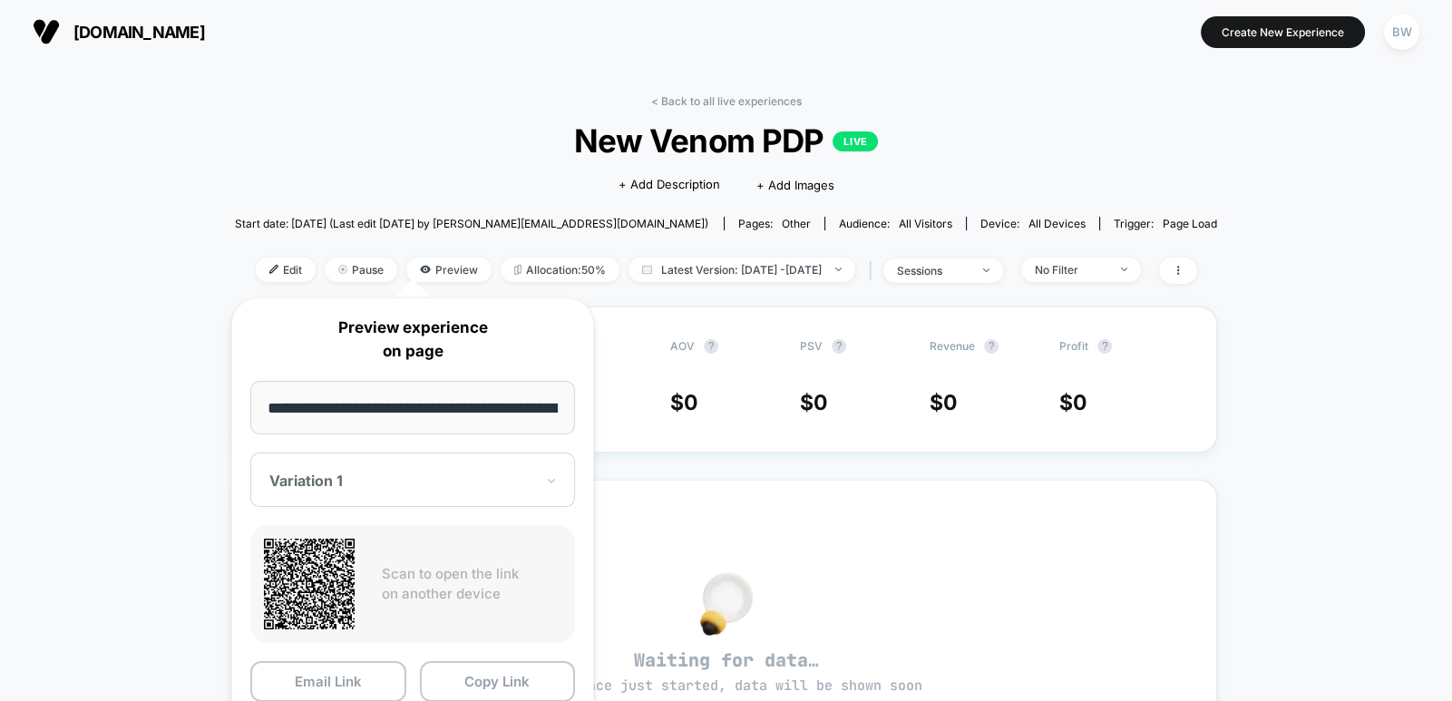
click at [780, 91] on div "< Back to all live experiences New Venom PDP LIVE Click to edit experience deta…" at bounding box center [726, 625] width 983 height 1087
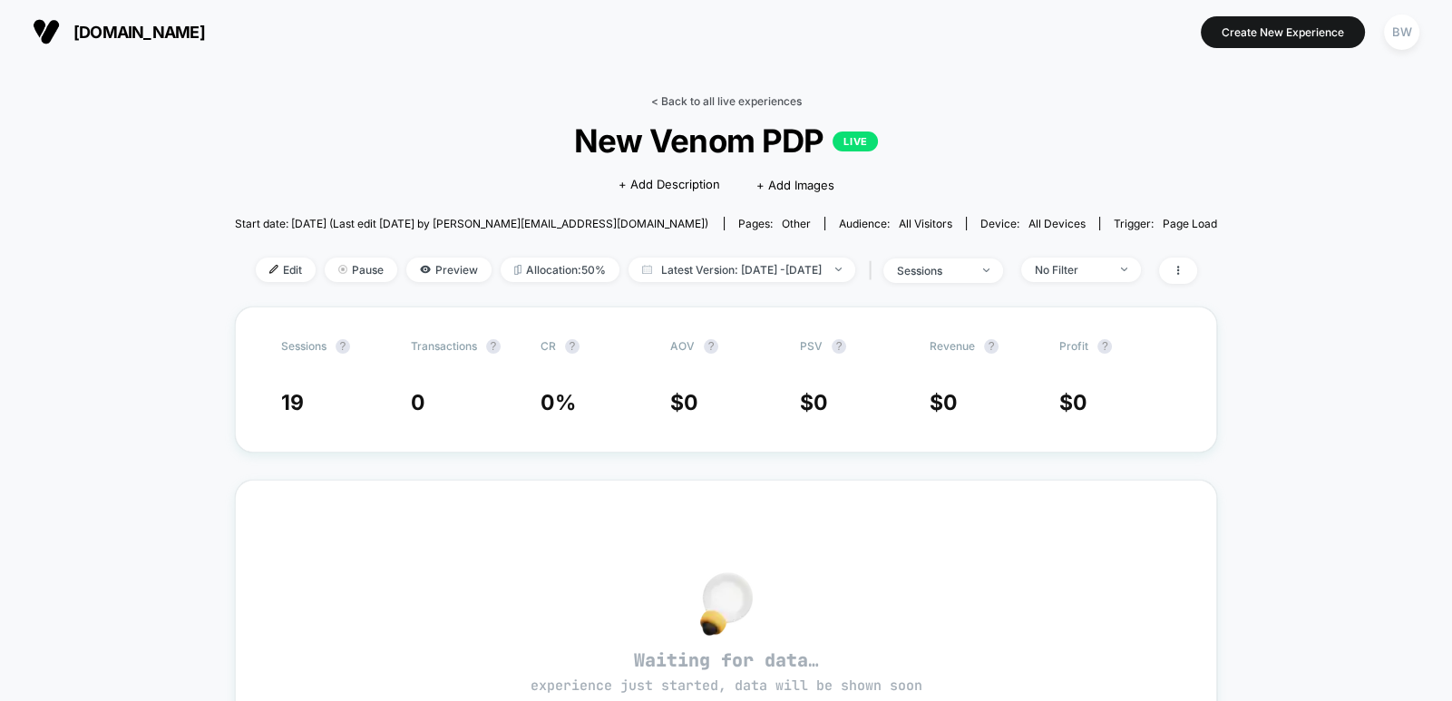
click at [777, 103] on link "< Back to all live experiences" at bounding box center [726, 101] width 151 height 14
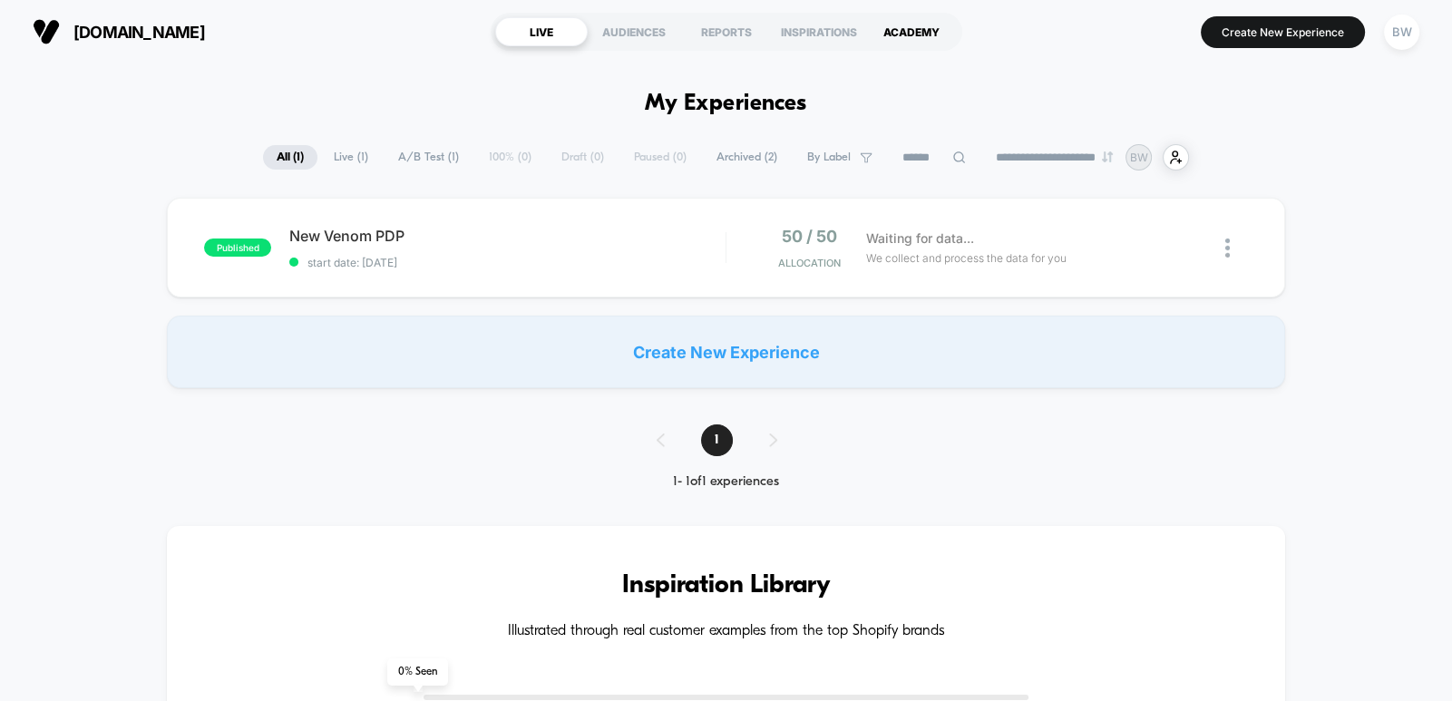
click at [902, 33] on div "ACADEMY" at bounding box center [911, 31] width 93 height 29
click at [614, 248] on div "New Venom PDP Click to edit experience details Click to edit experience details…" at bounding box center [507, 248] width 436 height 43
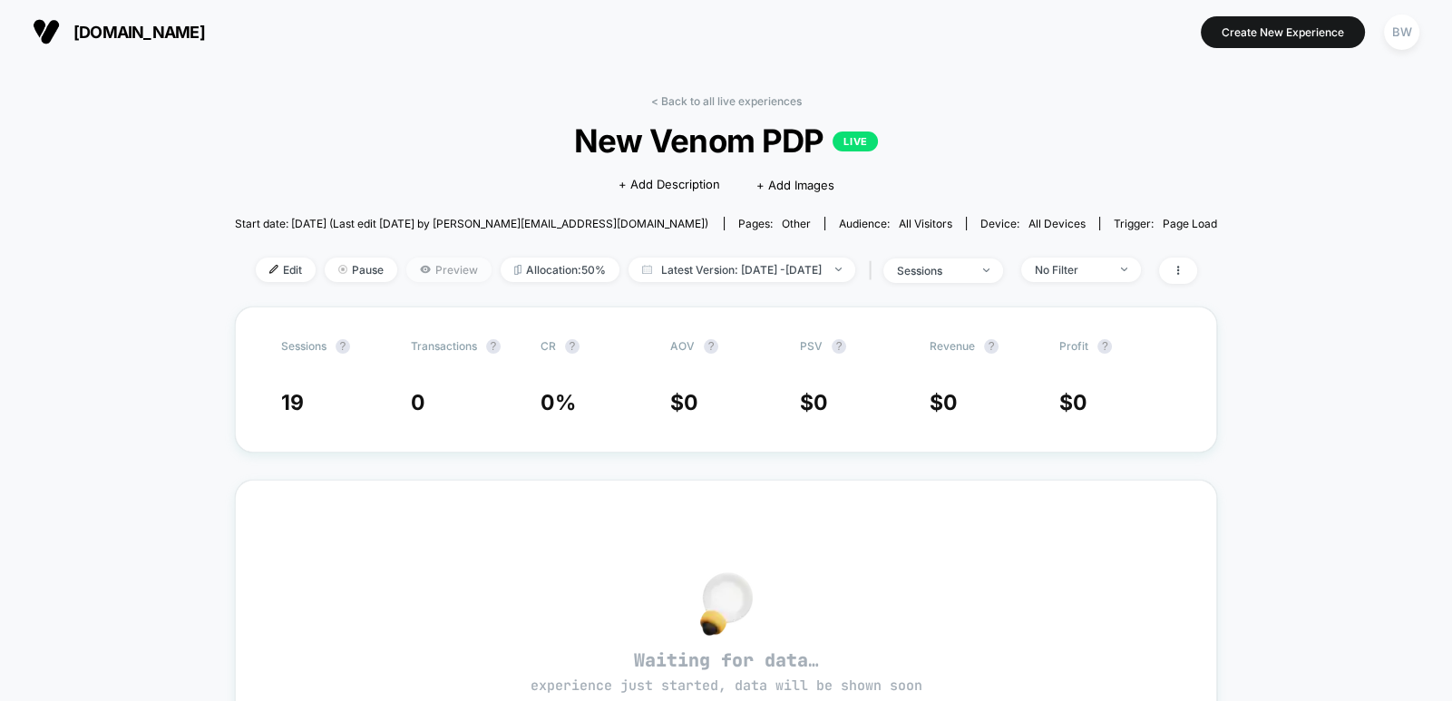
click at [406, 264] on span "Preview" at bounding box center [448, 270] width 85 height 24
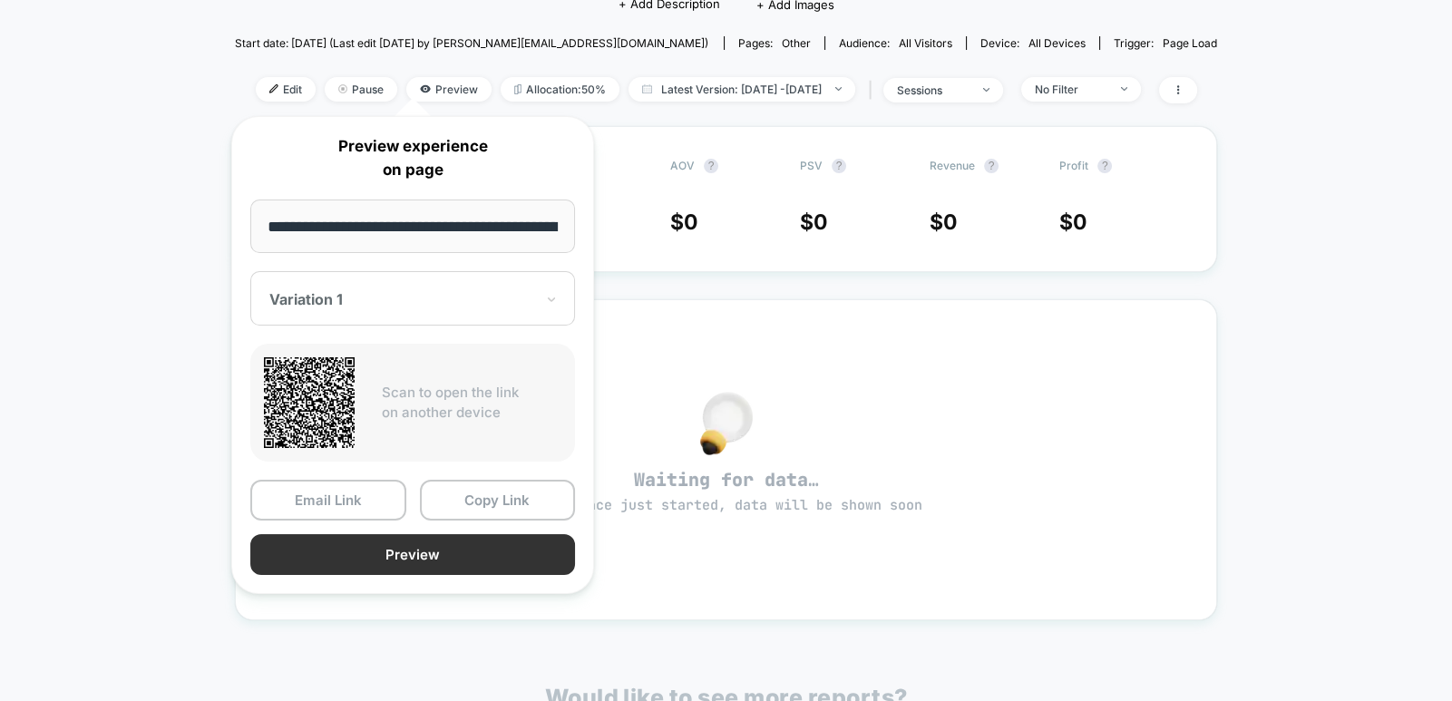
click at [445, 546] on button "Preview" at bounding box center [412, 554] width 325 height 41
